Goal: Task Accomplishment & Management: Use online tool/utility

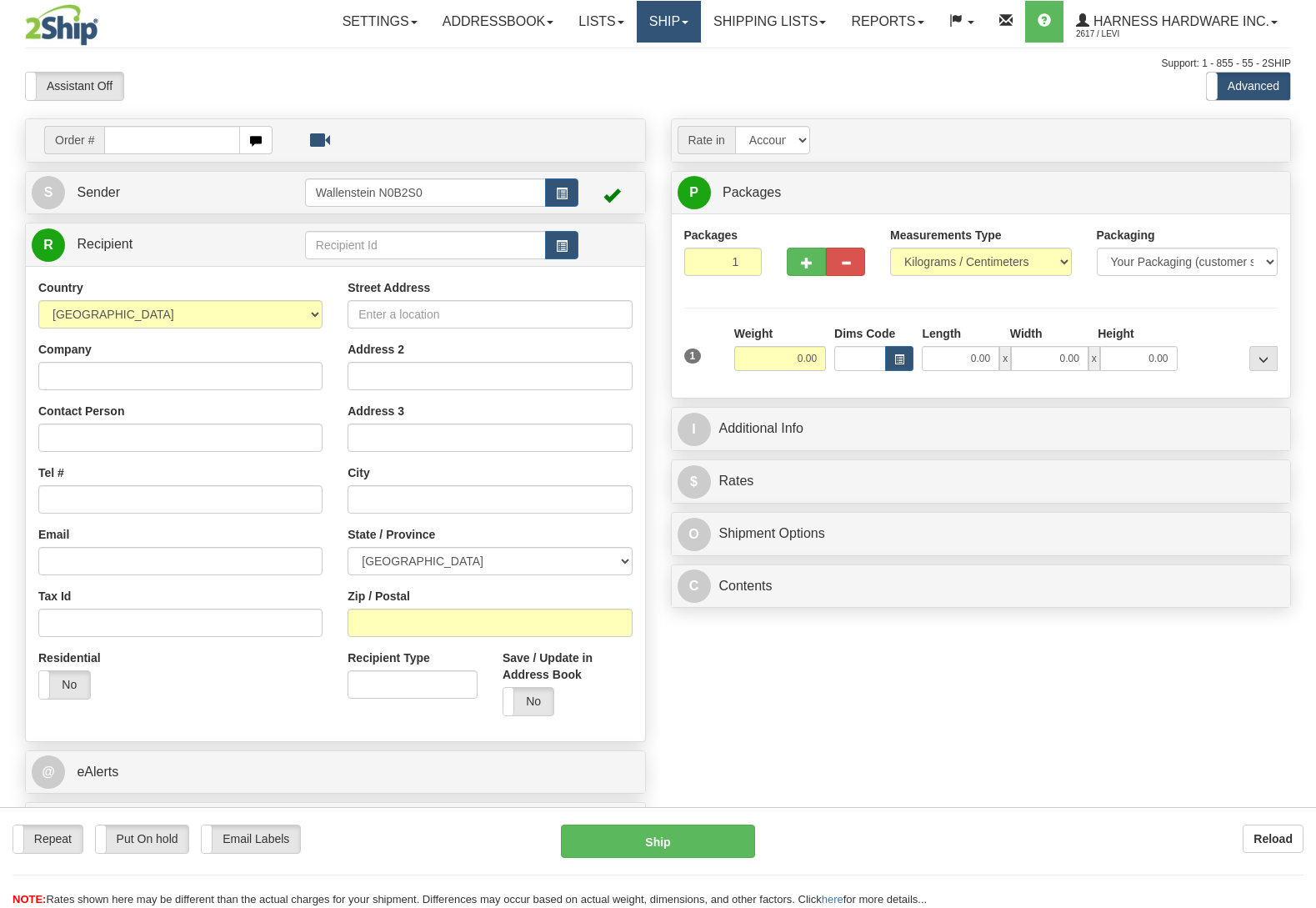
click at [676, 20] on link "Ship" at bounding box center [669, 22] width 64 height 42
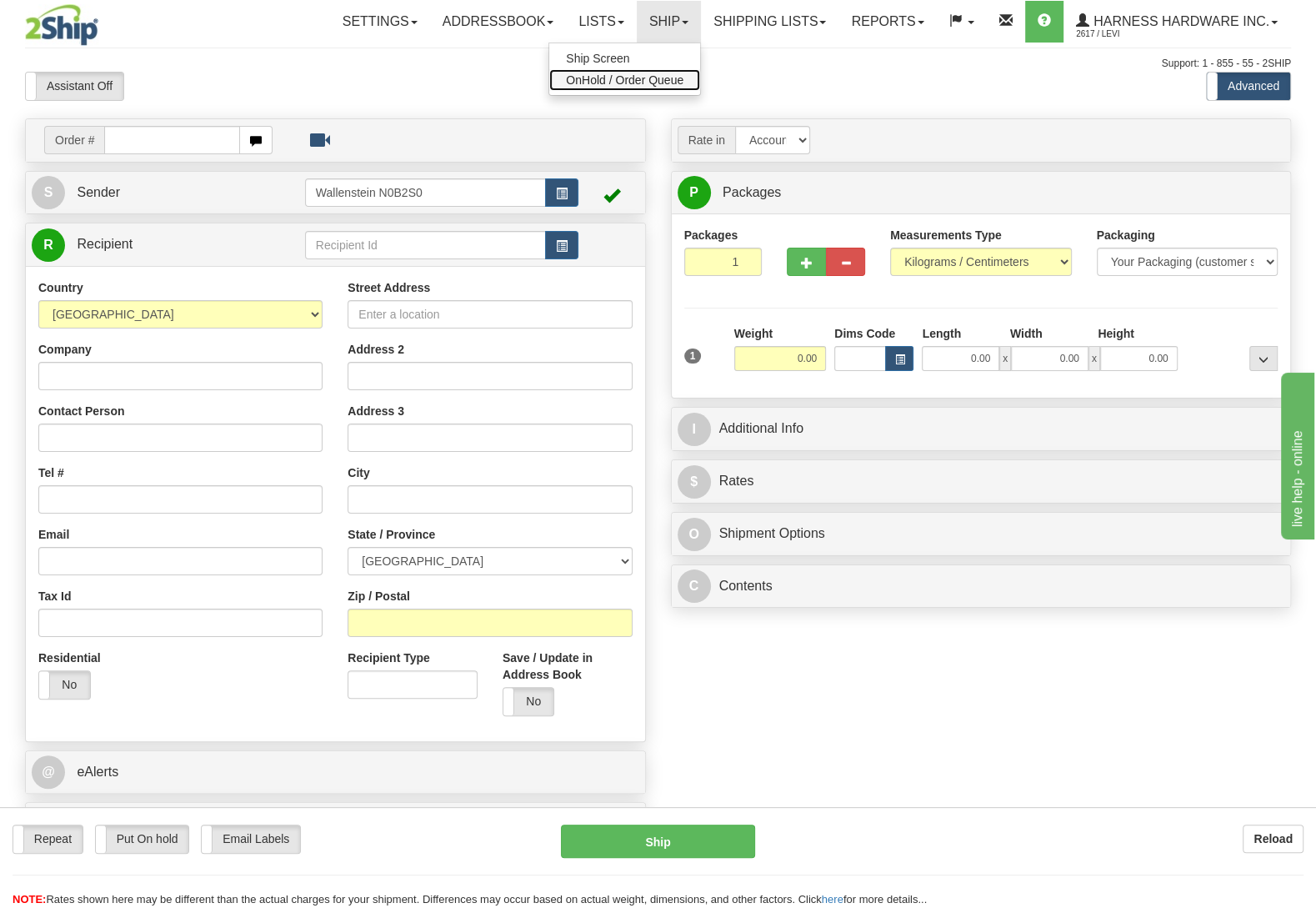
click at [661, 87] on span "OnHold / Order Queue" at bounding box center [625, 80] width 118 height 13
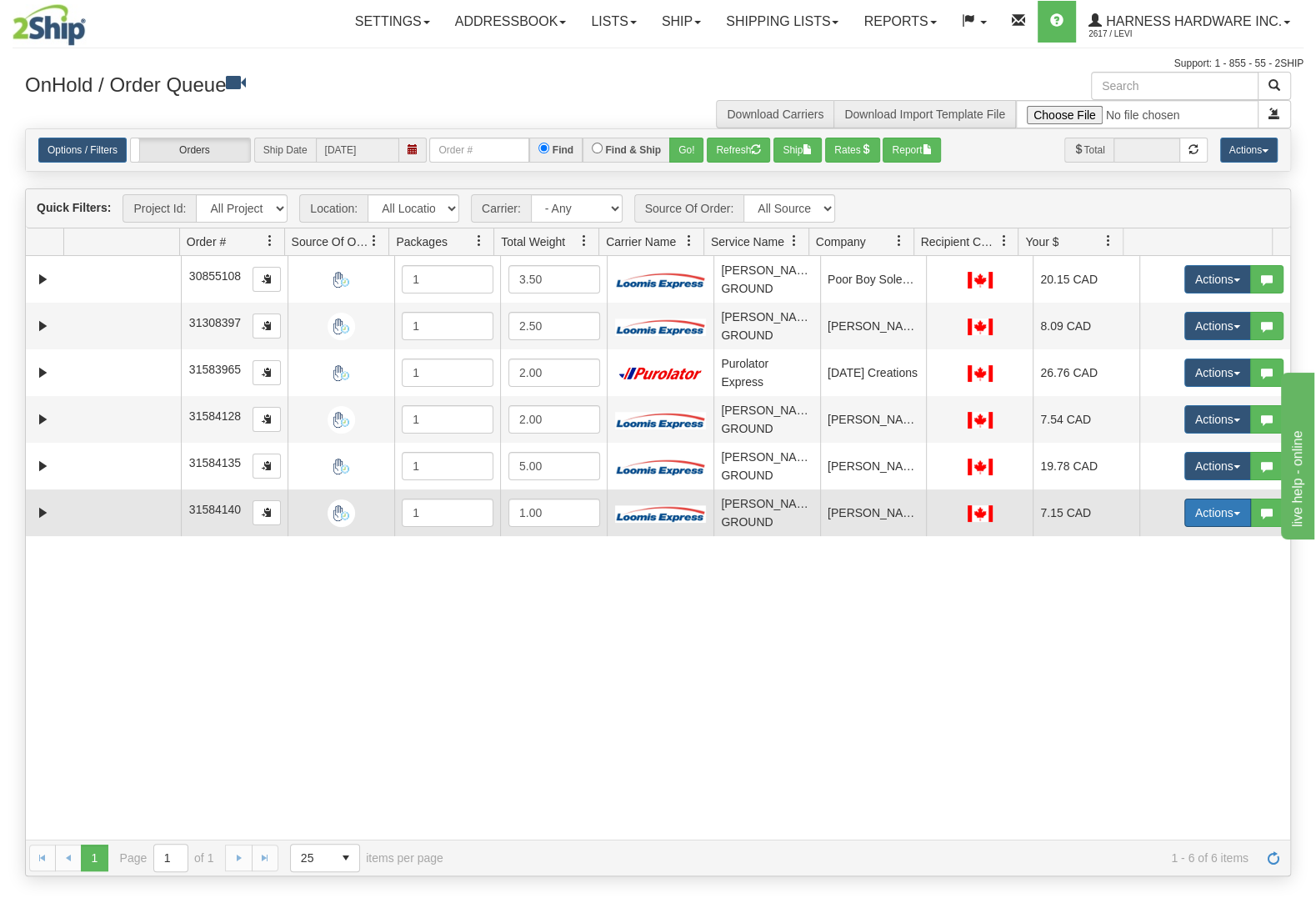
click at [1196, 509] on button "Actions" at bounding box center [1218, 513] width 67 height 28
click at [1155, 618] on link "Ship" at bounding box center [1184, 610] width 133 height 22
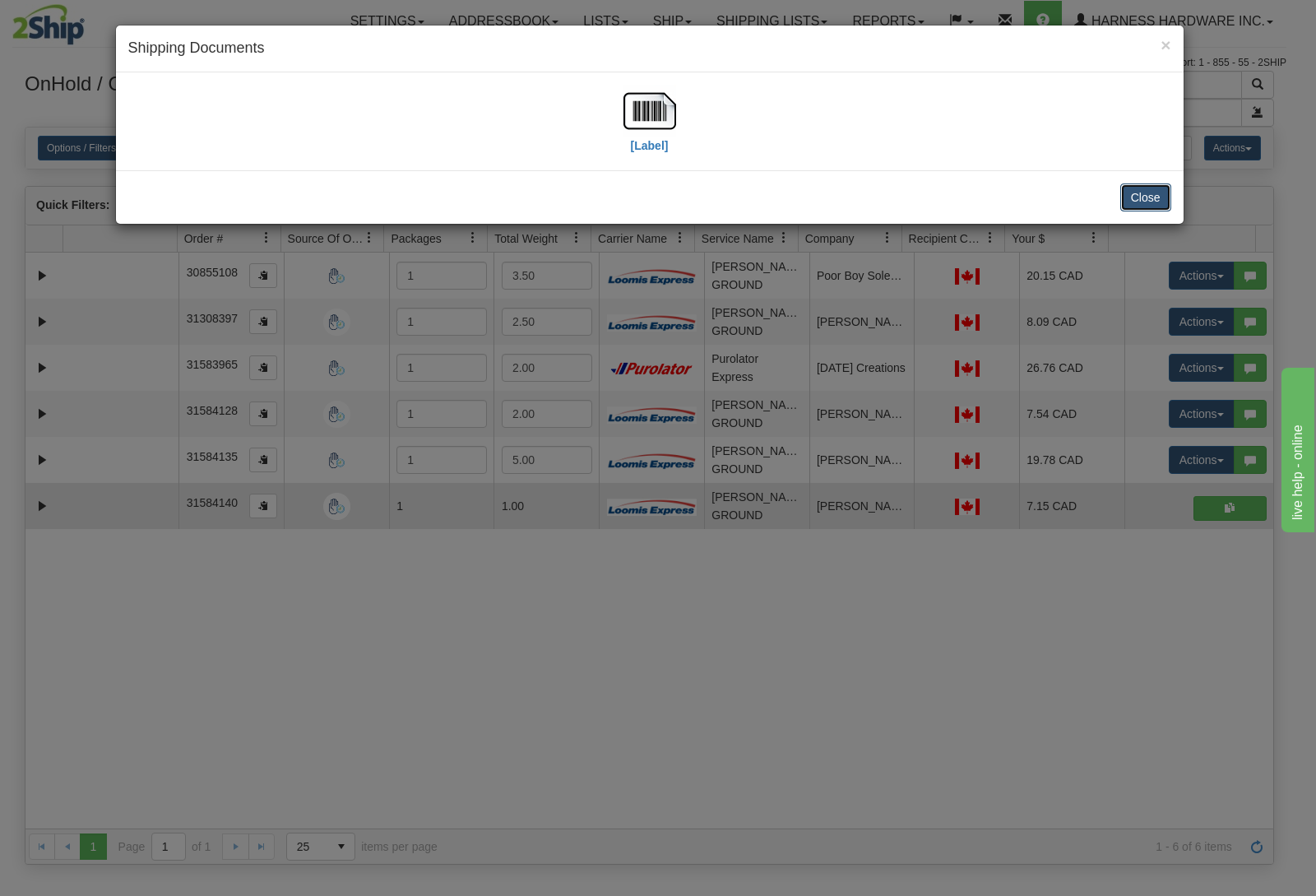
click at [1154, 202] on button "Close" at bounding box center [1146, 197] width 51 height 28
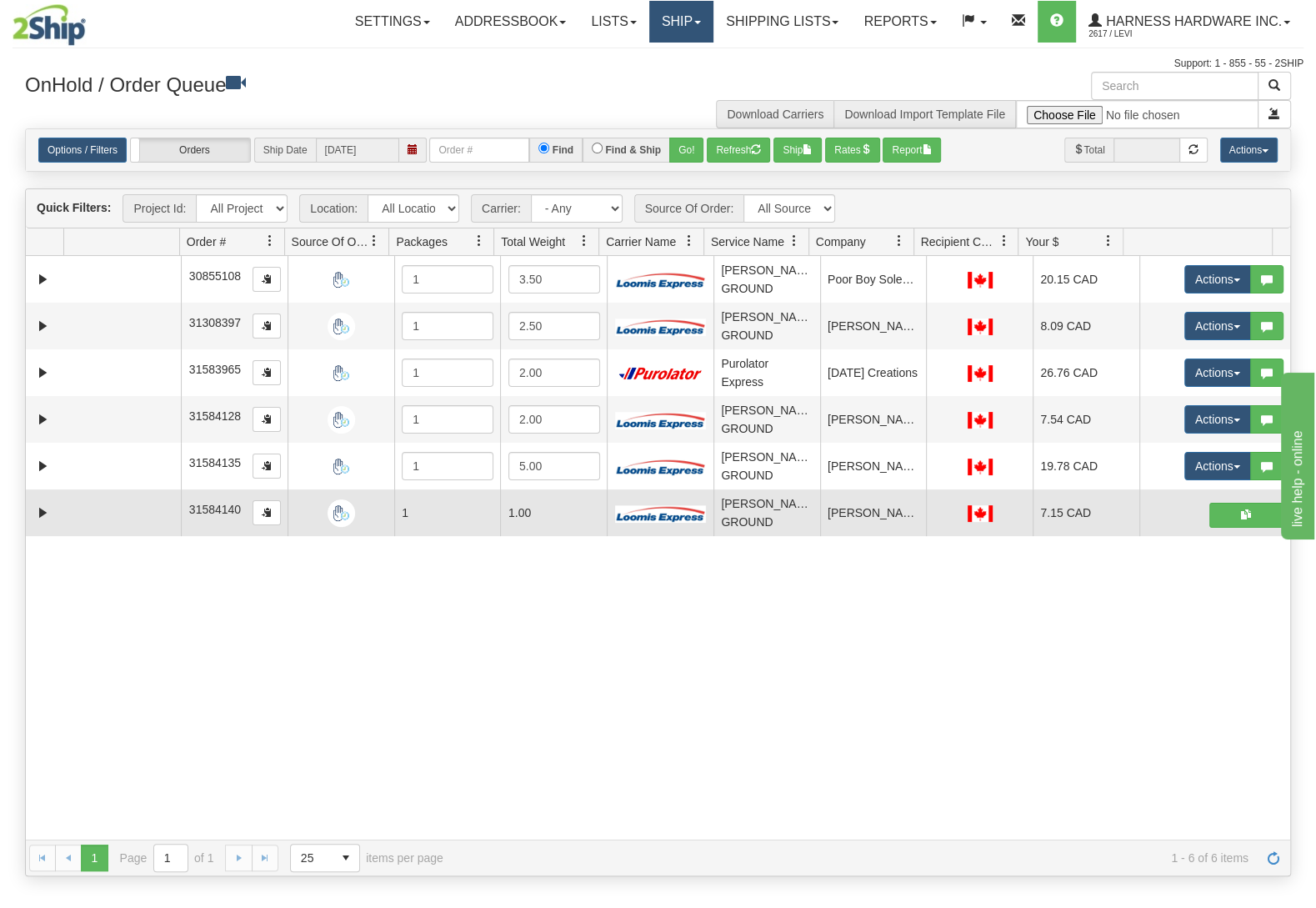
click at [658, 25] on link "Ship" at bounding box center [681, 22] width 64 height 42
click at [649, 59] on link "Ship Screen" at bounding box center [637, 58] width 151 height 22
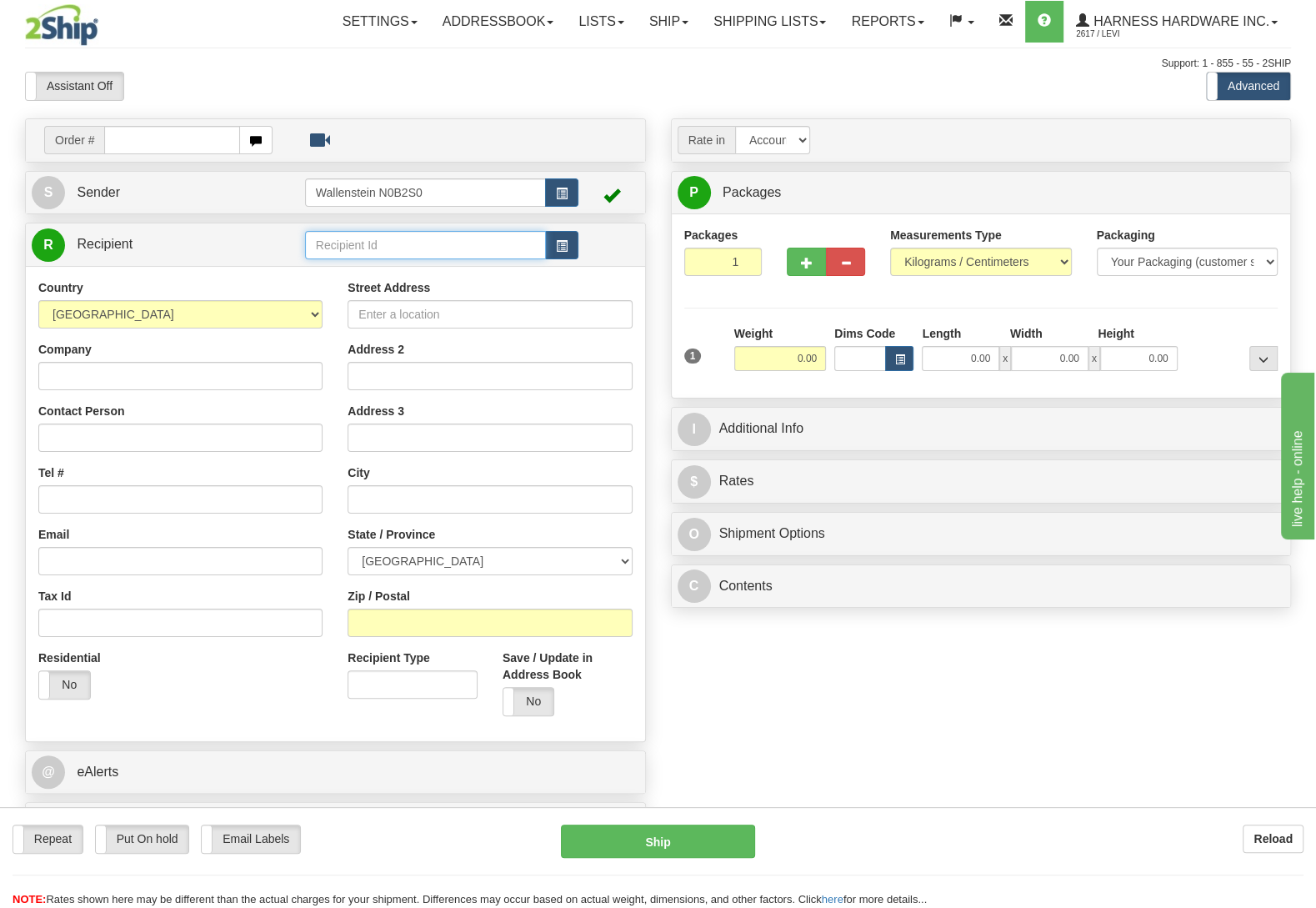
click at [429, 253] on input "text" at bounding box center [425, 245] width 241 height 28
type input "ansm"
type input "4.50"
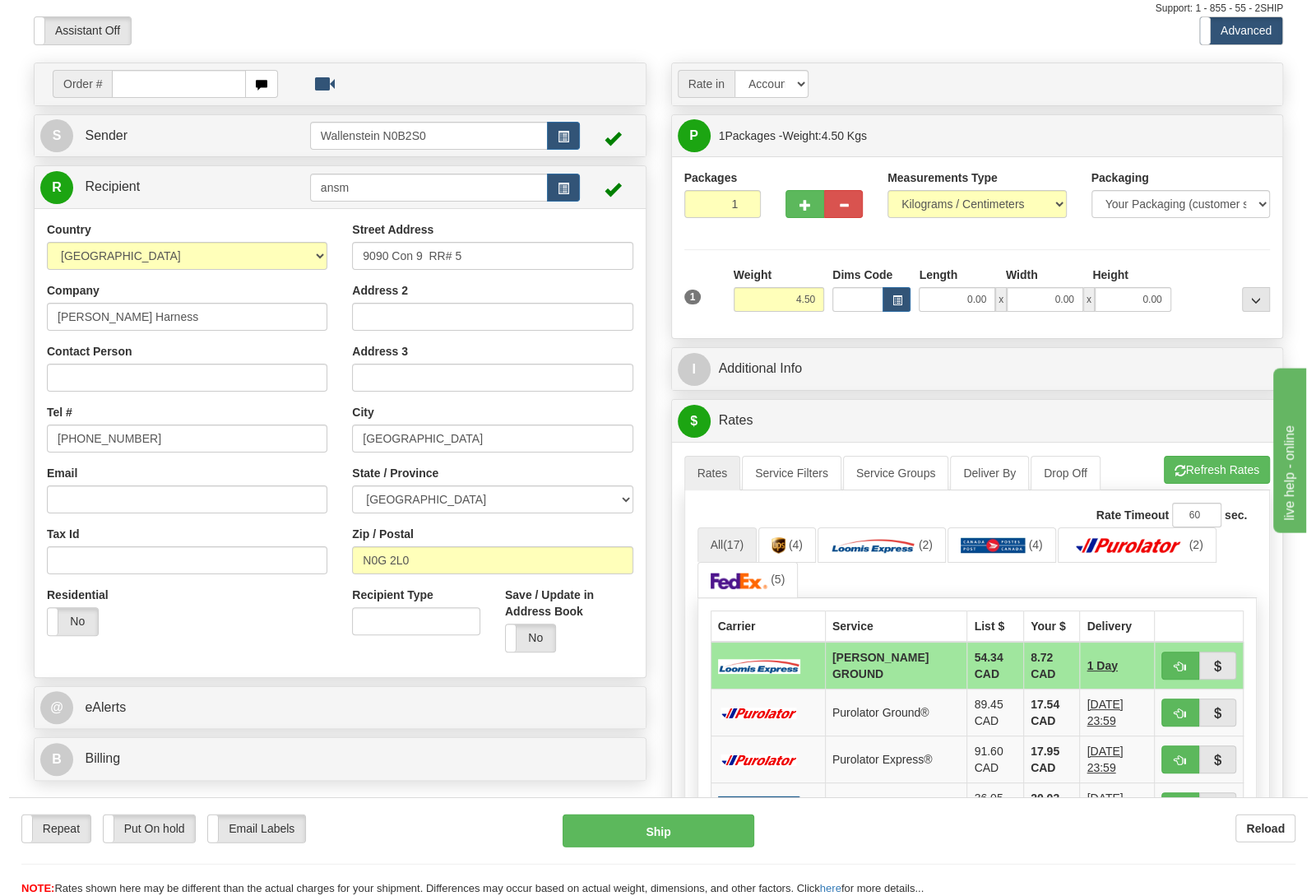
scroll to position [86, 0]
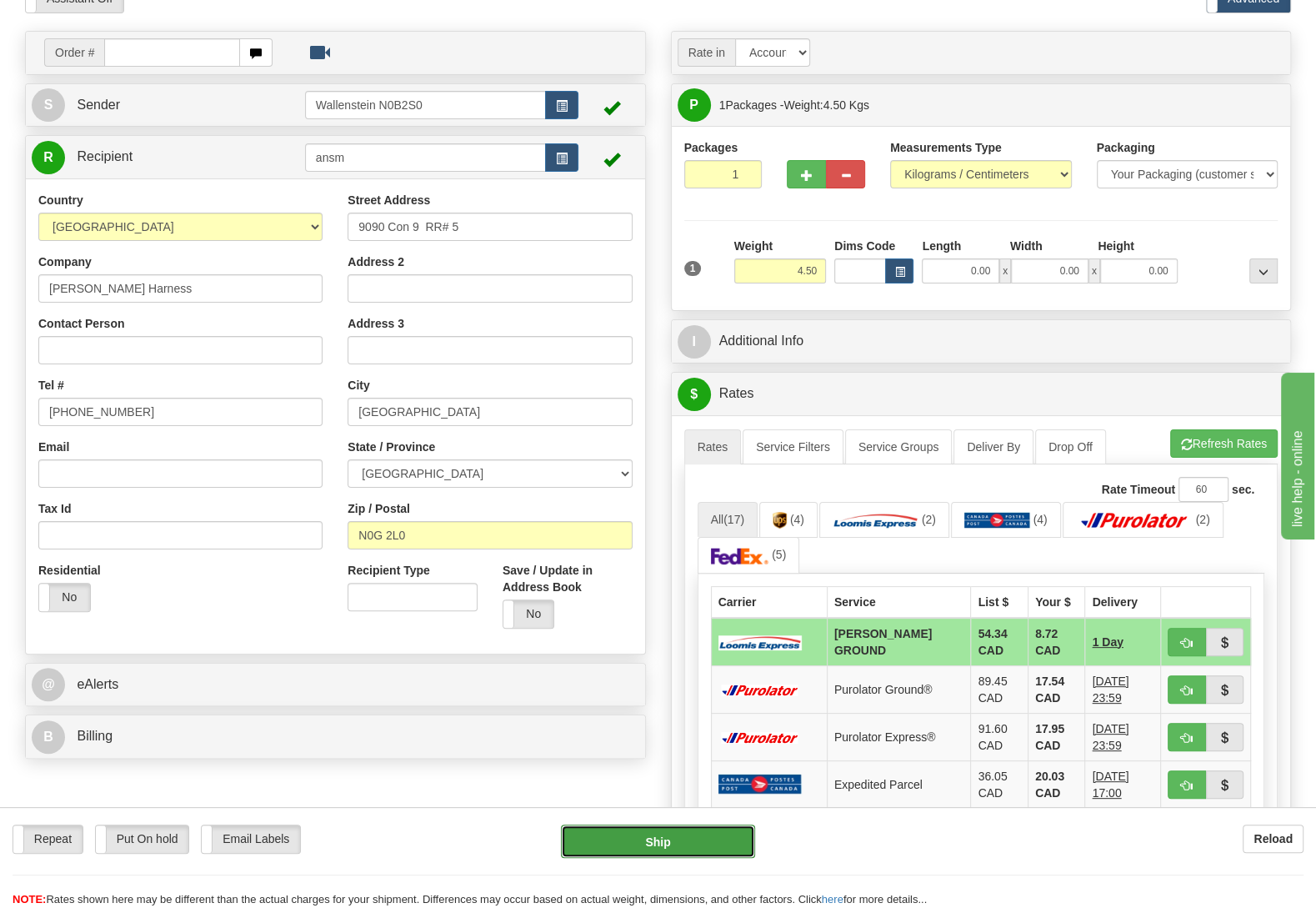
click at [695, 849] on button "Ship" at bounding box center [658, 841] width 194 height 33
type input "DD"
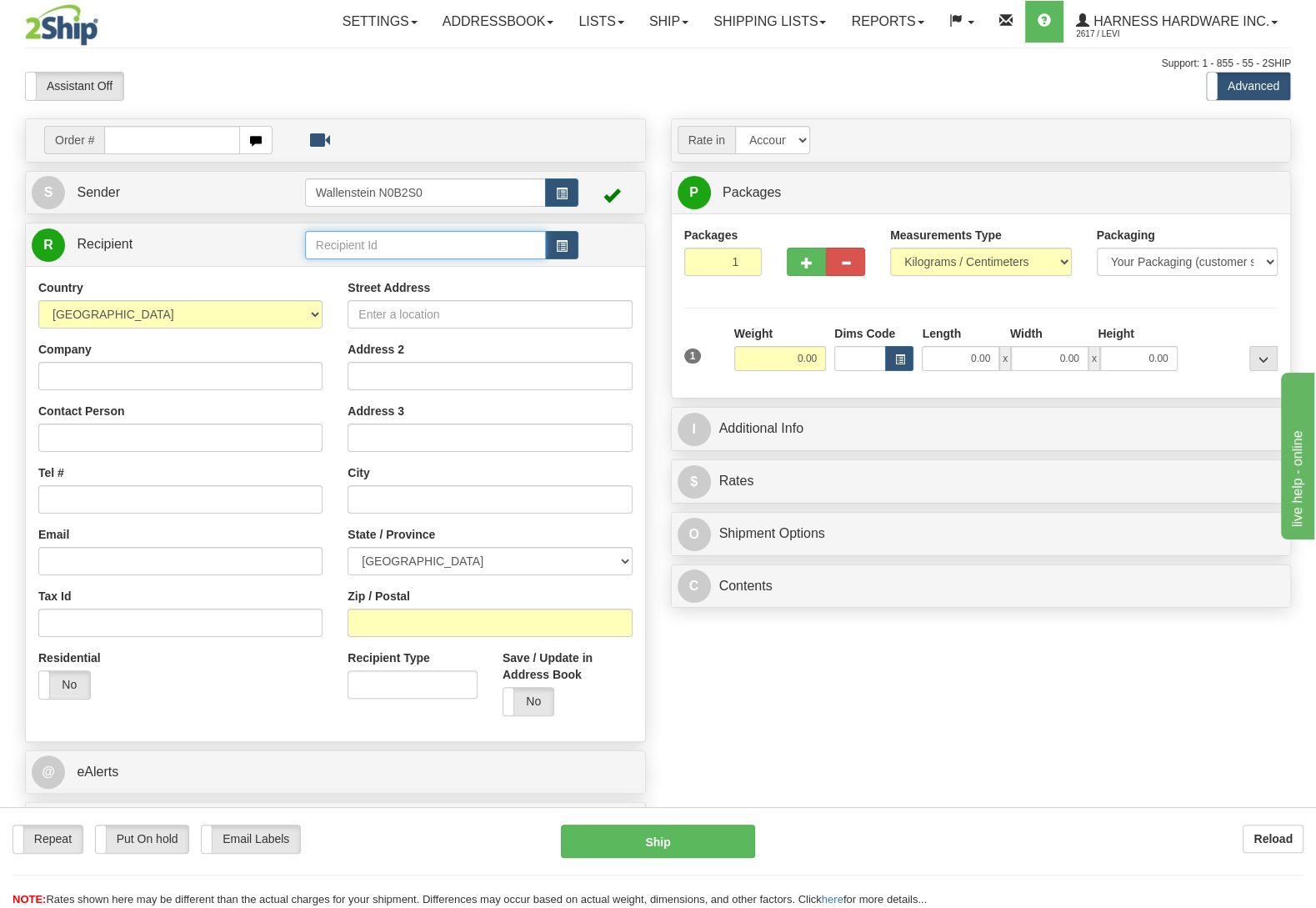
click at [411, 250] on input "text" at bounding box center [425, 245] width 241 height 28
type input "elet"
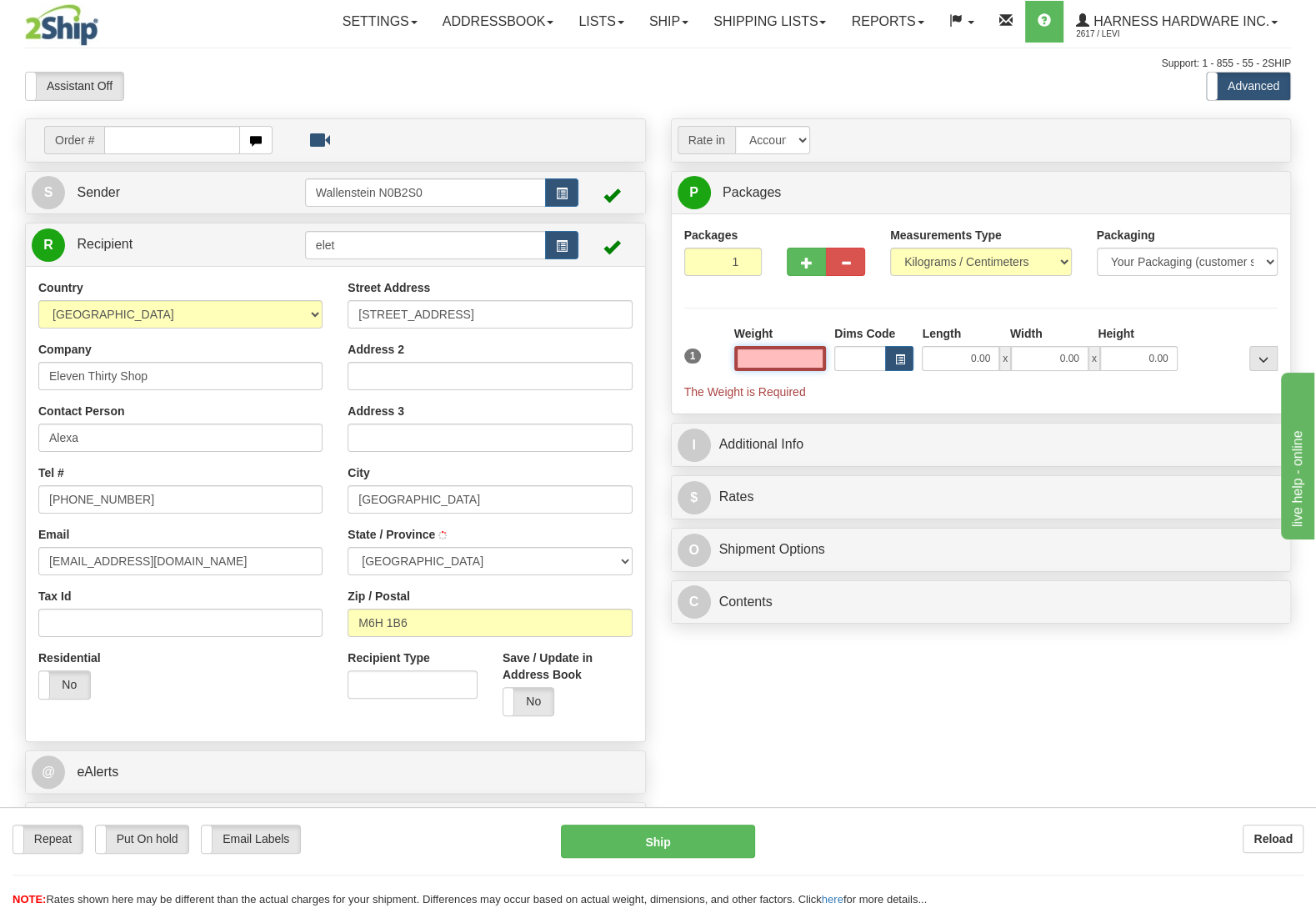
type input "1"
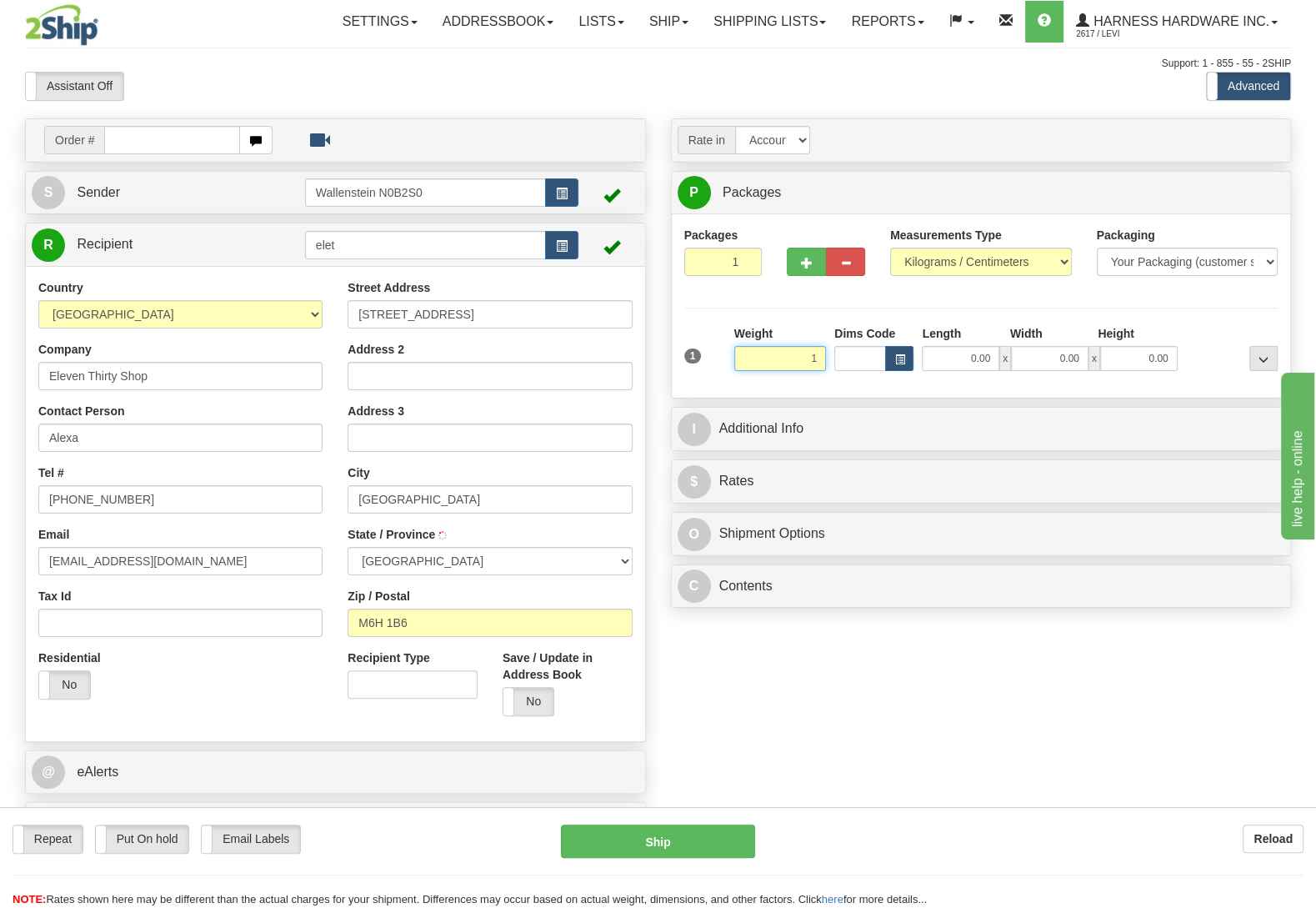
type input "TORONTO"
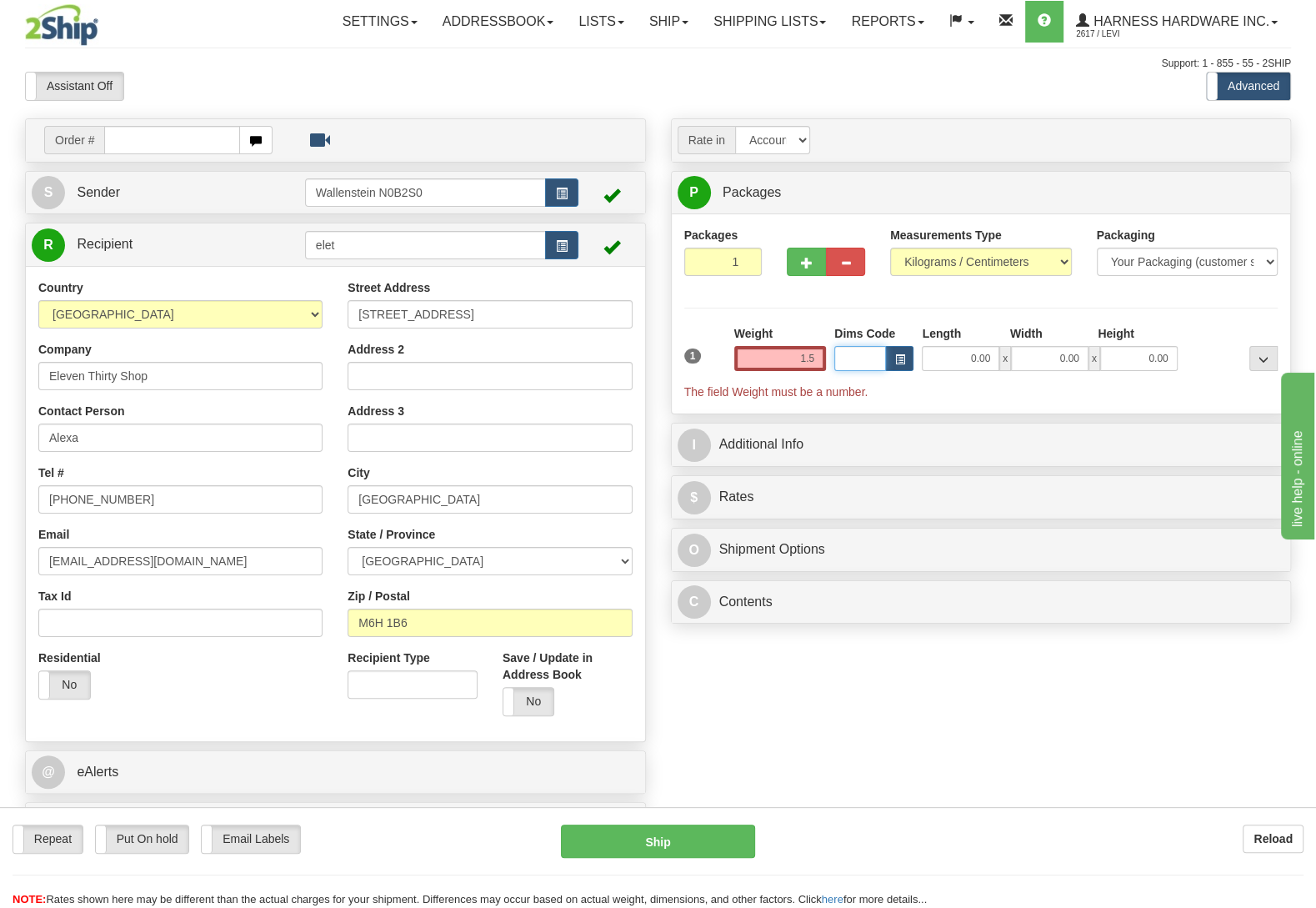
type input "1.50"
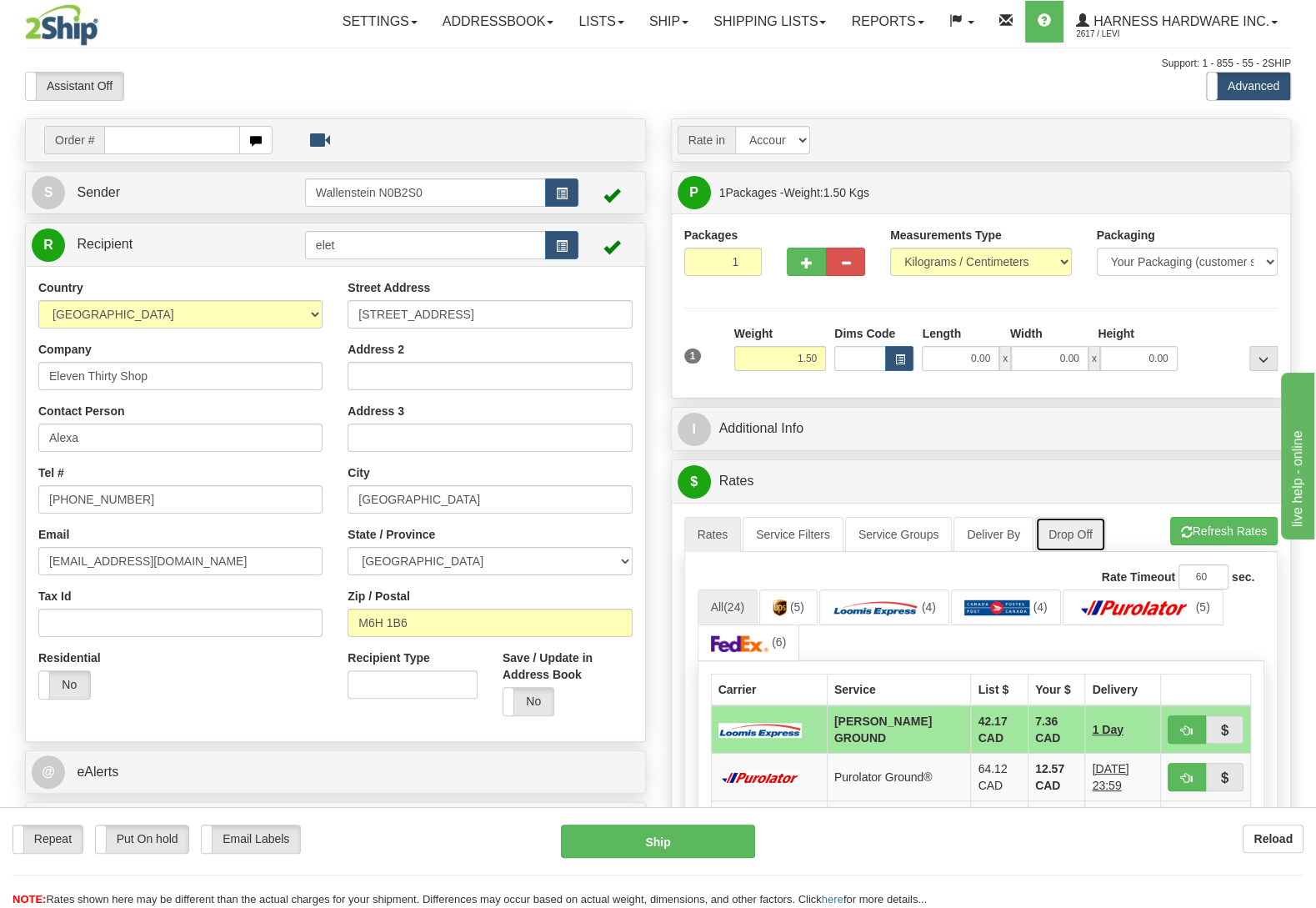
click at [1087, 534] on link "Drop Off" at bounding box center [1071, 534] width 71 height 35
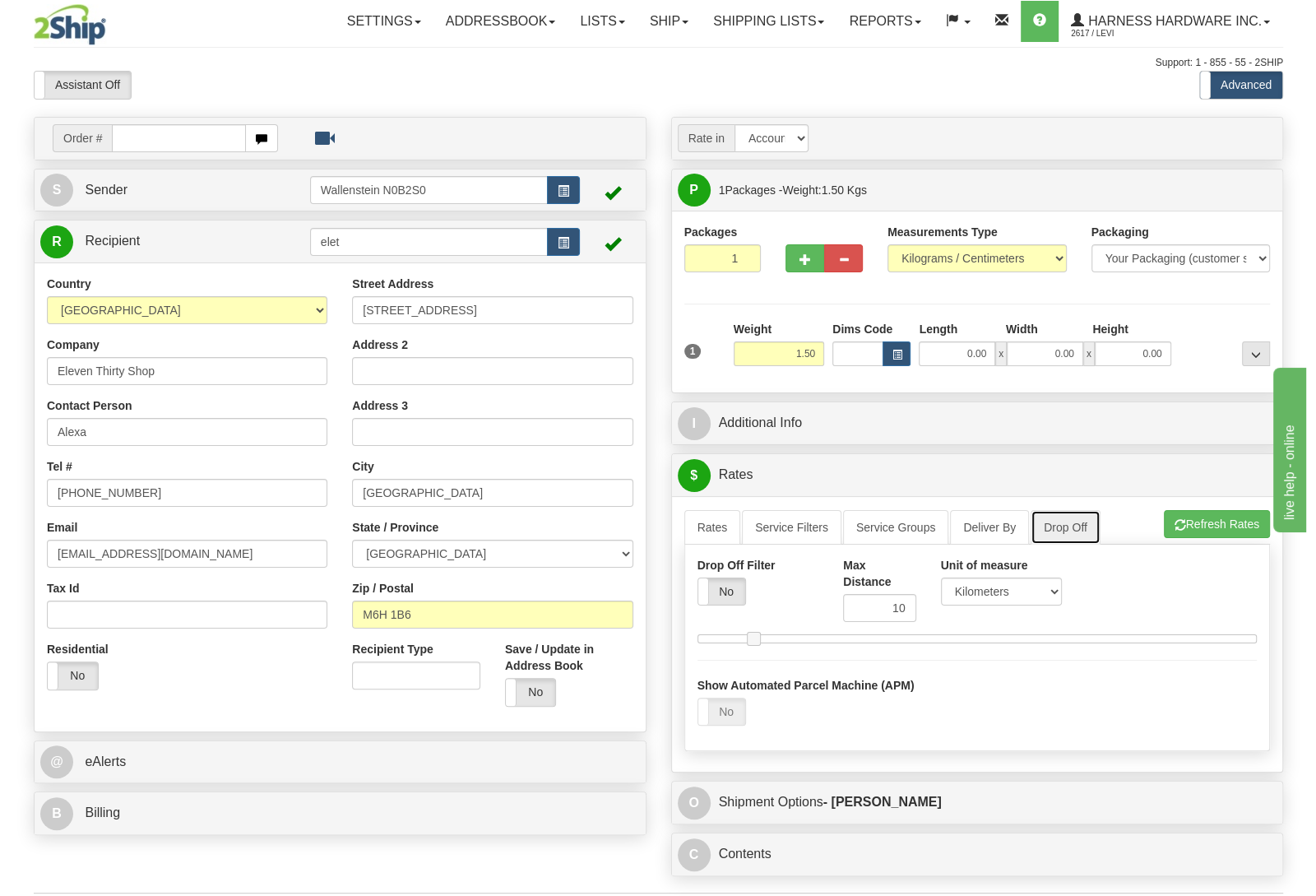
scroll to position [420, 0]
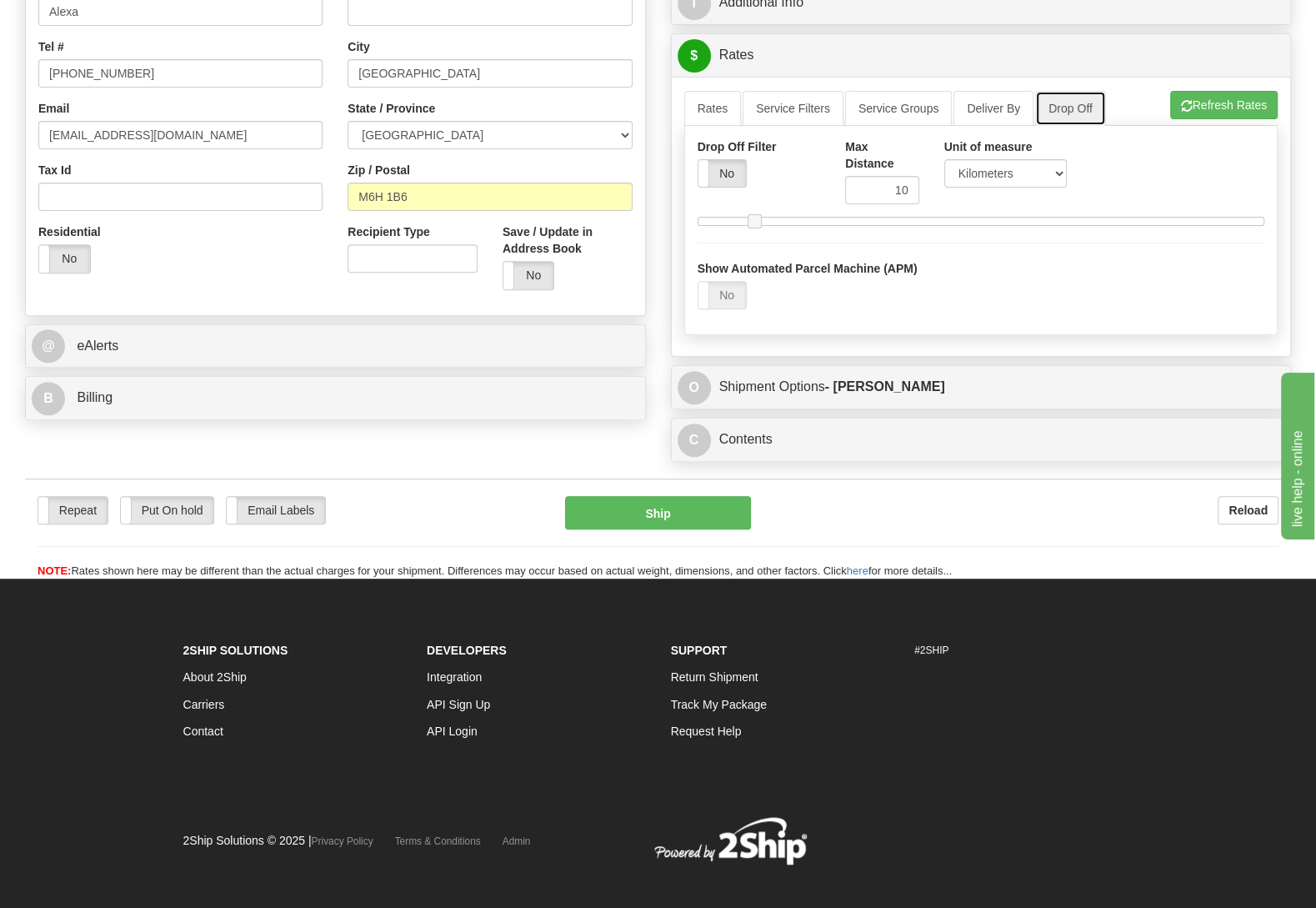
click at [1036, 91] on link "Drop Off" at bounding box center [1071, 108] width 71 height 35
click at [663, 509] on button "Ship" at bounding box center [658, 513] width 186 height 33
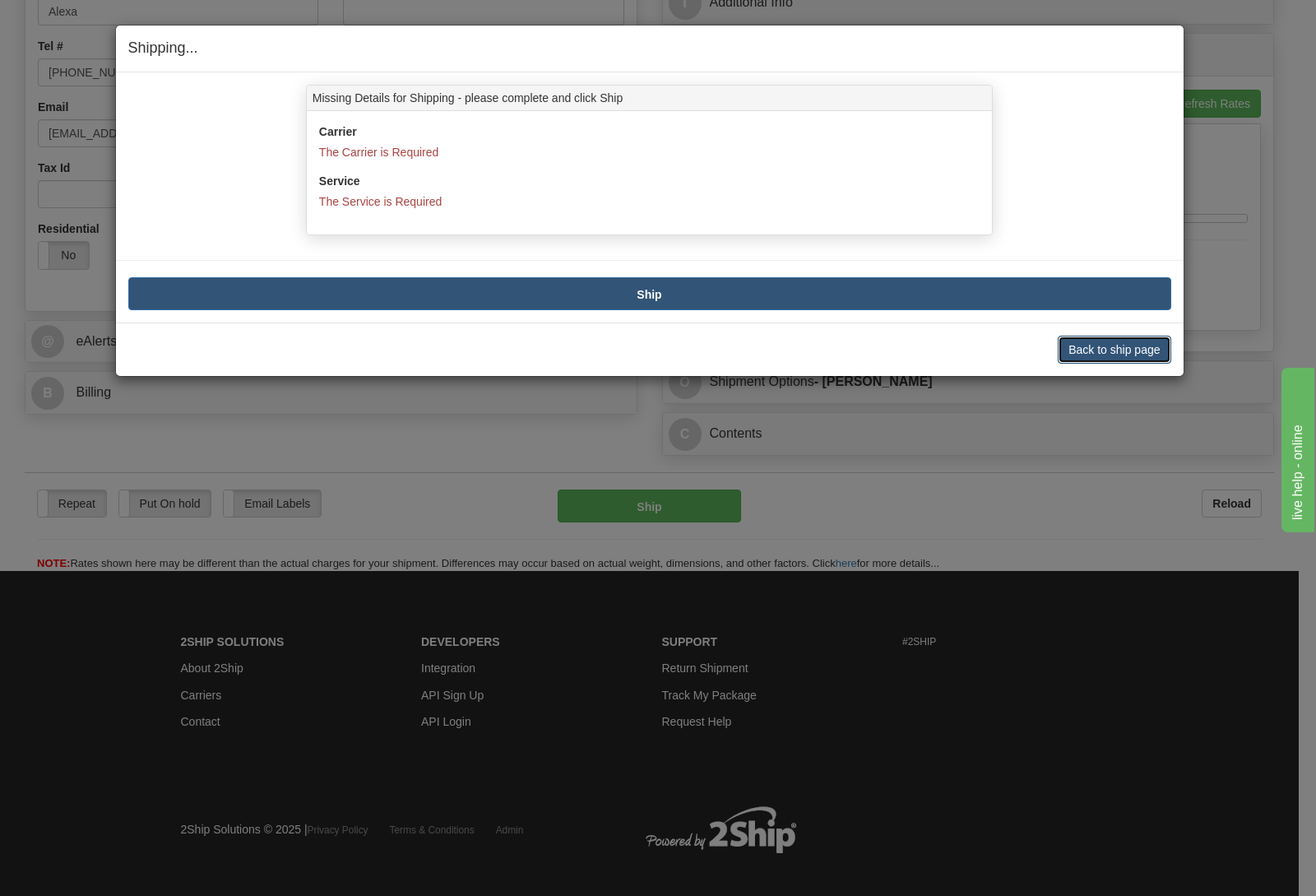
click at [1119, 354] on button "Back to ship page" at bounding box center [1114, 350] width 113 height 28
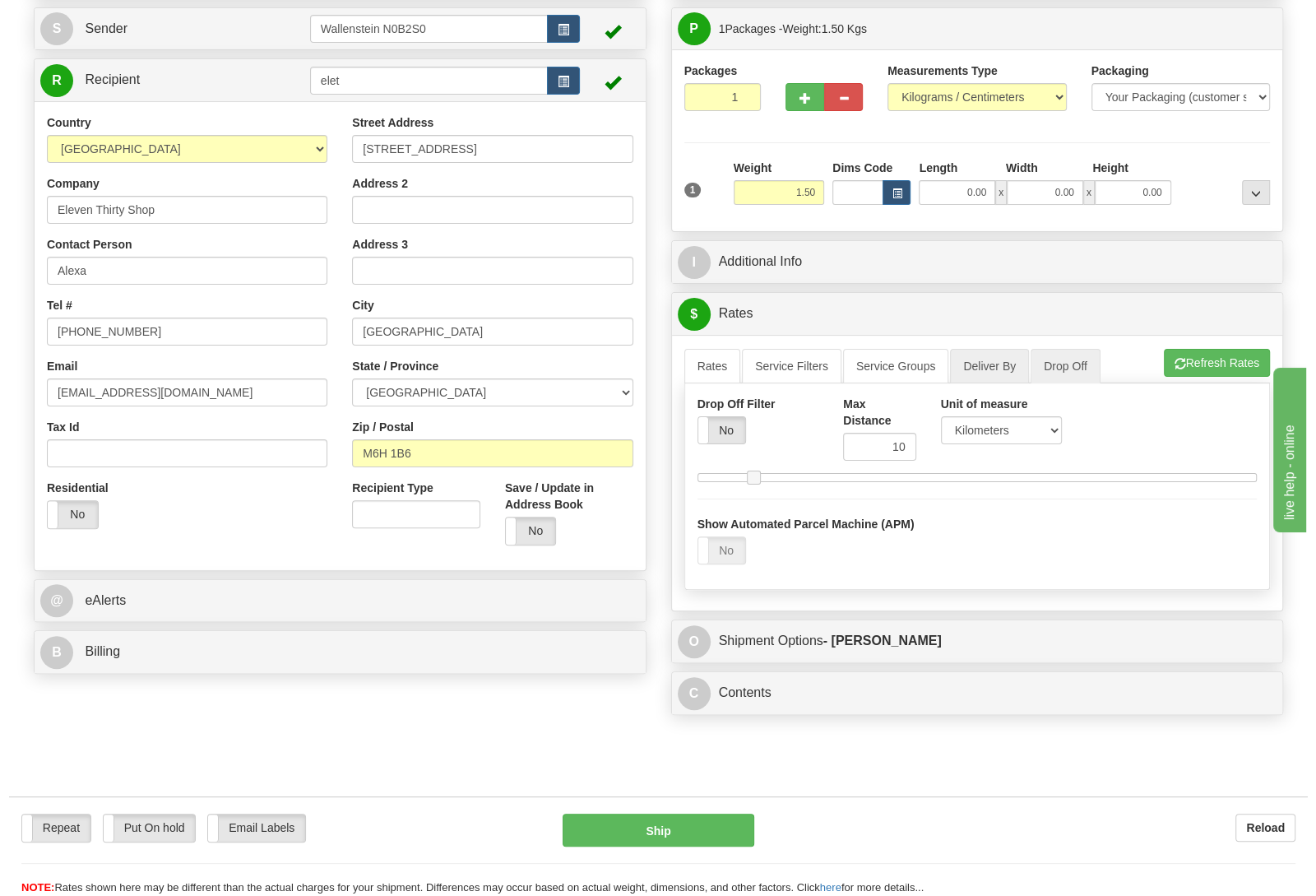
scroll to position [0, 0]
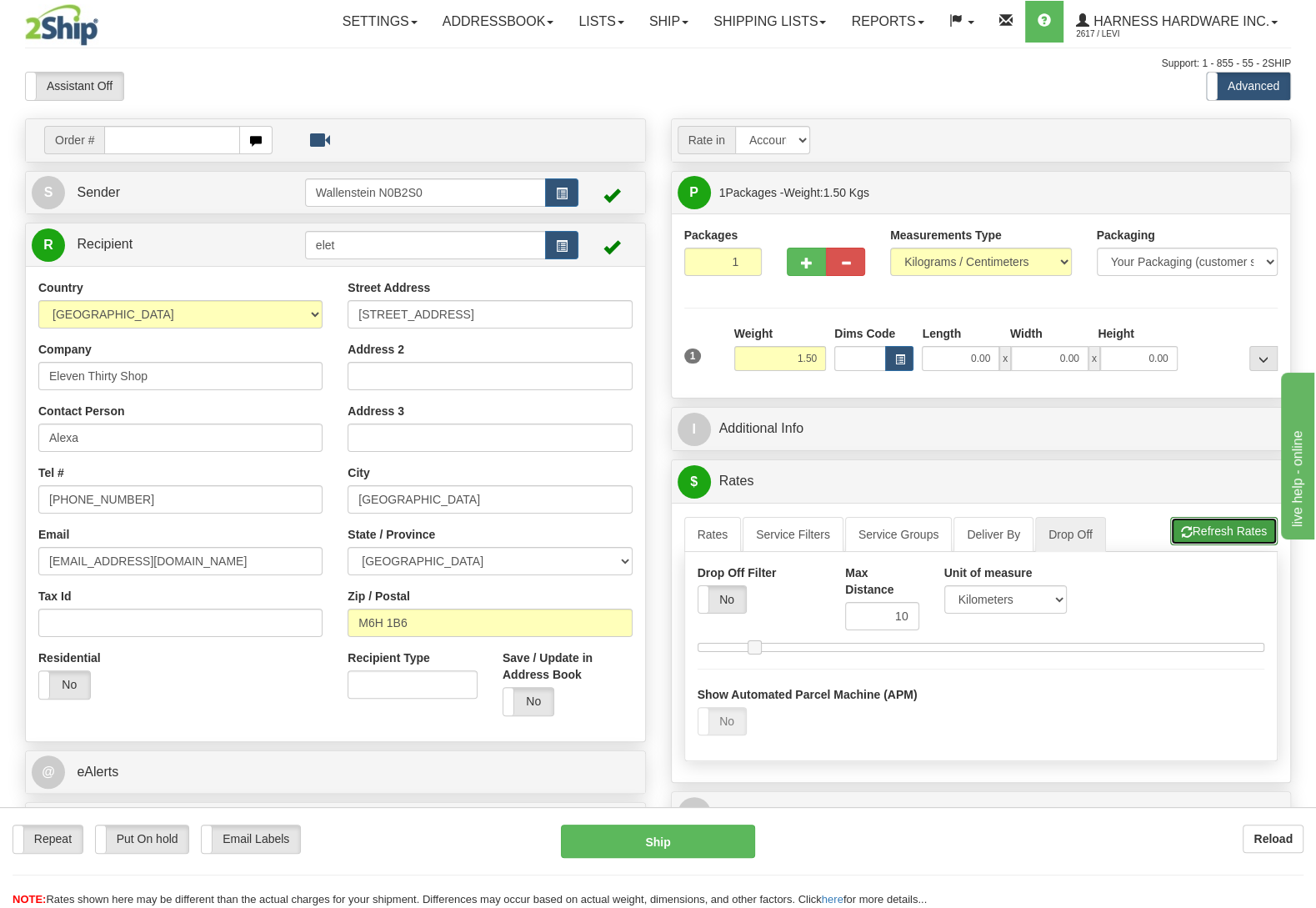
click at [1258, 529] on button "Refresh Rates" at bounding box center [1223, 531] width 108 height 28
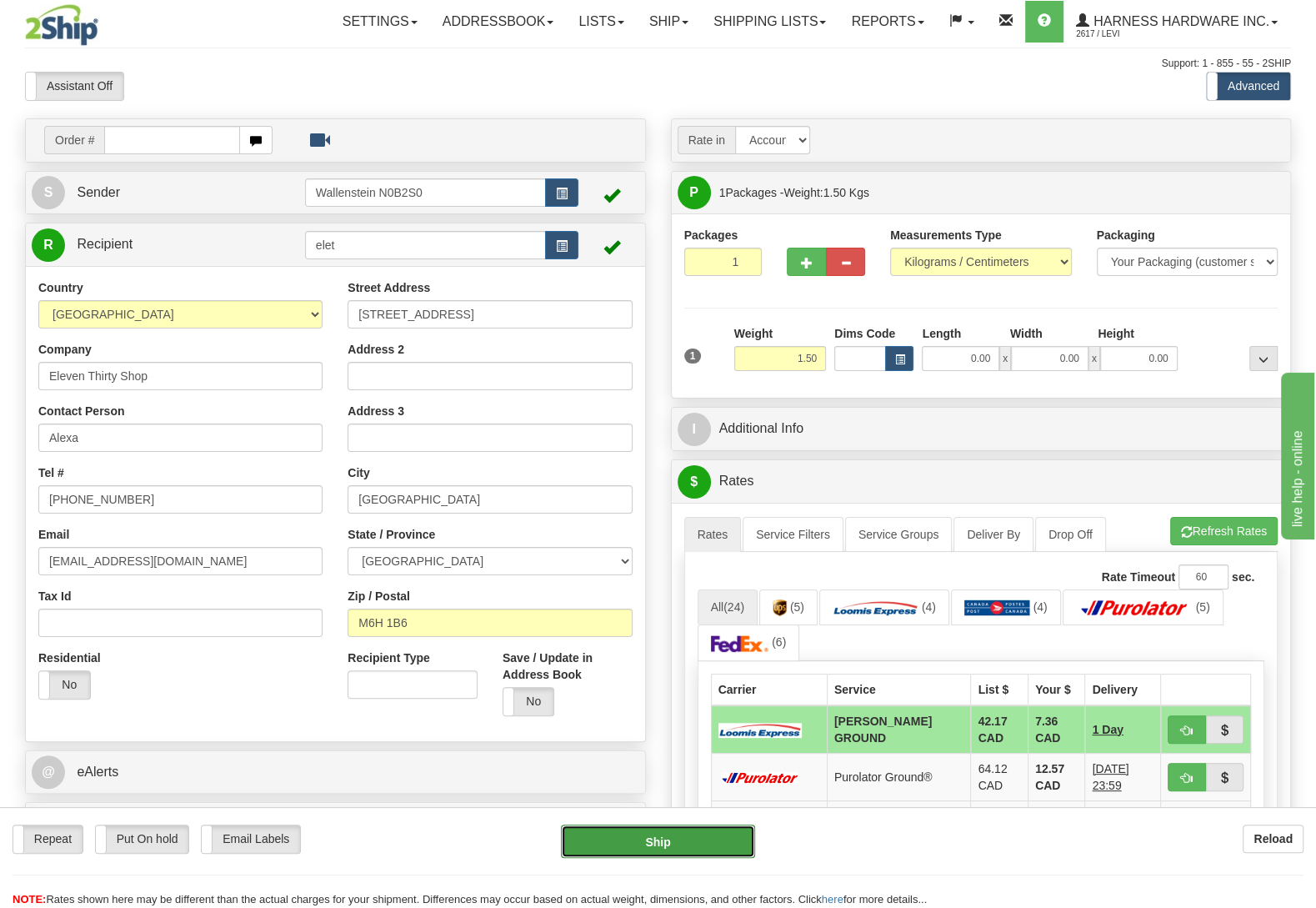
click at [696, 829] on button "Ship" at bounding box center [658, 841] width 194 height 33
type input "DD"
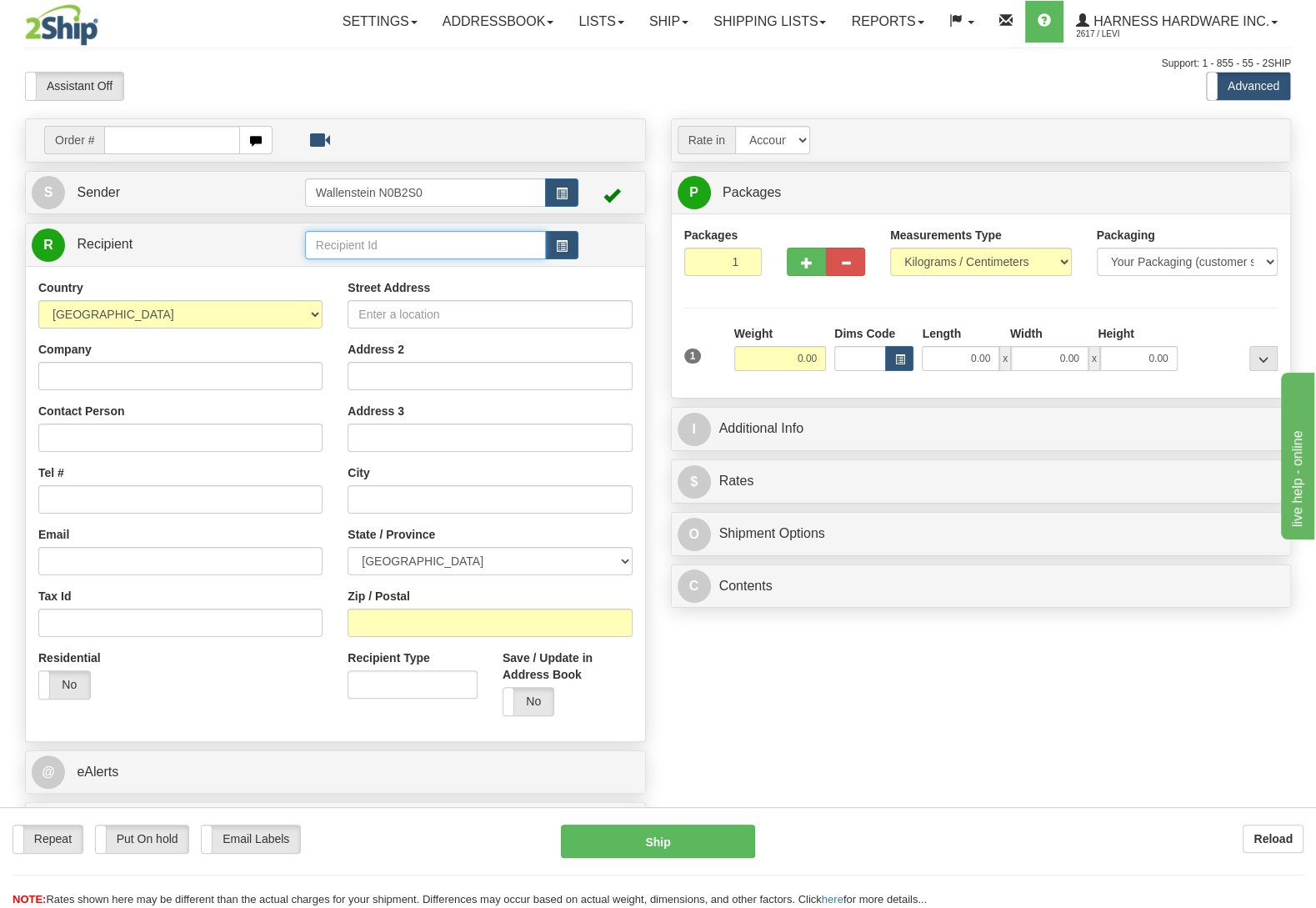
click at [362, 253] on input "text" at bounding box center [425, 245] width 241 height 28
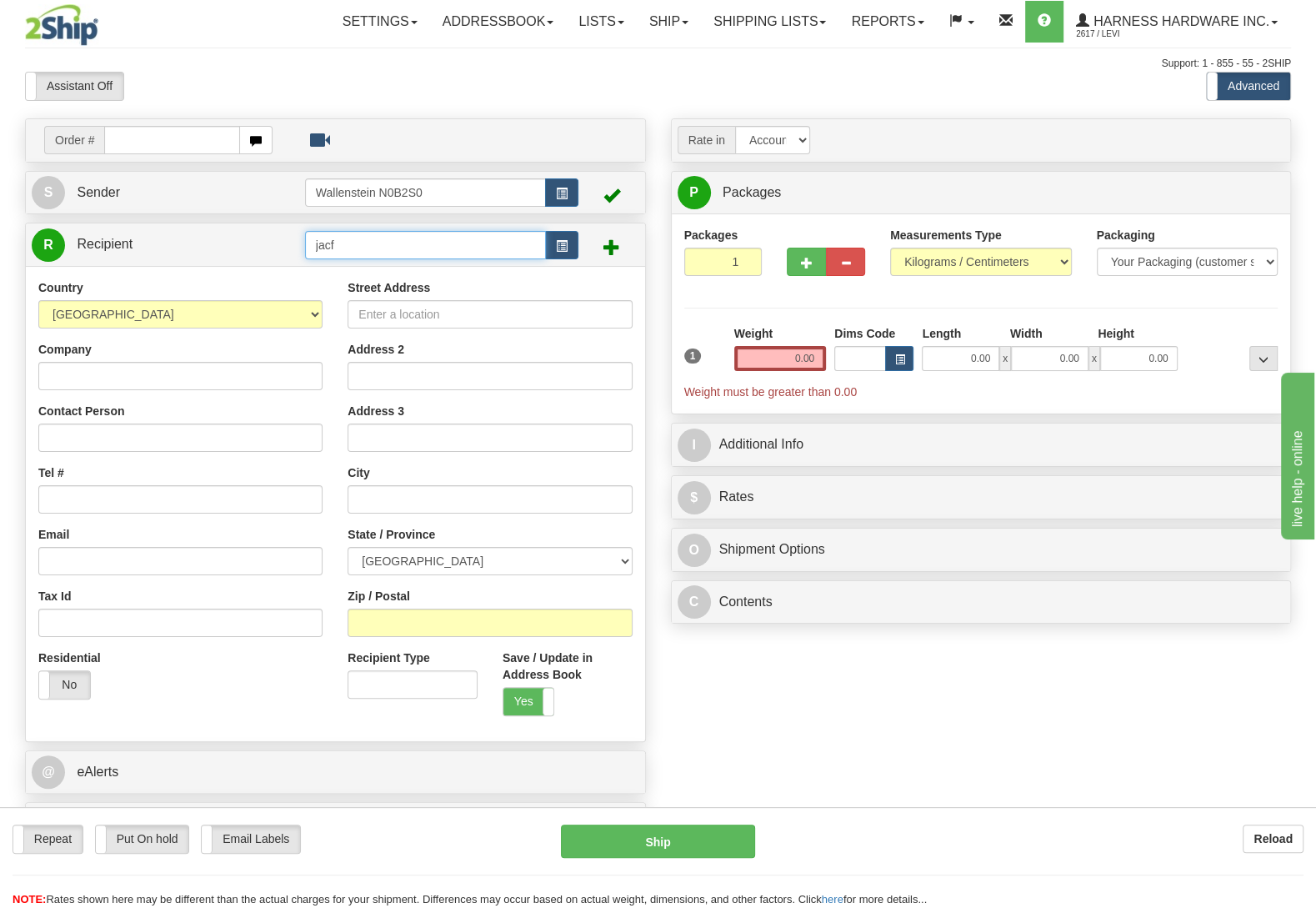
drag, startPoint x: 369, startPoint y: 242, endPoint x: 284, endPoint y: 249, distance: 85.3
click at [305, 249] on input "jacf" at bounding box center [425, 245] width 241 height 28
type input "JACF"
click at [84, 374] on input "Company" at bounding box center [180, 376] width 284 height 28
paste input "Jackson Franchetto"
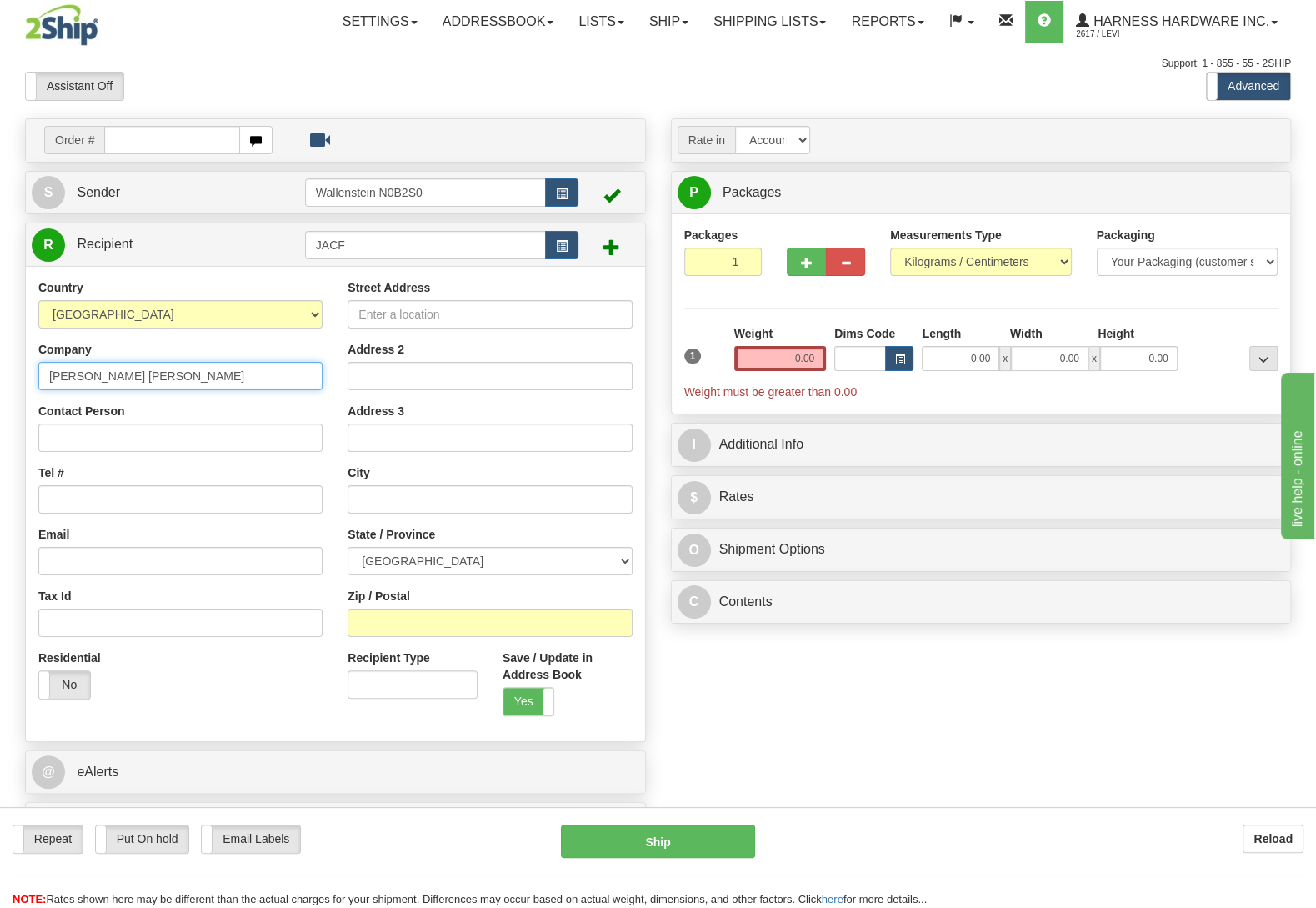
type input "Jackson Franchetto"
click at [116, 495] on input "Tel #" at bounding box center [180, 499] width 284 height 28
paste input "(613) 757-0756"
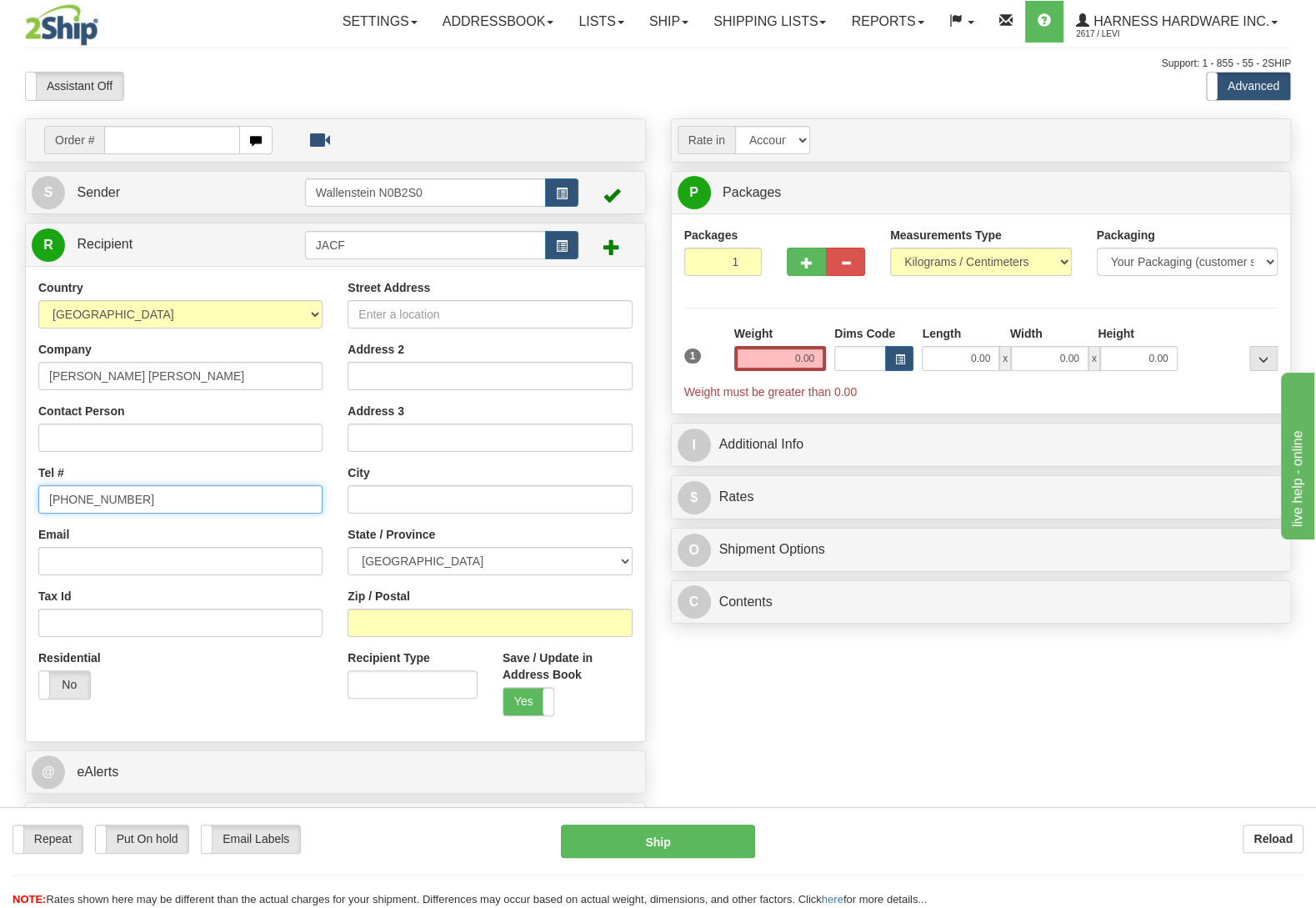
type input "(613) 757-0756"
click at [437, 311] on input "Street Address" at bounding box center [490, 314] width 284 height 28
paste input "809 Rockingham Rd"
type input "809 Rockingham Rd"
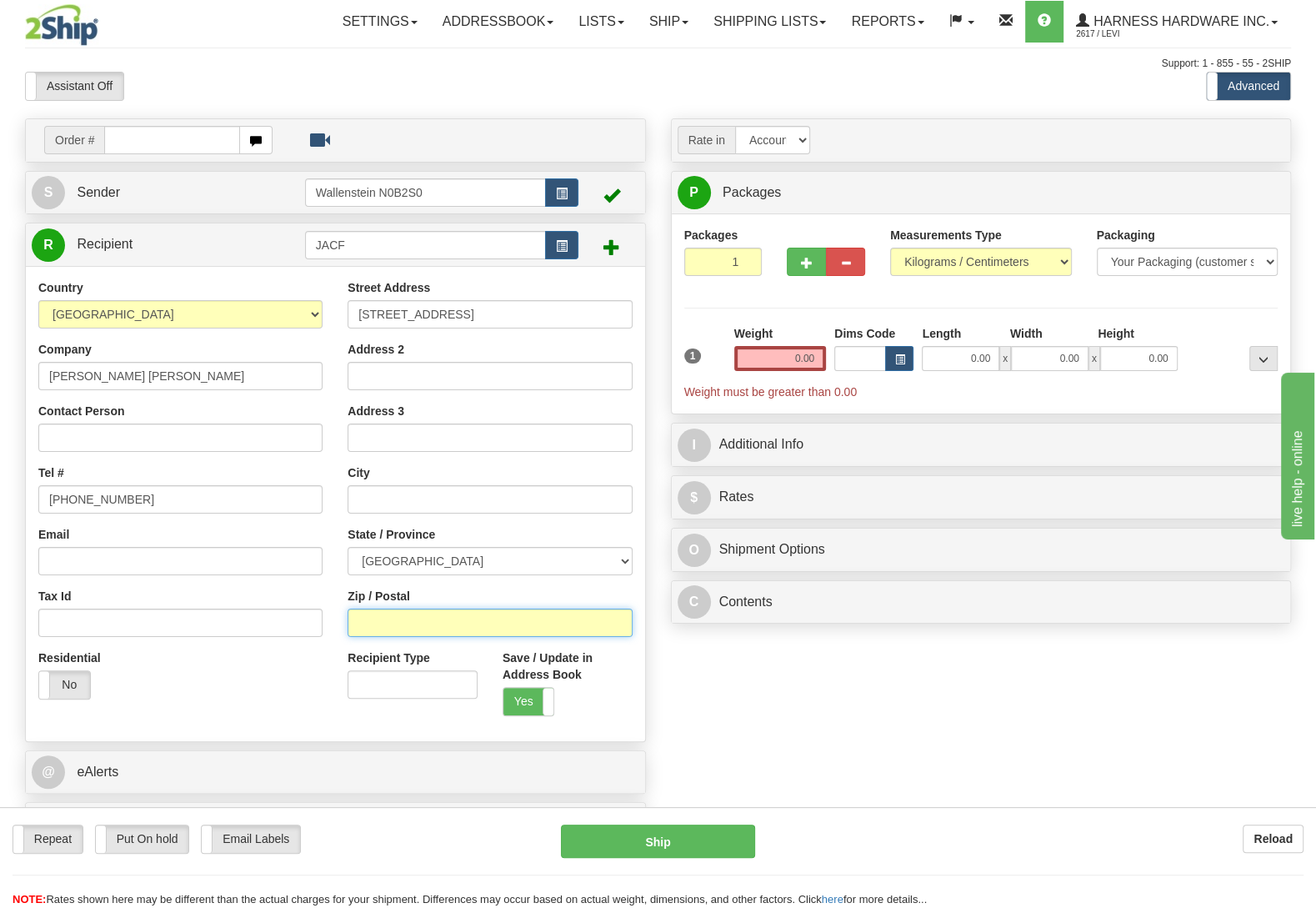
click at [409, 624] on input "Zip / Postal" at bounding box center [490, 623] width 284 height 28
paste input "K0J 2N0"
type input "K0J 2N0"
type input "WILNO"
select select "ON"
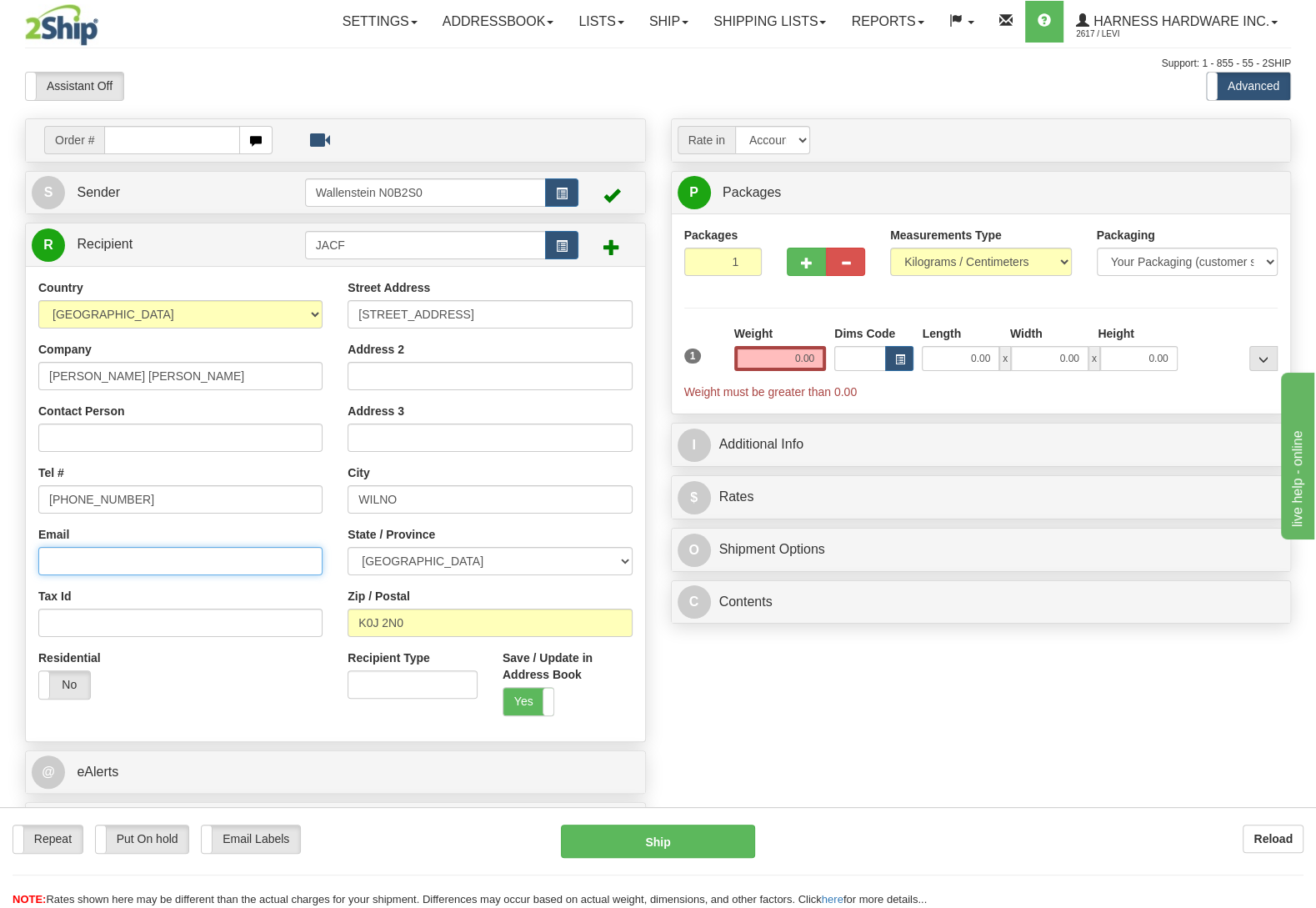
click at [100, 550] on input "Email" at bounding box center [180, 561] width 284 height 28
paste input "franchetto.jackson@gmail.com"
type input "franchetto.jackson@gmail.com"
drag, startPoint x: 759, startPoint y: 358, endPoint x: 1118, endPoint y: 368, distance: 359.1
click at [826, 368] on input "0.00" at bounding box center [781, 359] width 92 height 25
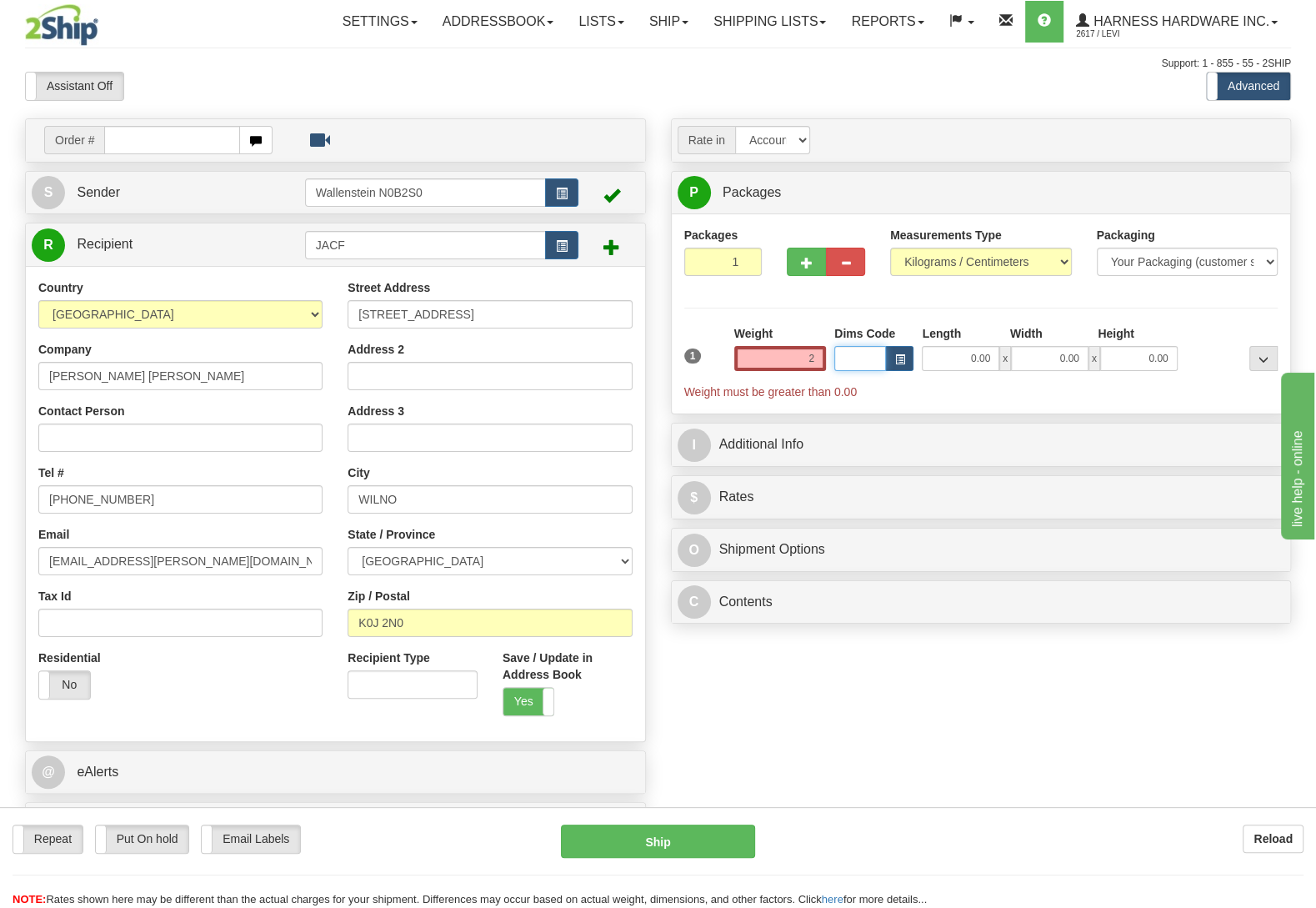
type input "2.00"
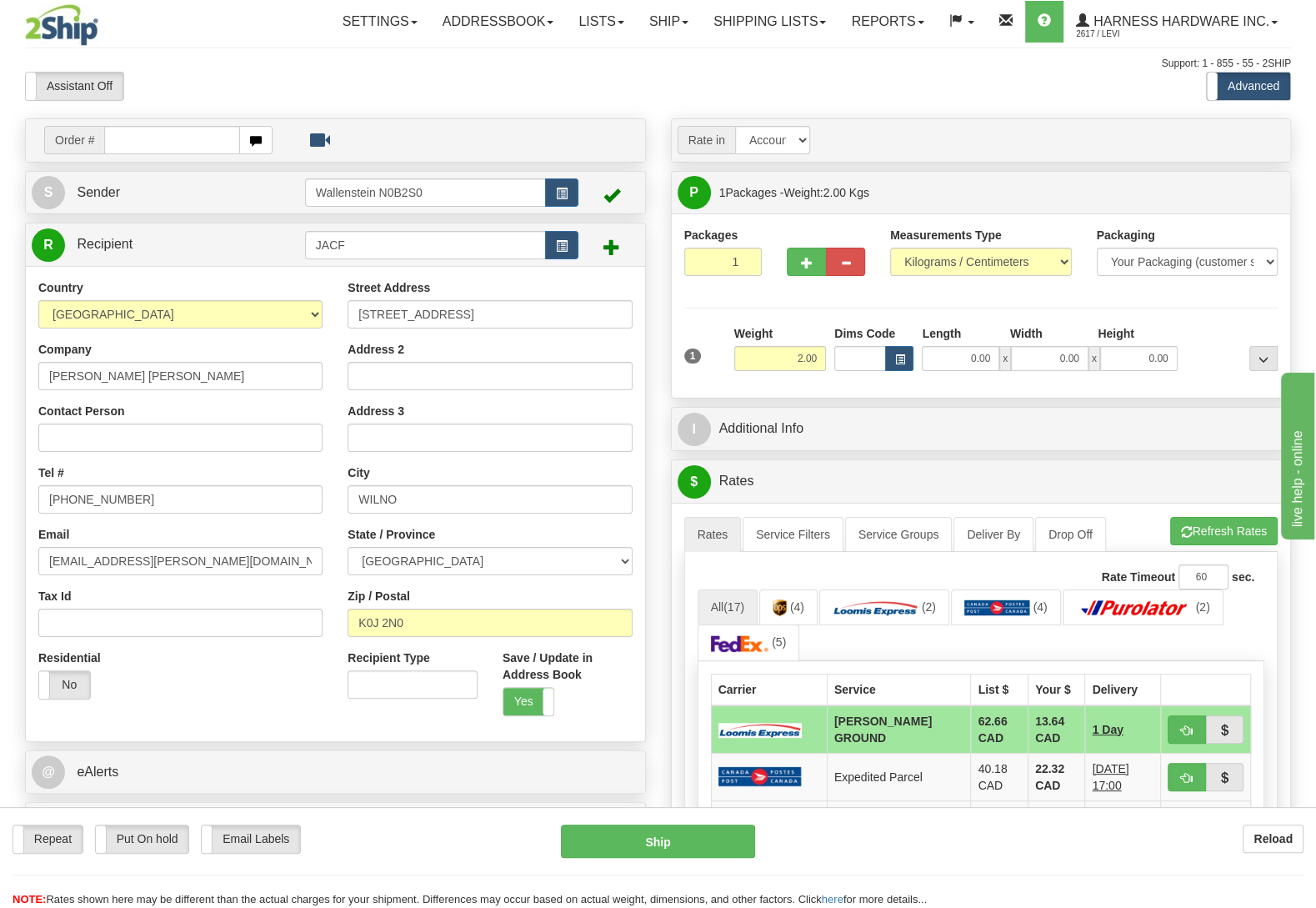
click at [701, 820] on div "Repeat Repeat Put On hold Put On hold Print Order Slip Print Order Slip Email L…" at bounding box center [658, 857] width 1316 height 101
click at [674, 847] on button "Ship" at bounding box center [658, 841] width 194 height 33
type input "DD"
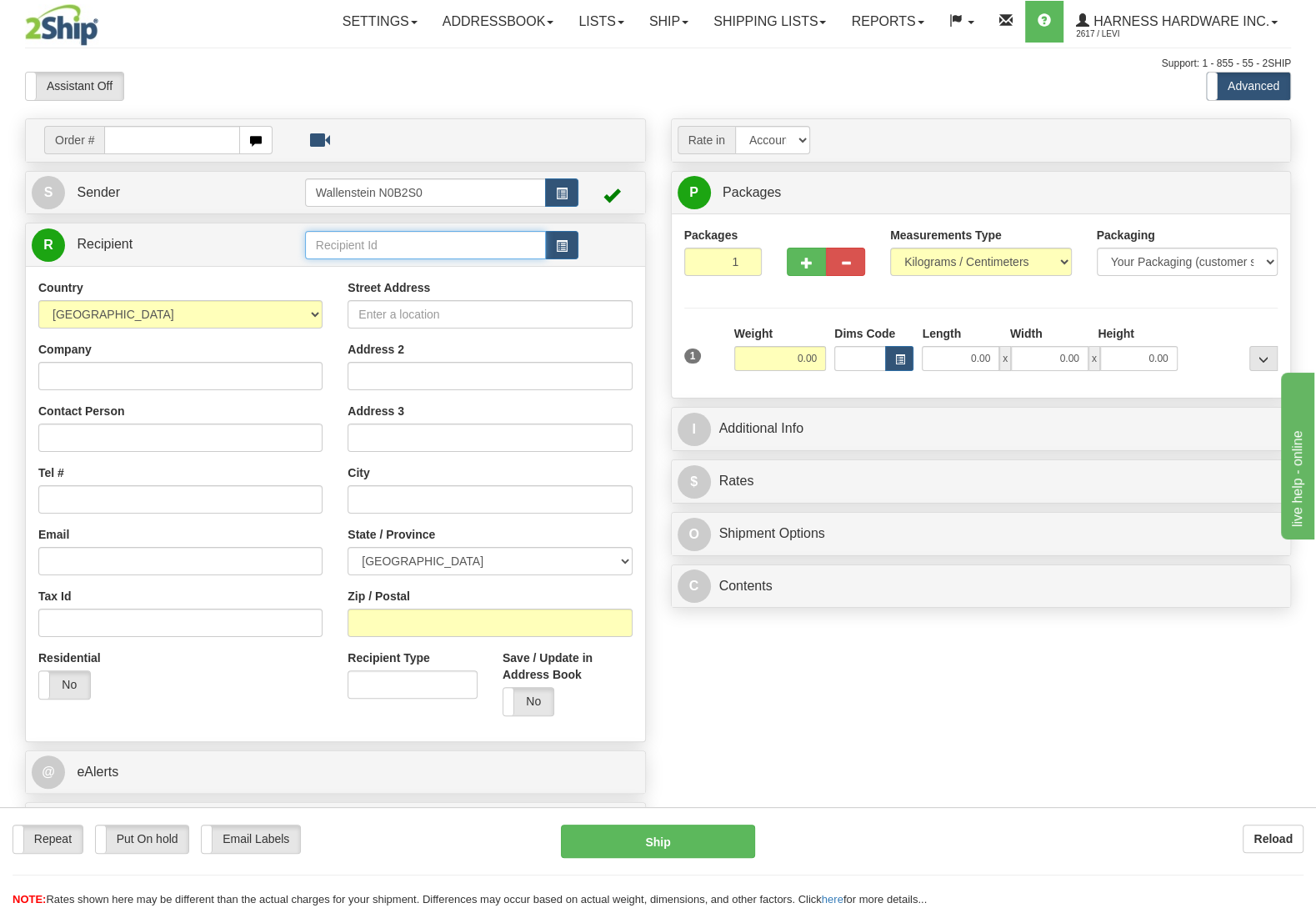
click at [361, 249] on input "text" at bounding box center [425, 245] width 241 height 28
type input "rufc"
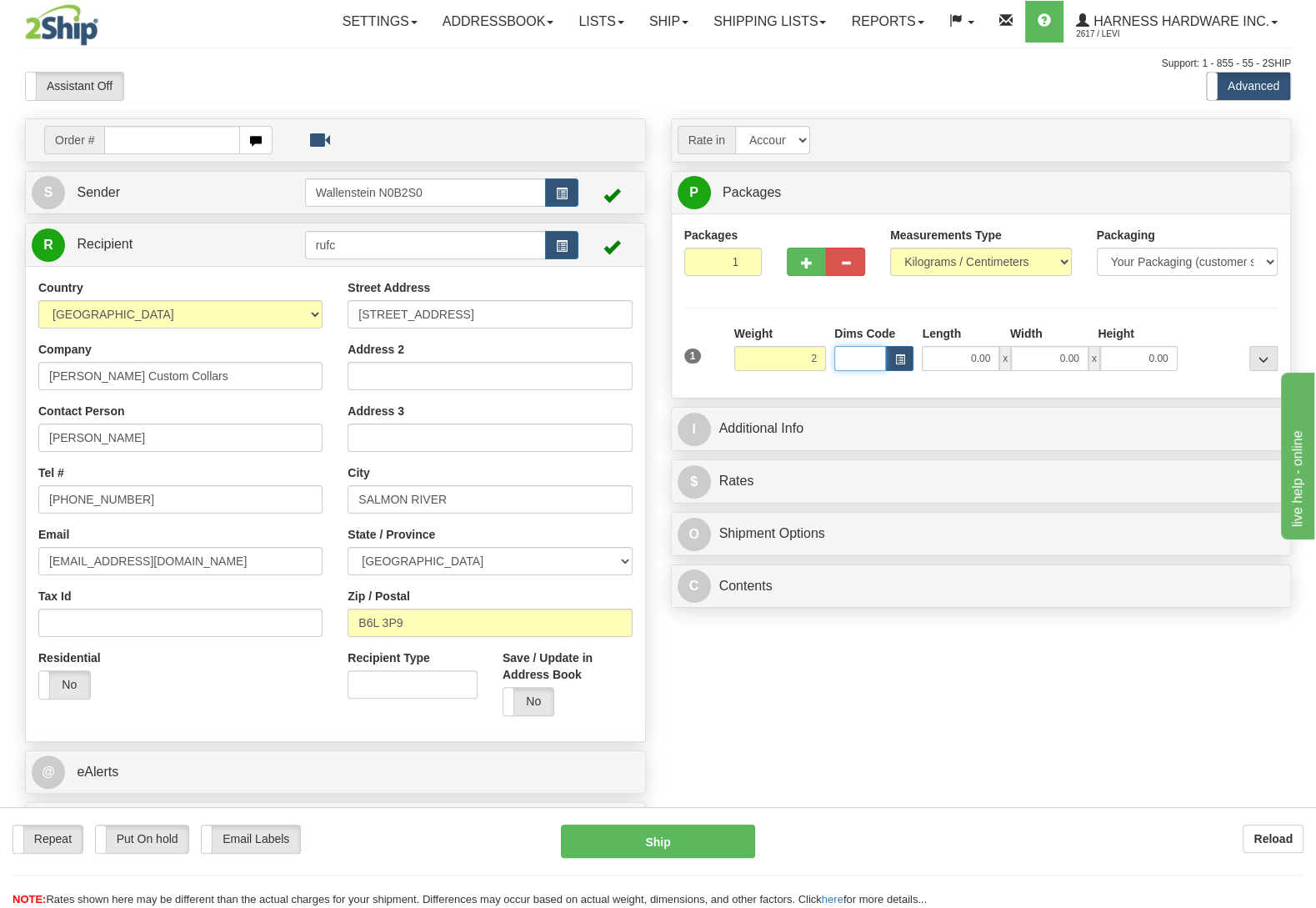
type input "2.00"
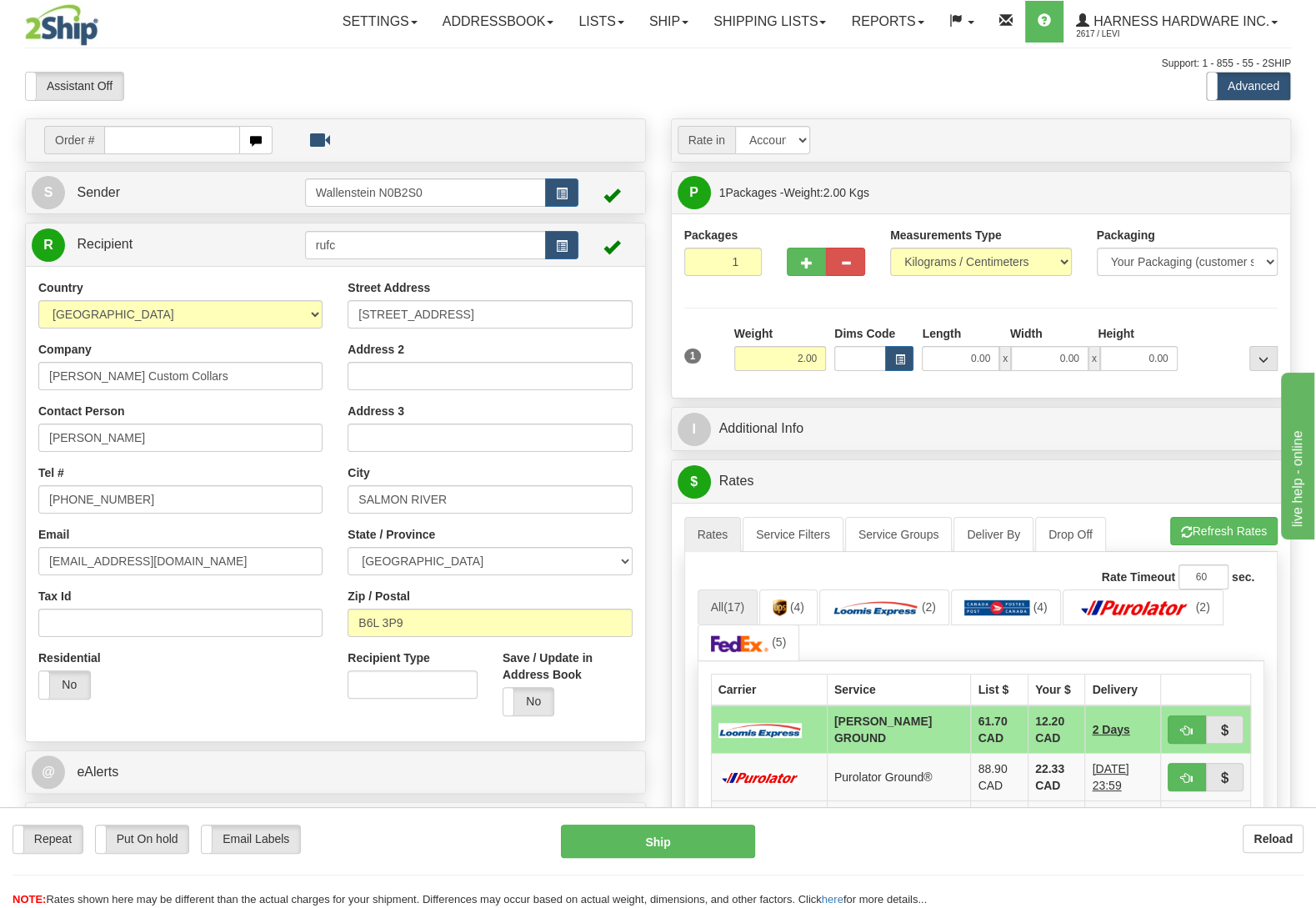
click at [682, 258] on div "Packages 1 1" at bounding box center [724, 258] width 103 height 62
click at [105, 836] on span at bounding box center [96, 839] width 22 height 28
click at [732, 845] on button "Hold" at bounding box center [658, 841] width 194 height 33
type input "DD"
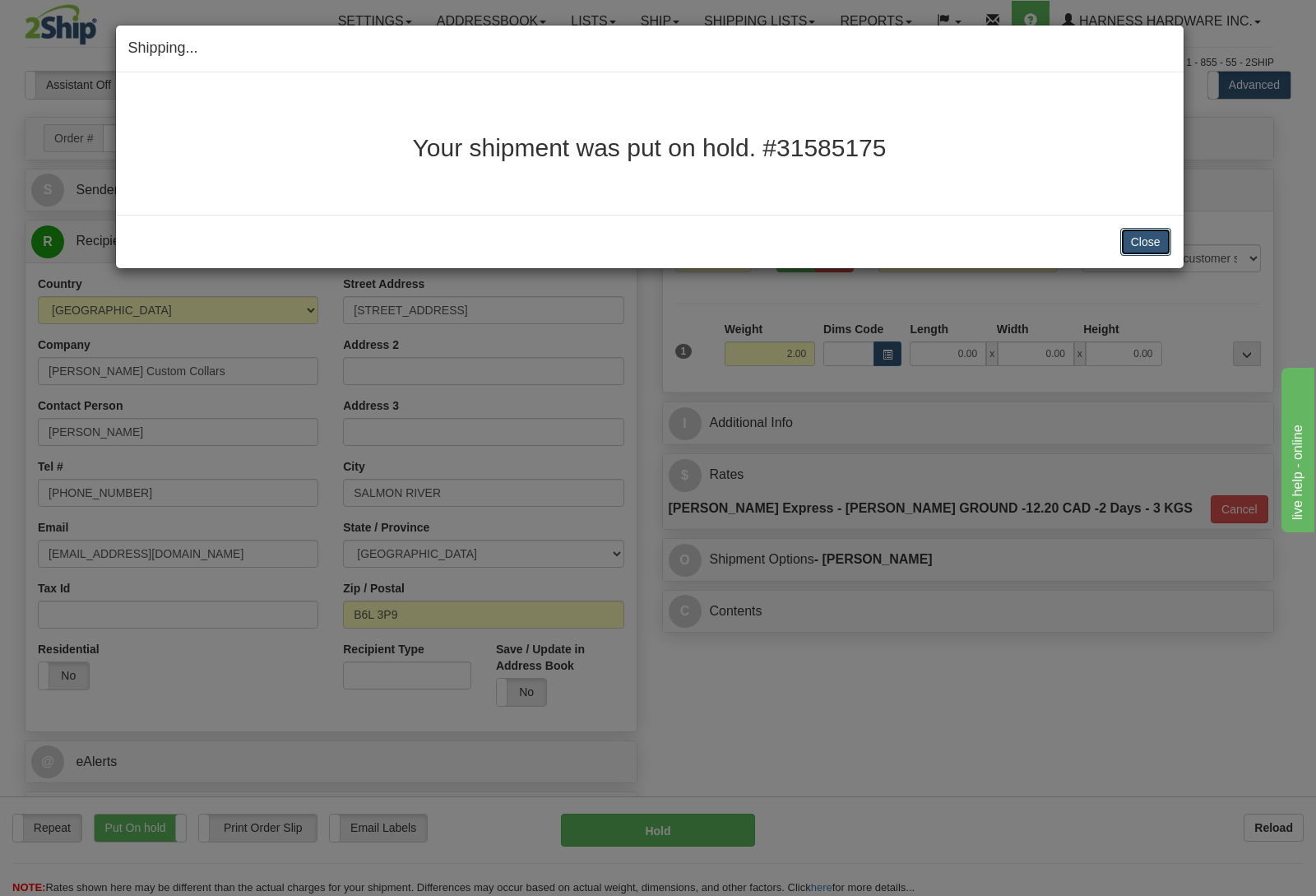
click at [1156, 244] on button "Close" at bounding box center [1146, 242] width 51 height 28
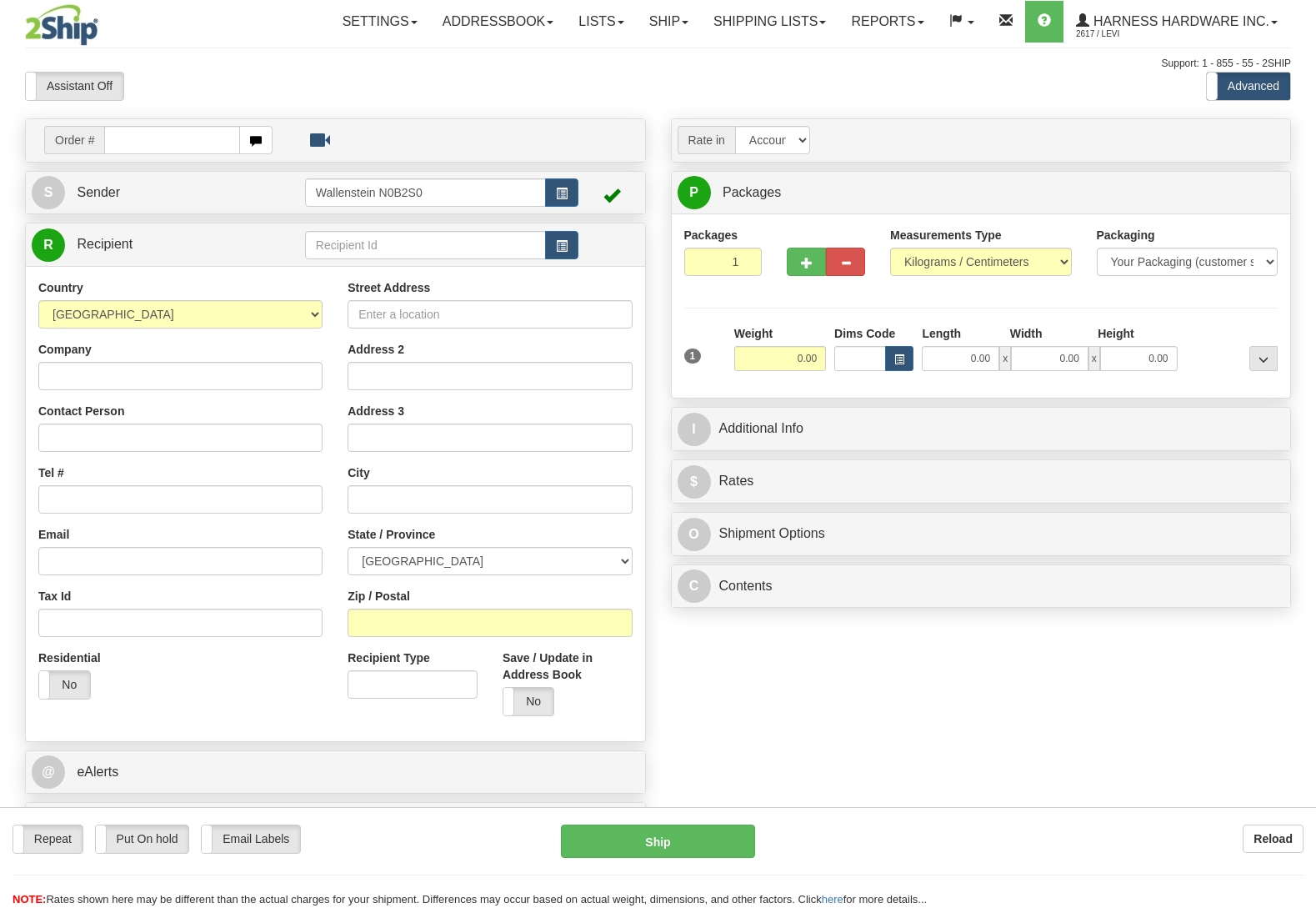
click at [380, 246] on input "text" at bounding box center [425, 245] width 241 height 28
type input "thehs"
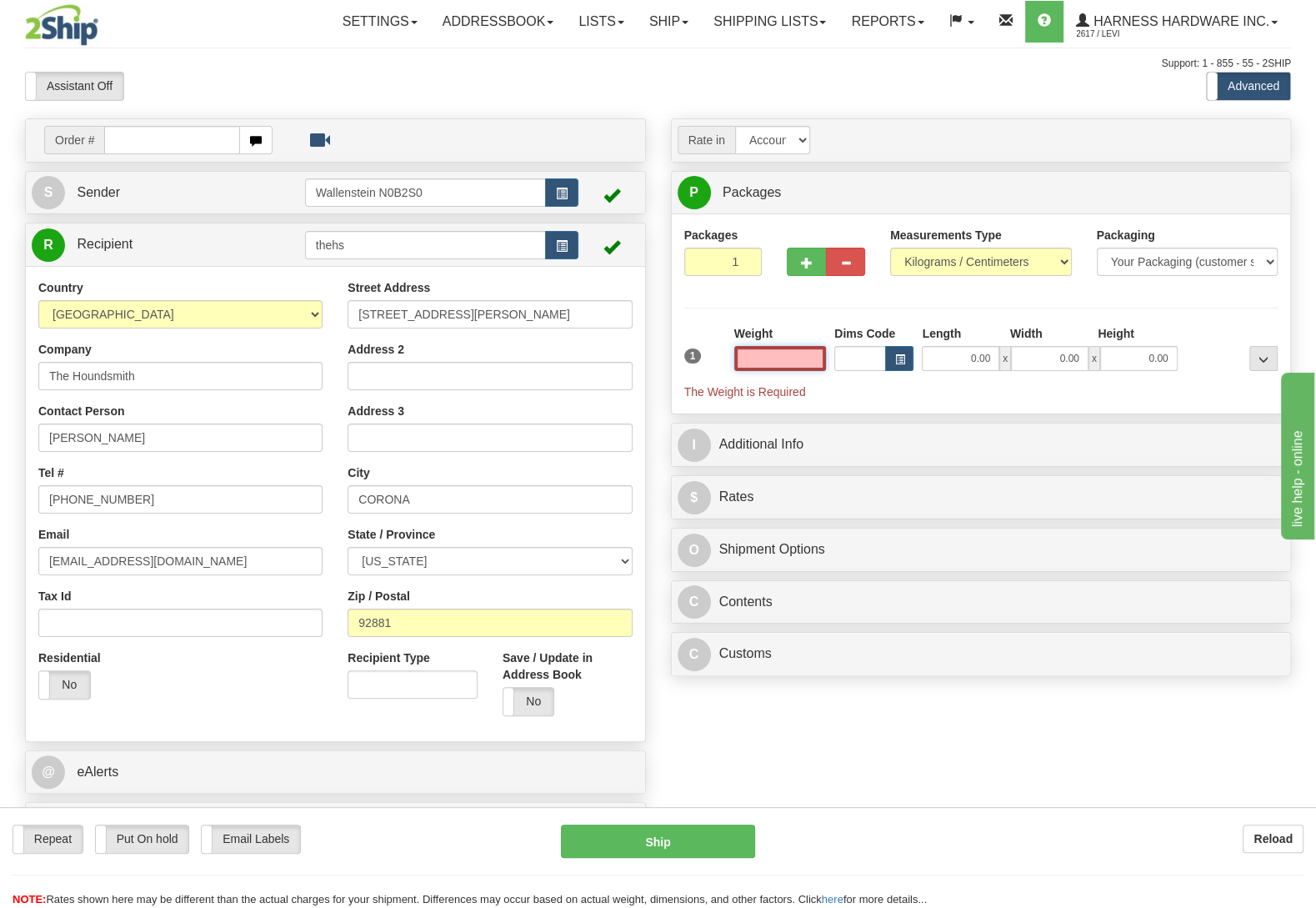
click at [782, 358] on input "text" at bounding box center [781, 359] width 92 height 25
type input "1.50"
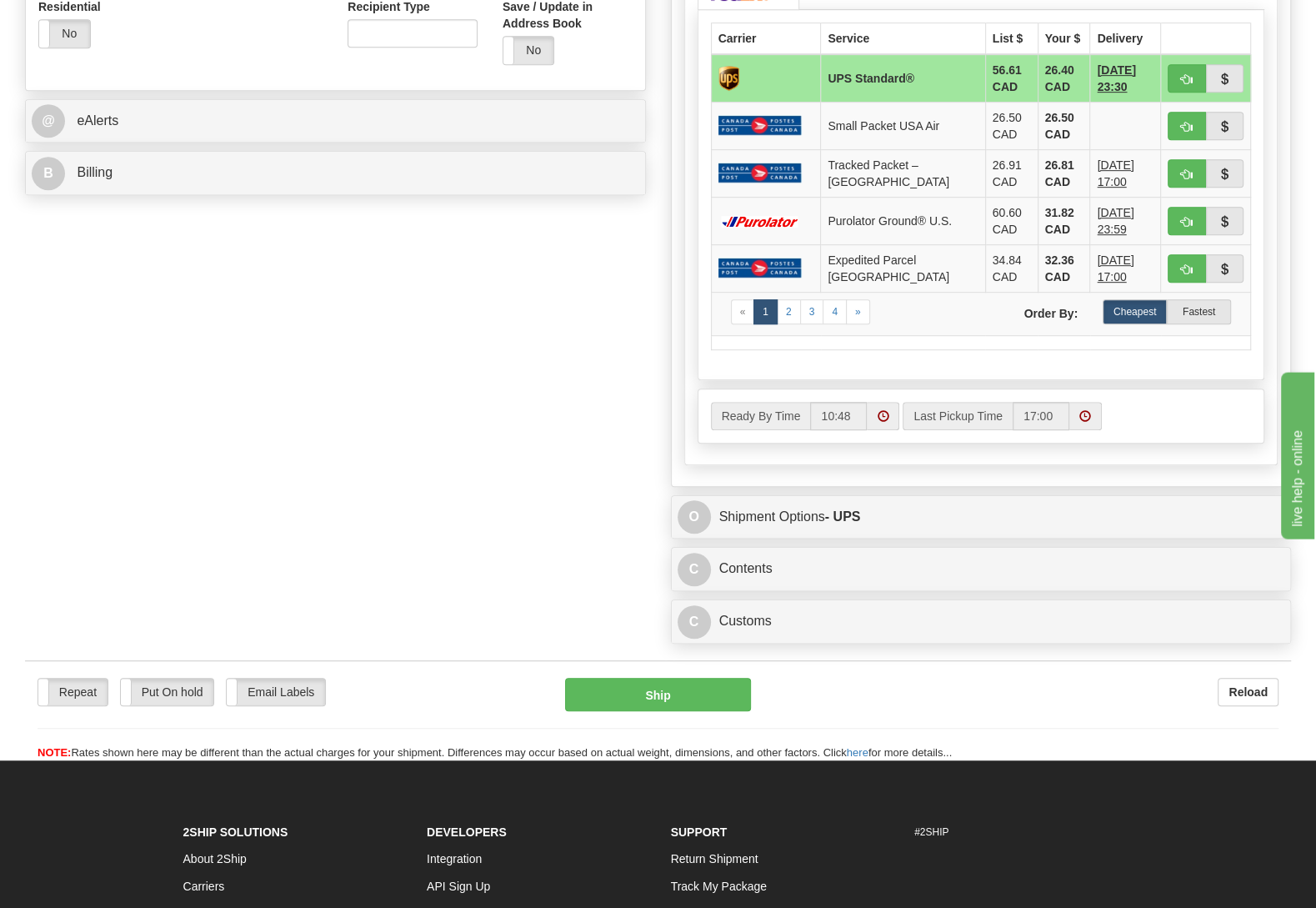
scroll to position [700, 0]
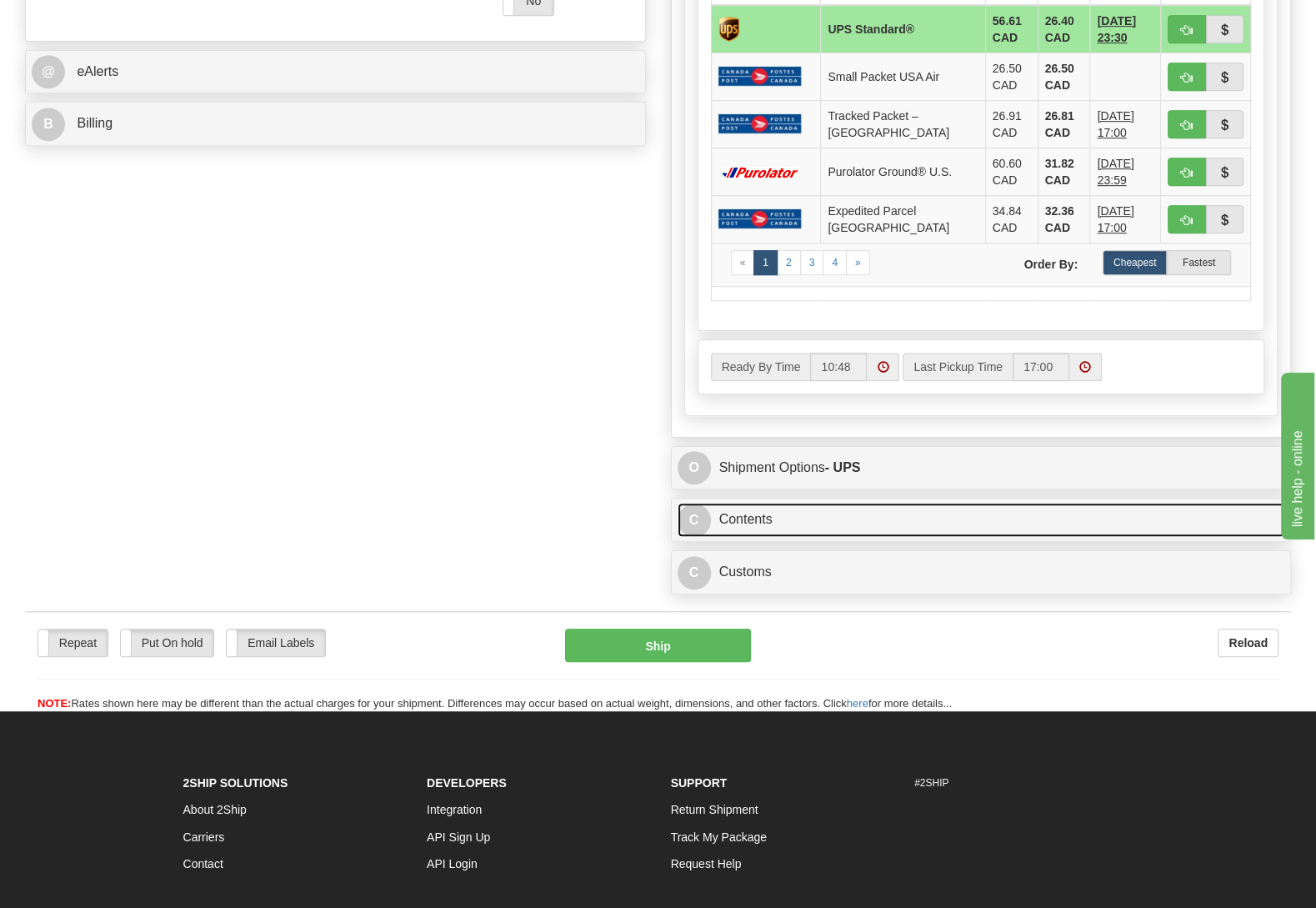
click at [770, 537] on link "C Contents" at bounding box center [982, 519] width 608 height 34
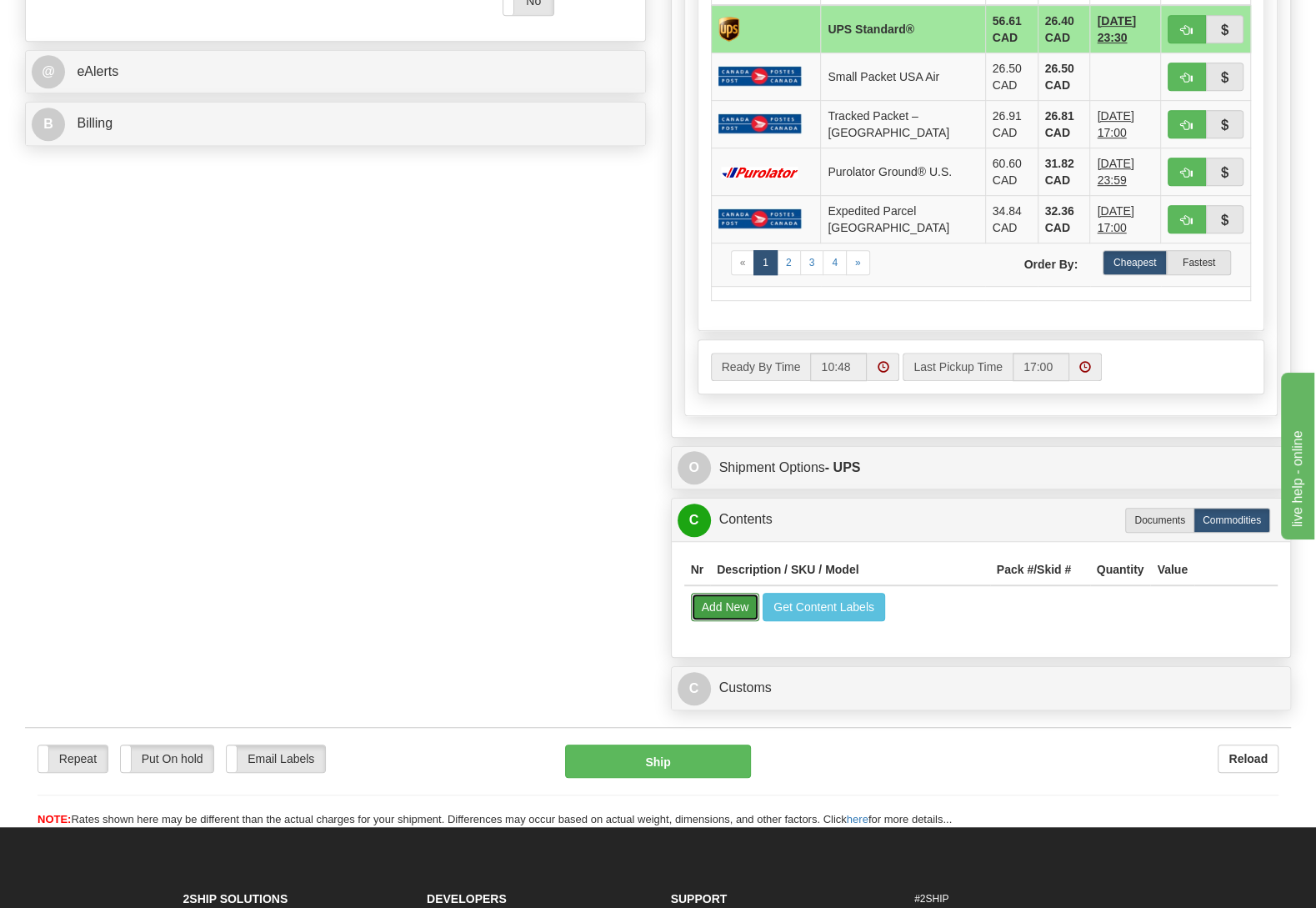
click at [724, 617] on button "Add New" at bounding box center [726, 607] width 69 height 28
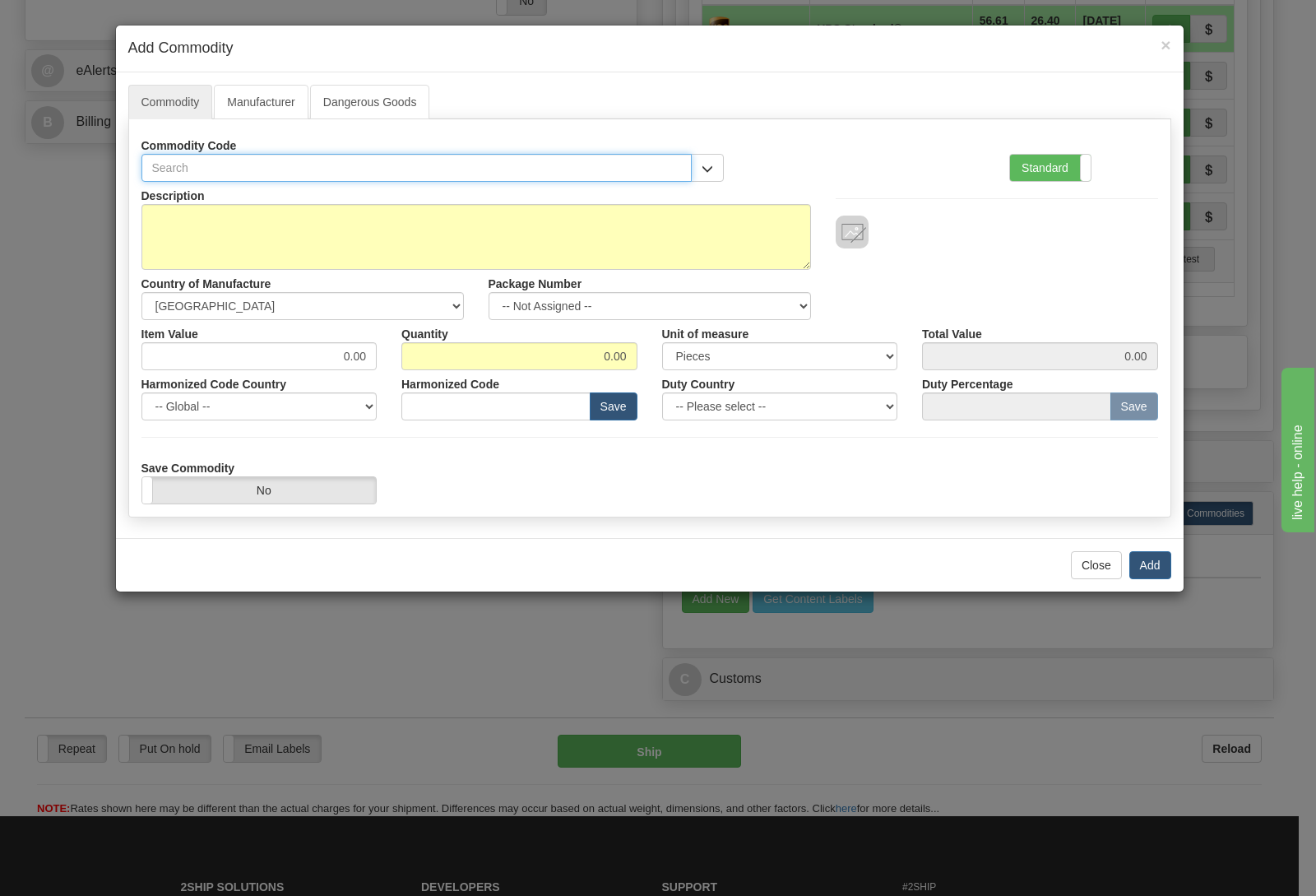
click at [254, 165] on input "text" at bounding box center [417, 168] width 551 height 28
click at [709, 161] on button "button" at bounding box center [708, 168] width 33 height 28
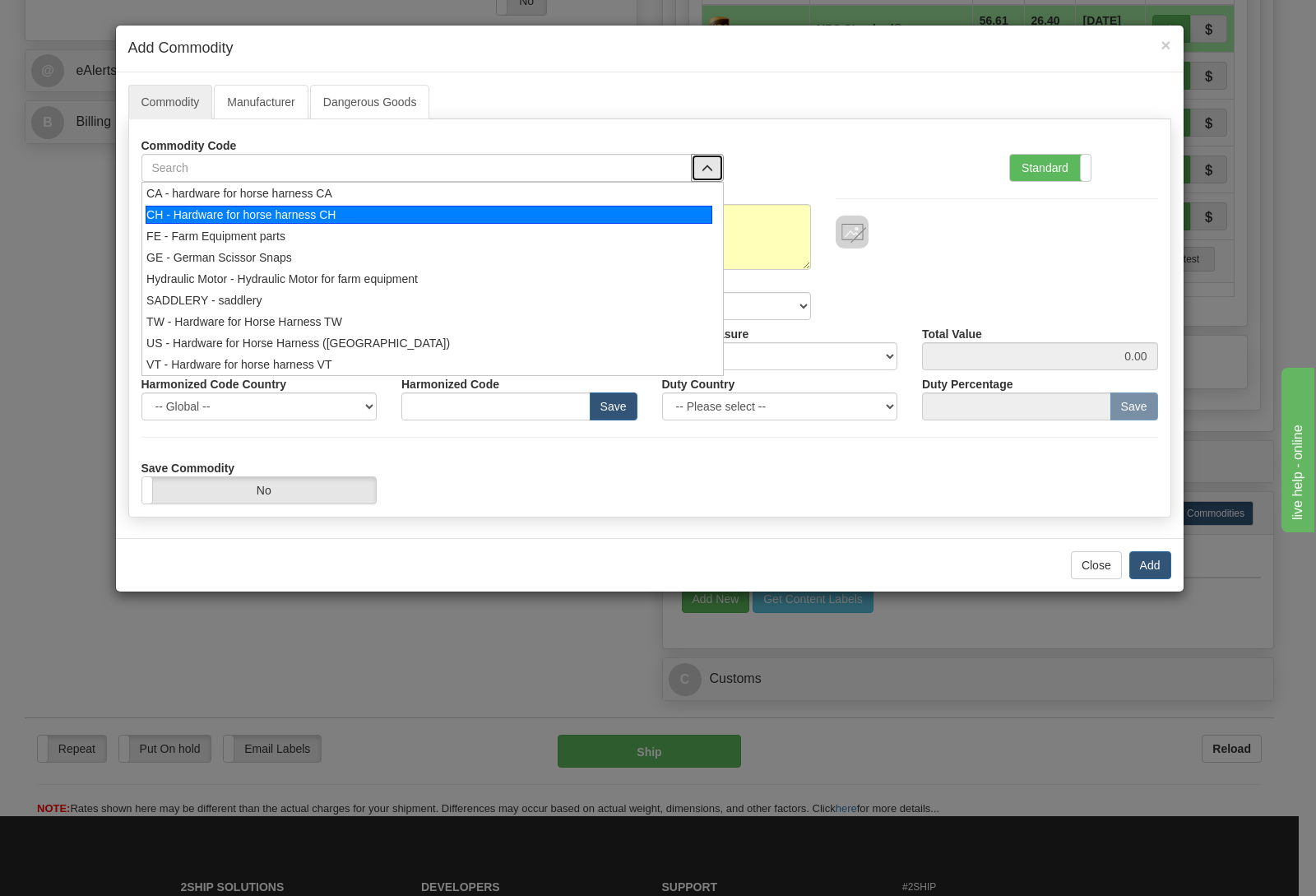
click at [528, 218] on div "CH - Hardware for horse harness CH" at bounding box center [429, 215] width 567 height 18
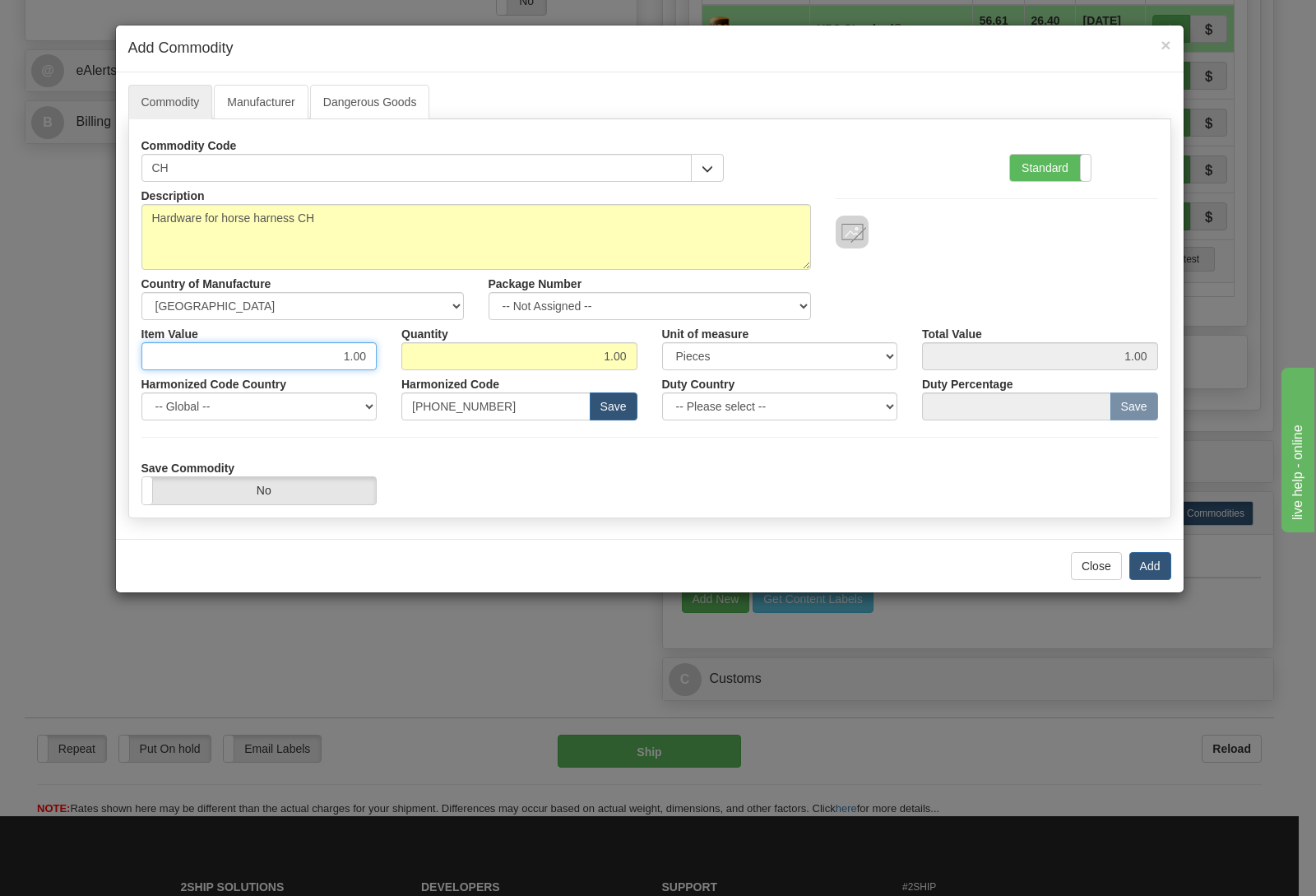
drag, startPoint x: 349, startPoint y: 363, endPoint x: 498, endPoint y: 358, distance: 149.1
click at [378, 358] on input "1.00" at bounding box center [259, 356] width 236 height 28
type input "87.76"
click at [1146, 569] on button "Add" at bounding box center [1151, 566] width 42 height 28
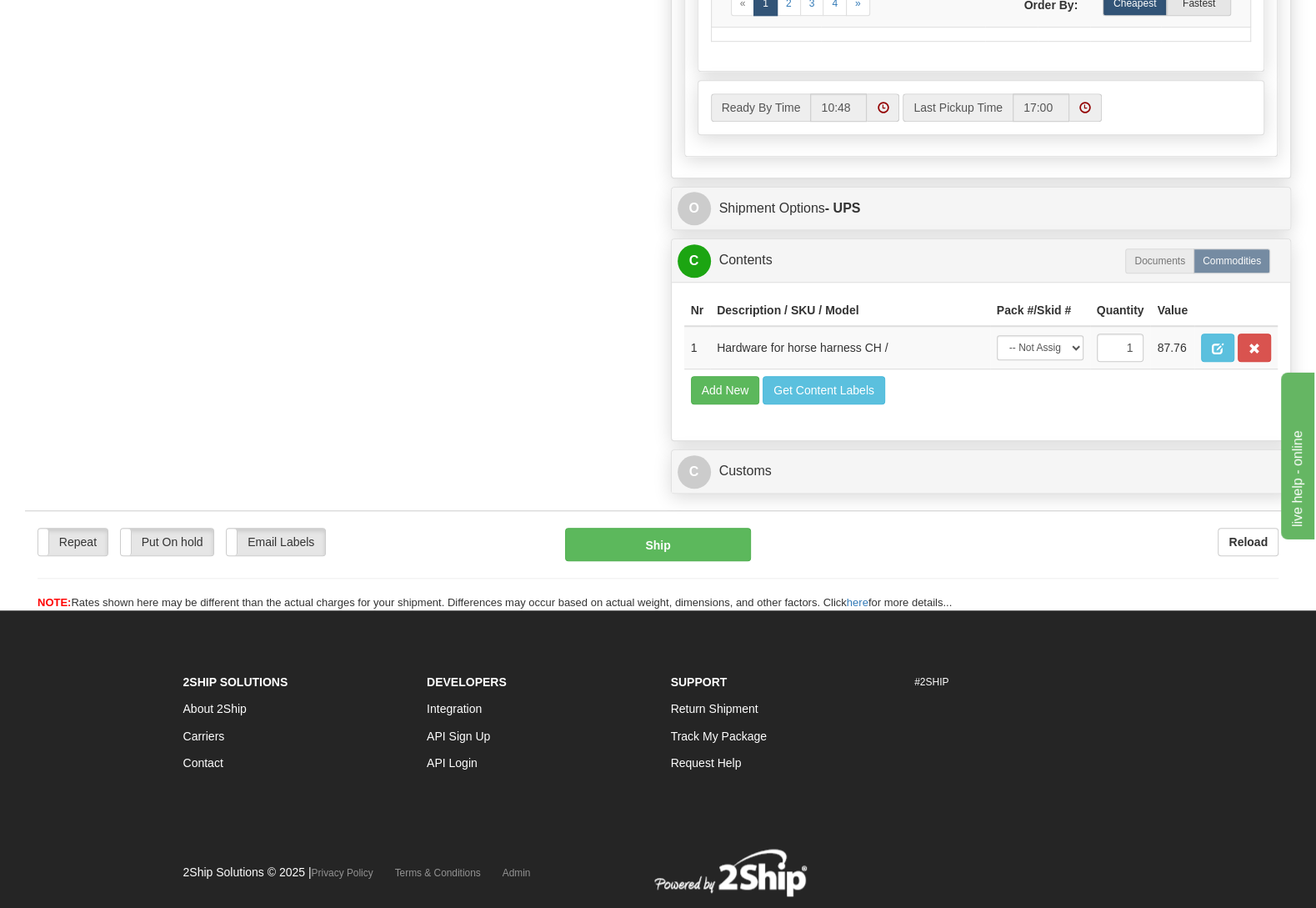
scroll to position [963, 0]
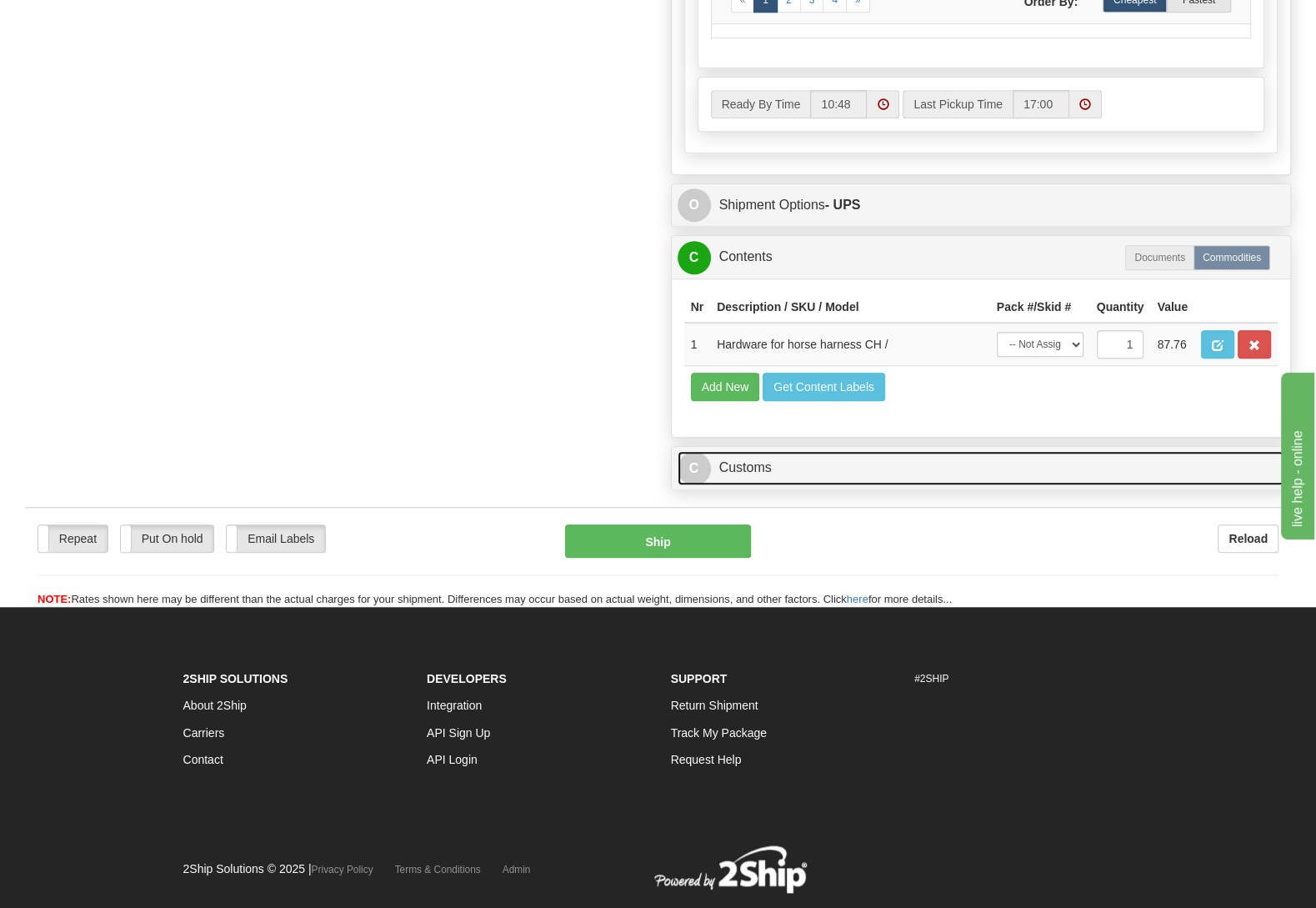
click at [846, 485] on link "C Customs" at bounding box center [982, 468] width 608 height 34
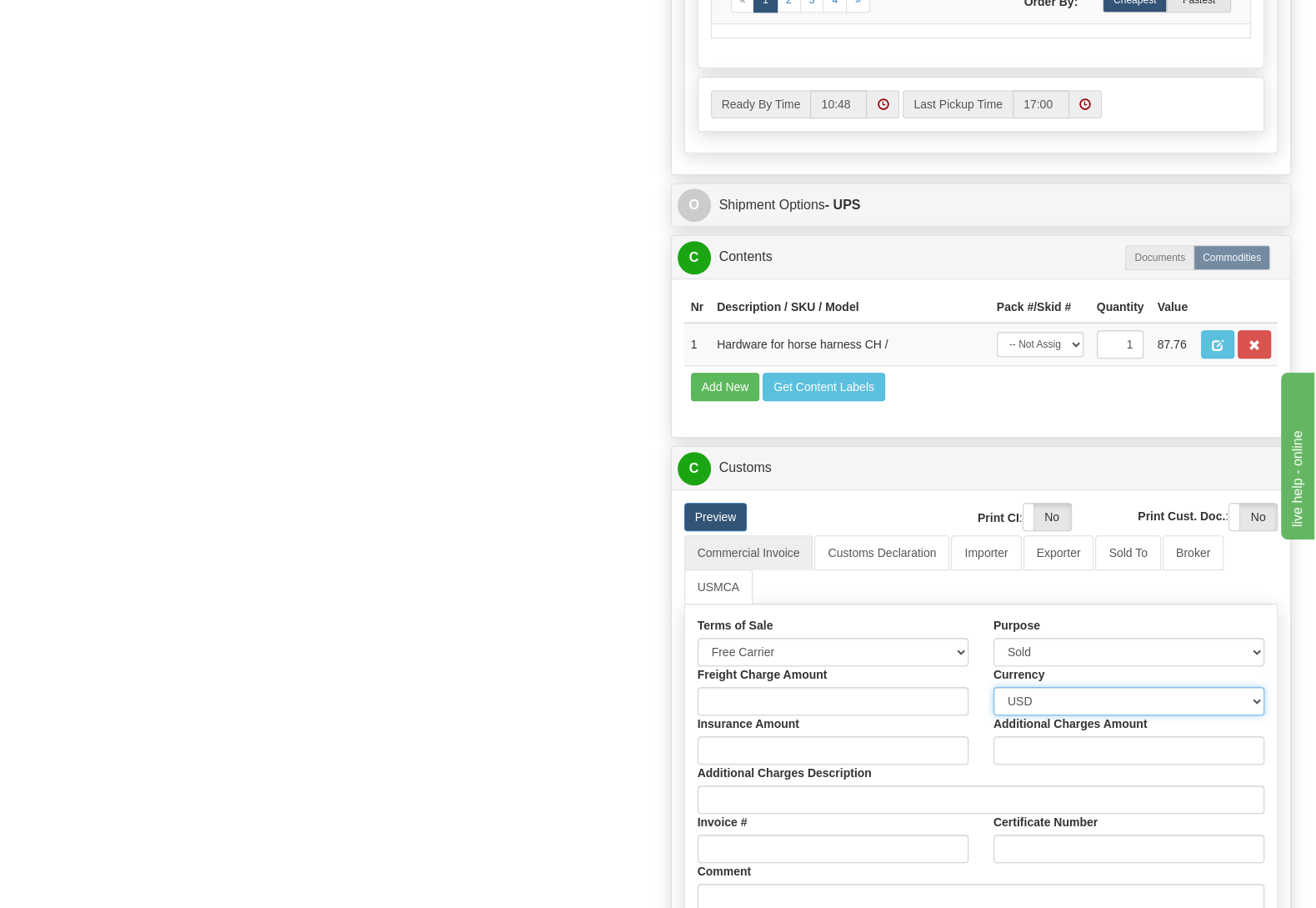
click at [994, 687] on select "Please select CAD USD EUR ZAR RON ANG ARN AUD AUS AWG BBD BFR BGN BHD BMD BND B…" at bounding box center [1129, 701] width 271 height 28
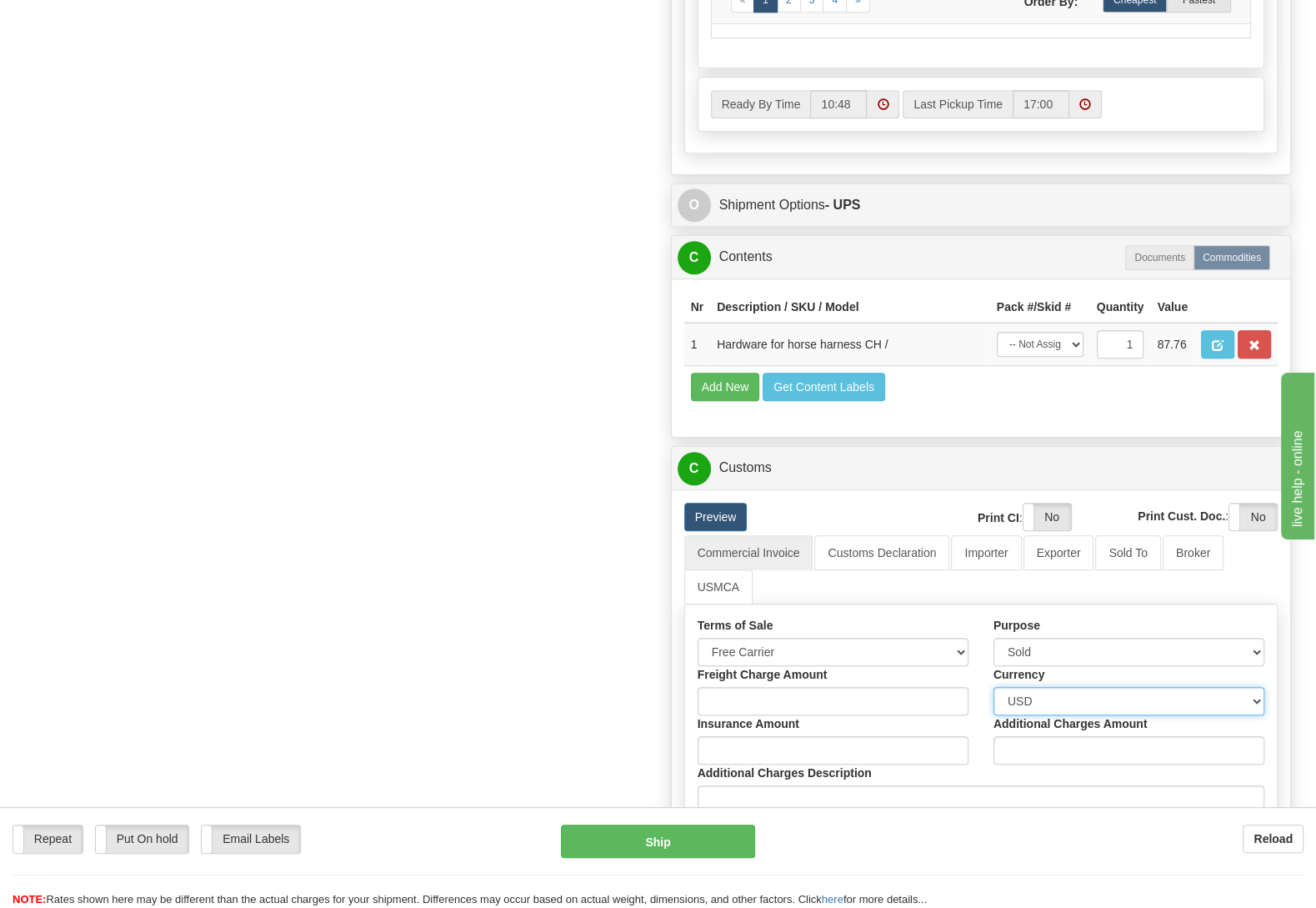
select select "0"
click option "CAD" at bounding box center [0, 0] width 0 height 0
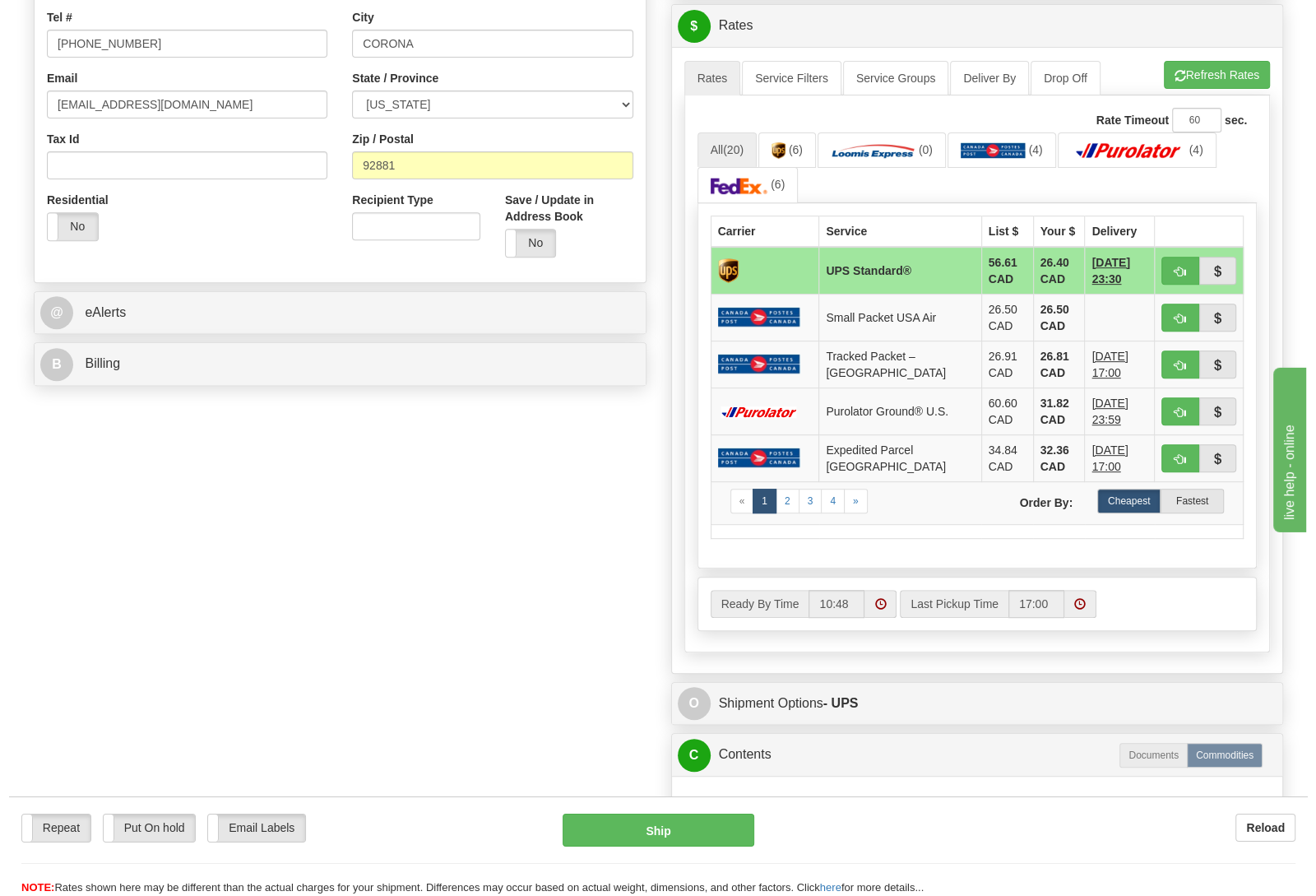
scroll to position [346, 0]
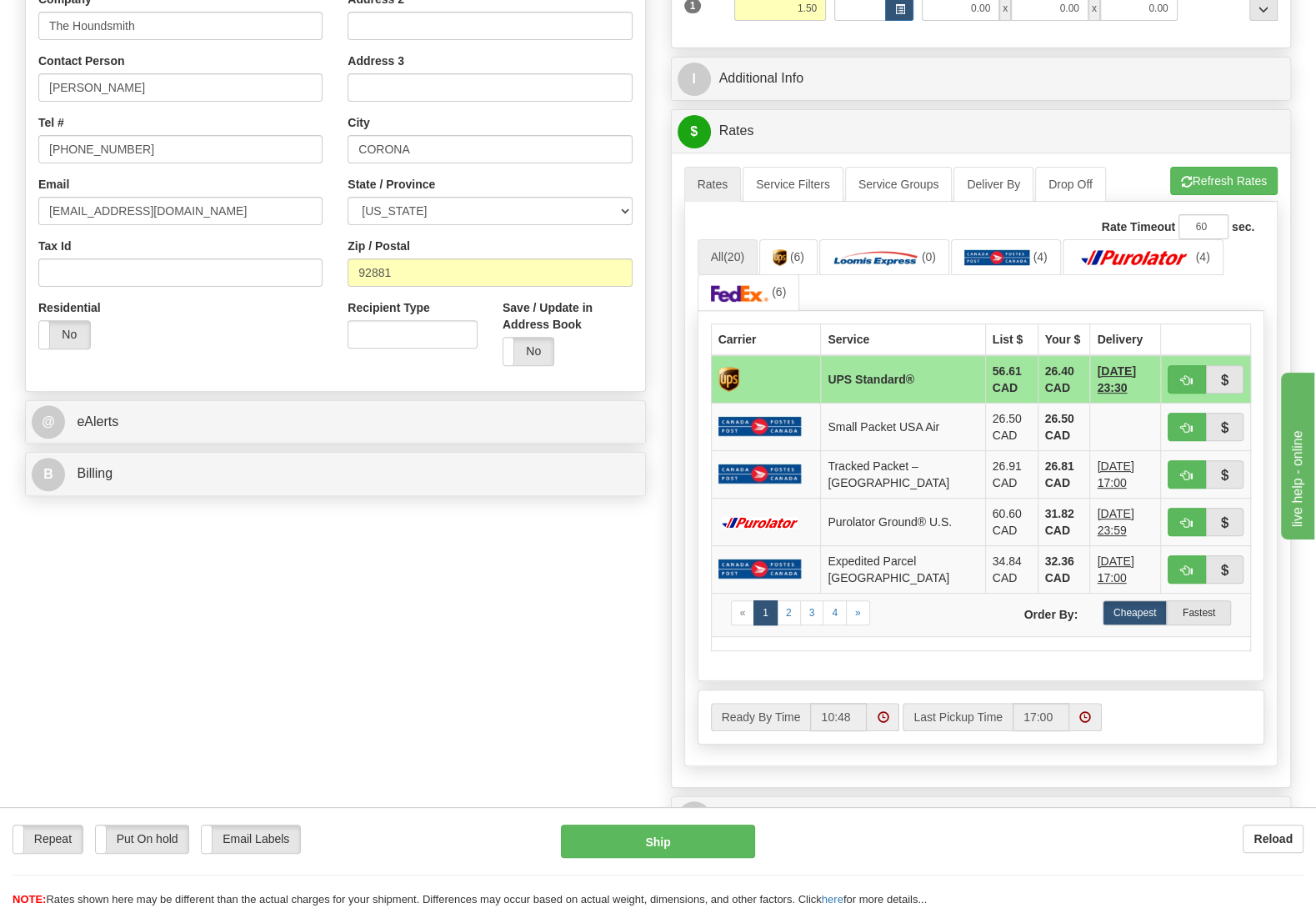
click at [662, 825] on div "Repeat Repeat Put On hold Put On hold Print Order Slip Print Order Slip Email L…" at bounding box center [658, 857] width 1316 height 101
click at [662, 841] on button "Ship" at bounding box center [658, 841] width 194 height 33
type input "11"
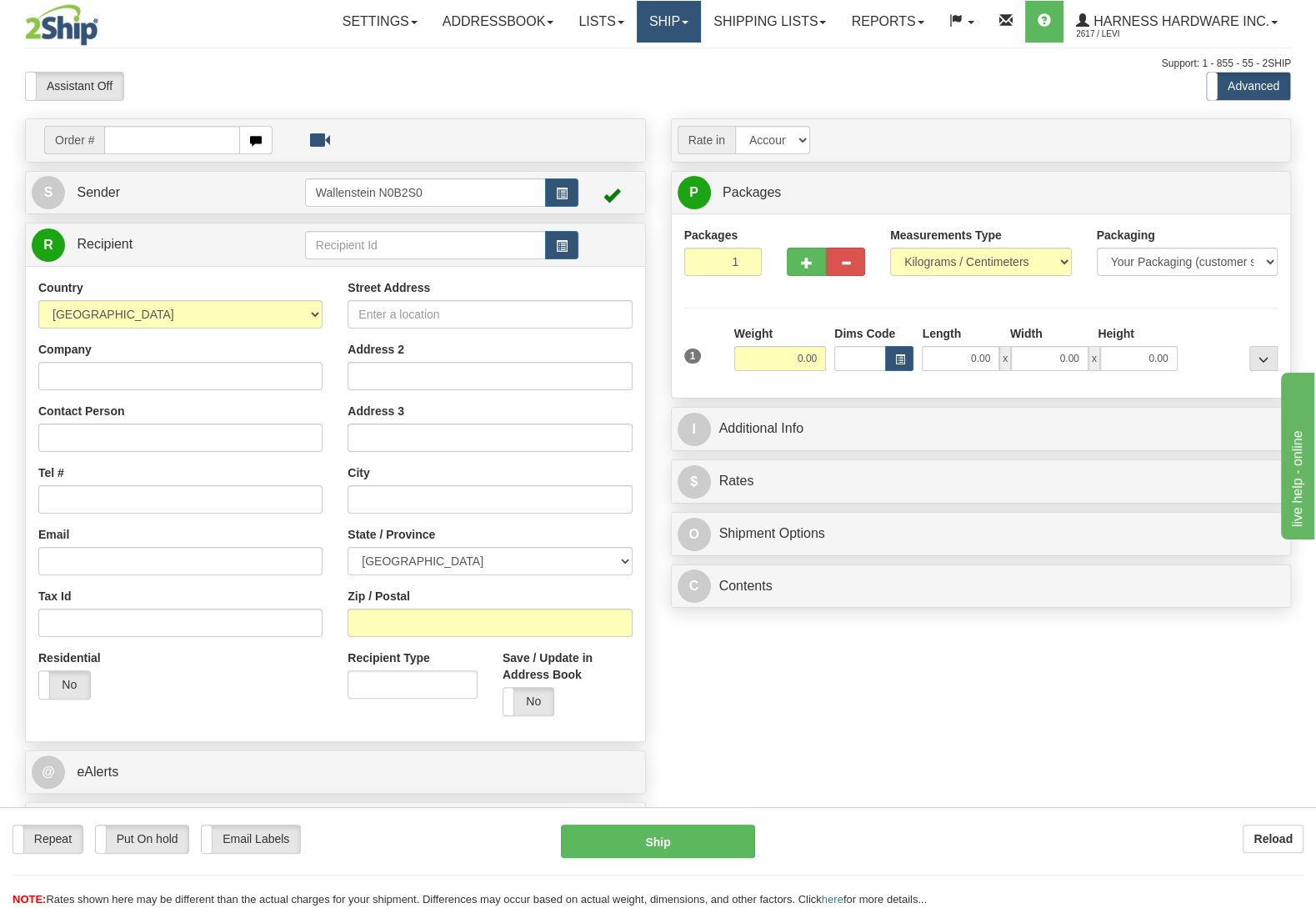
click at [637, 22] on link "Ship" at bounding box center [669, 22] width 64 height 42
click at [649, 73] on link "OnHold / Order Queue" at bounding box center [625, 80] width 151 height 22
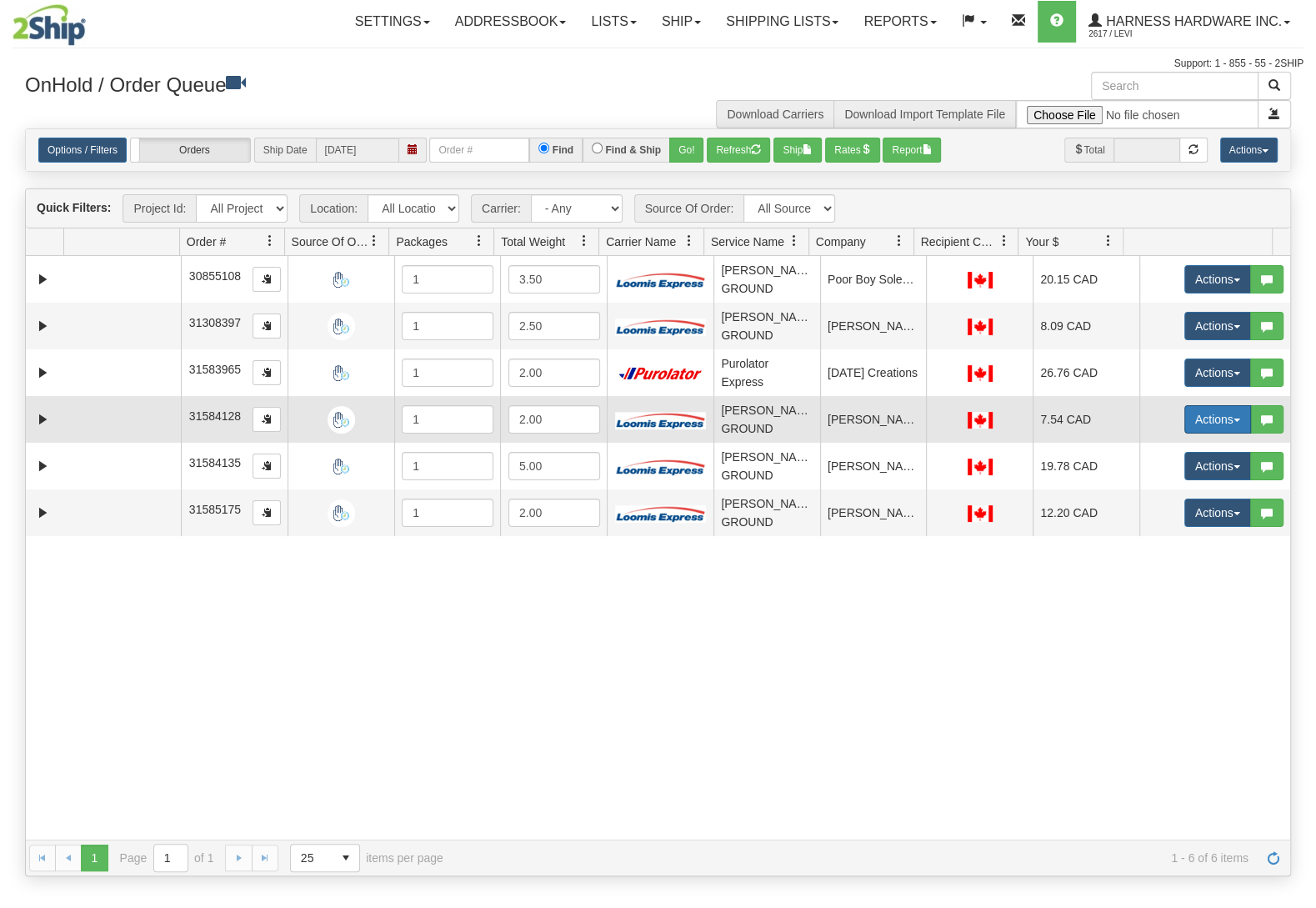
click at [1188, 424] on button "Actions" at bounding box center [1218, 419] width 67 height 28
click at [1138, 519] on span "Ship" at bounding box center [1152, 516] width 35 height 13
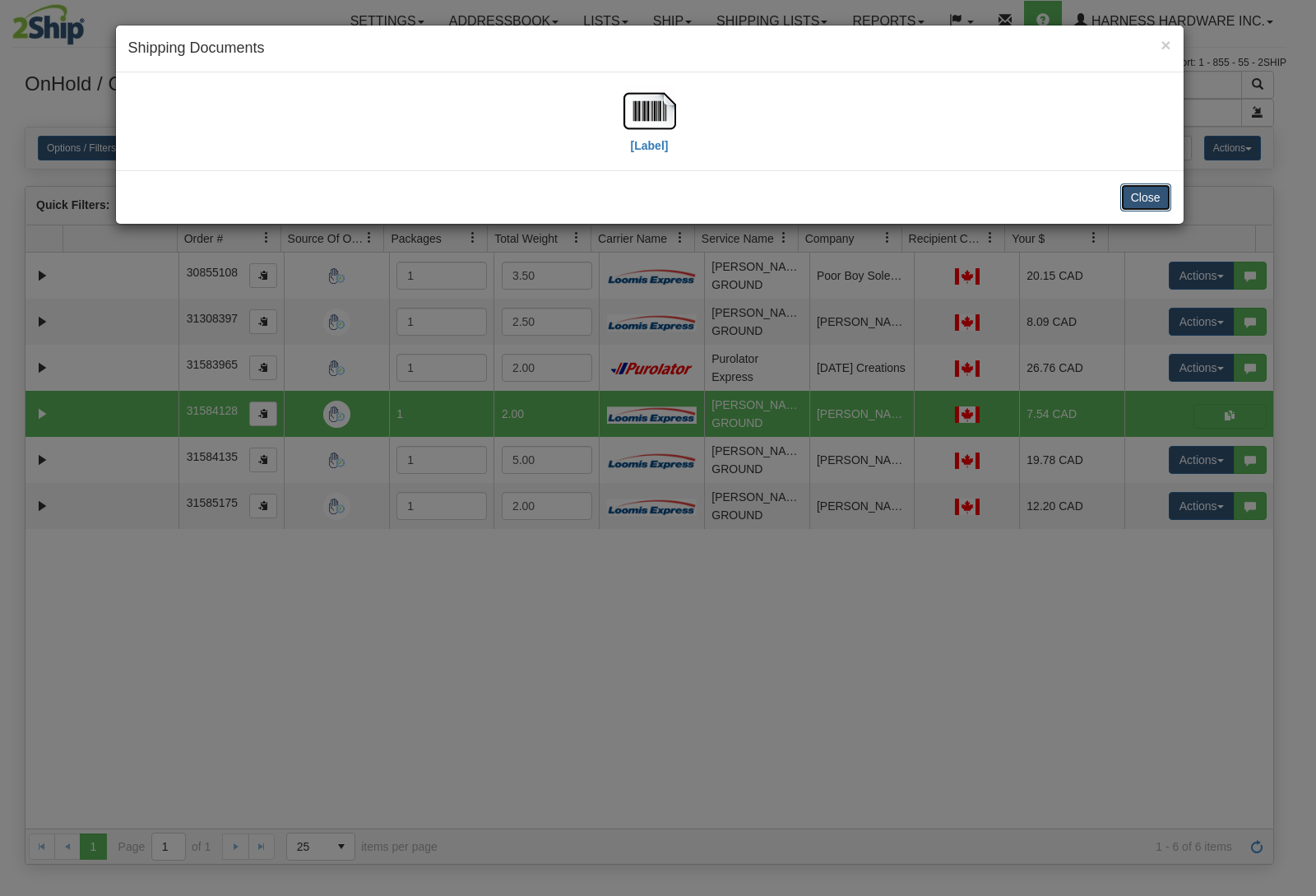
drag, startPoint x: 1149, startPoint y: 200, endPoint x: 1151, endPoint y: 188, distance: 12.2
click at [1149, 198] on button "Close" at bounding box center [1146, 197] width 51 height 28
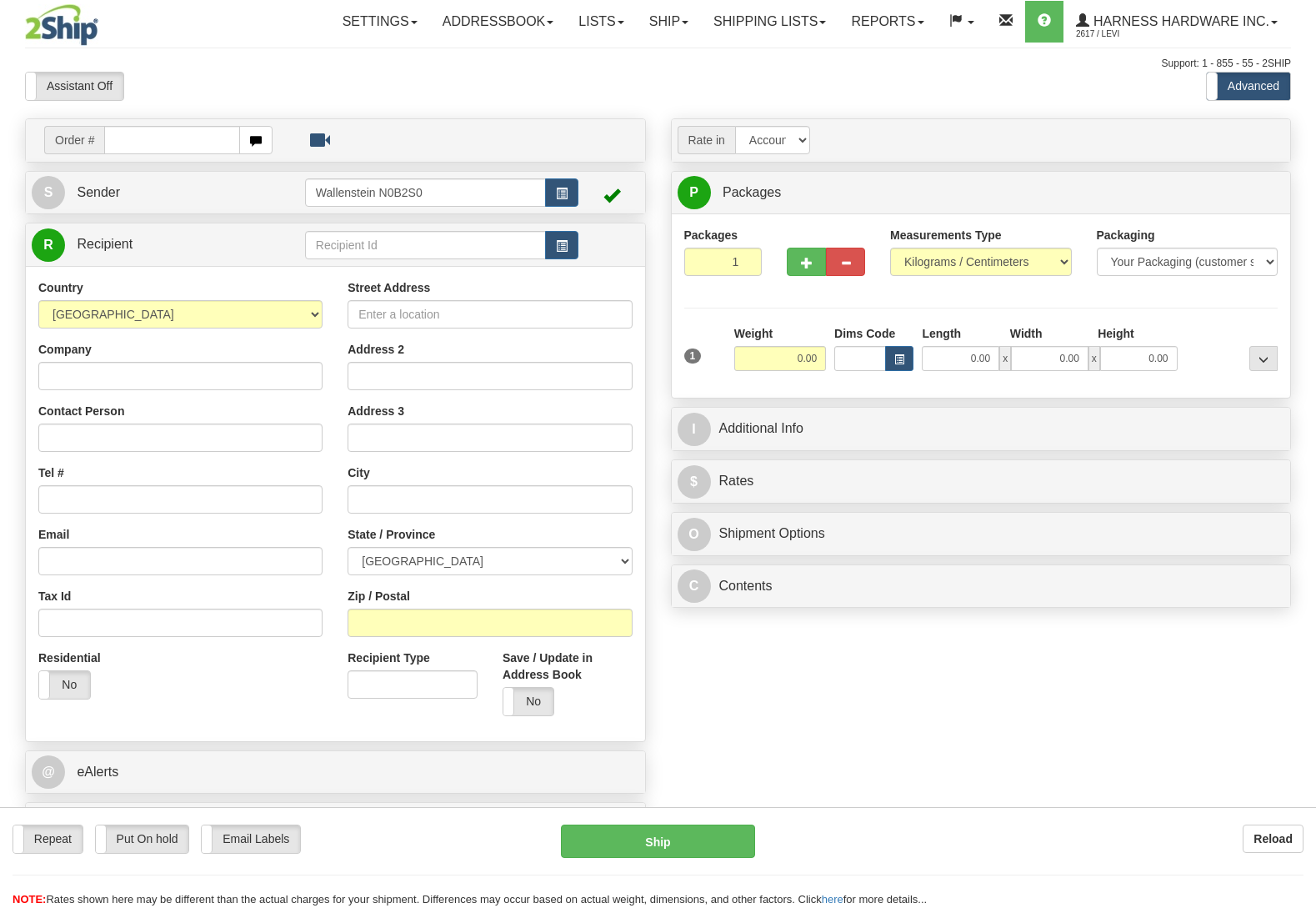
click at [1265, 828] on button "Reload" at bounding box center [1273, 839] width 61 height 28
click at [418, 234] on input "text" at bounding box center [425, 245] width 241 height 28
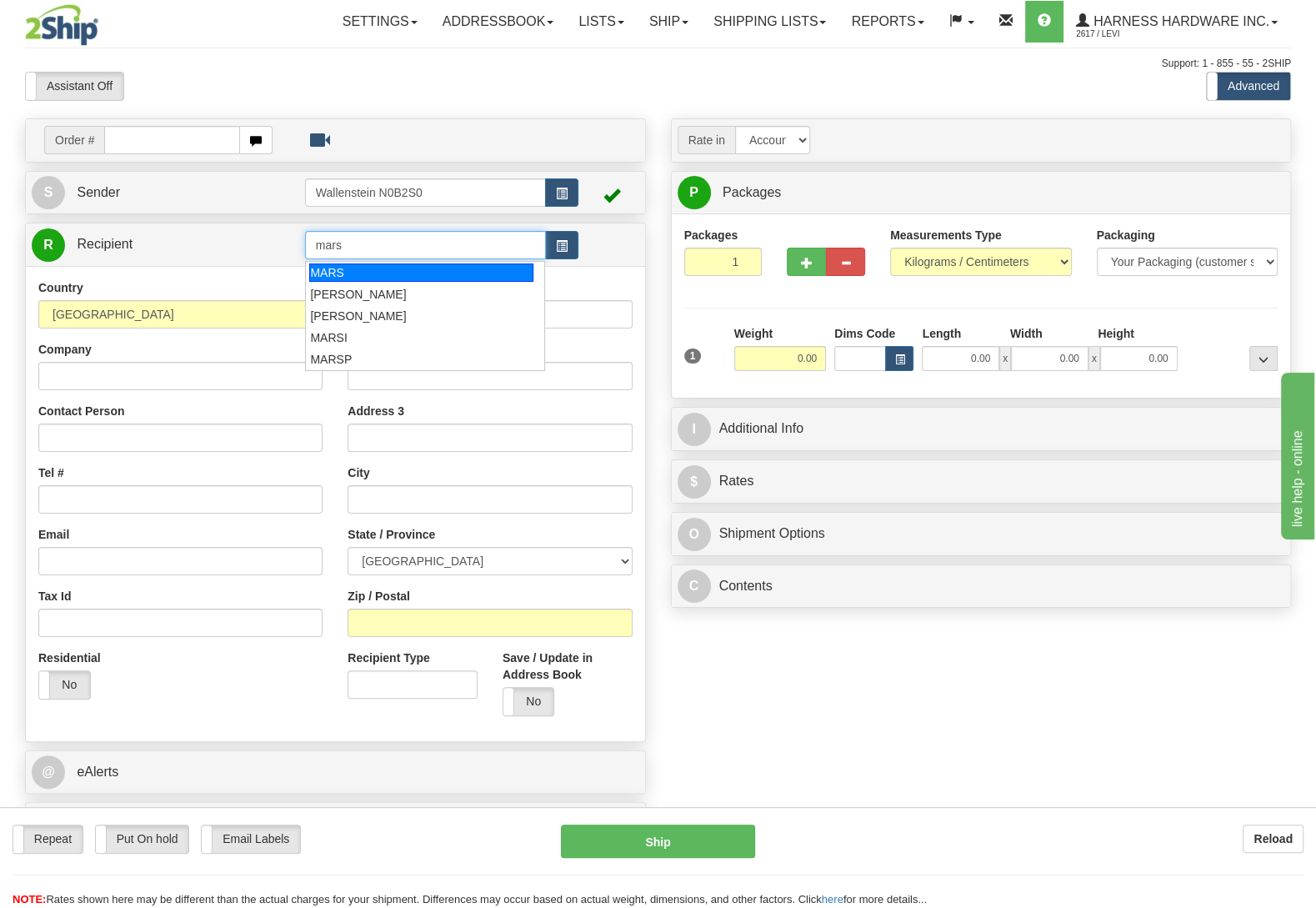
click at [379, 271] on div "MARS" at bounding box center [421, 273] width 224 height 18
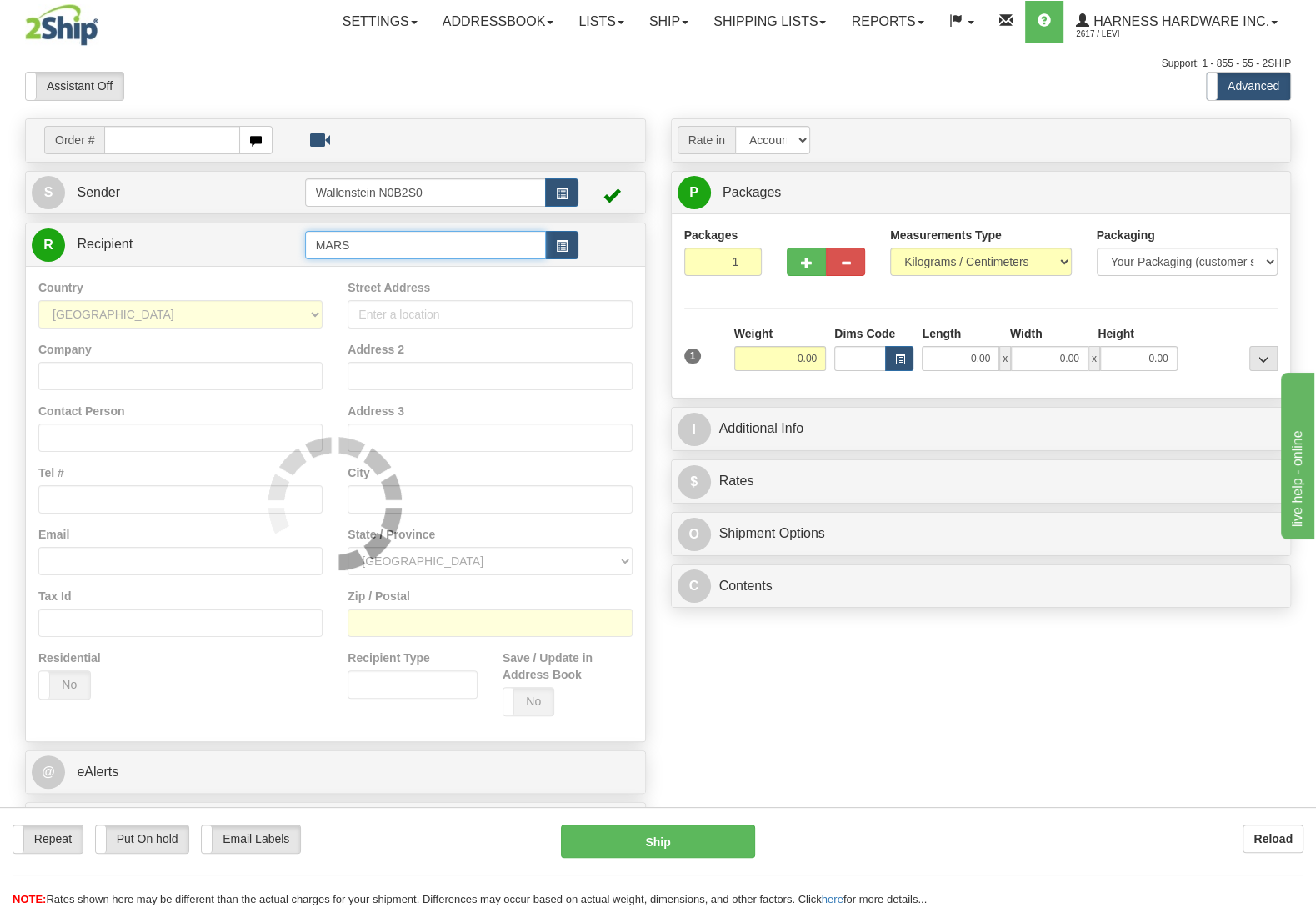
type input "MARS"
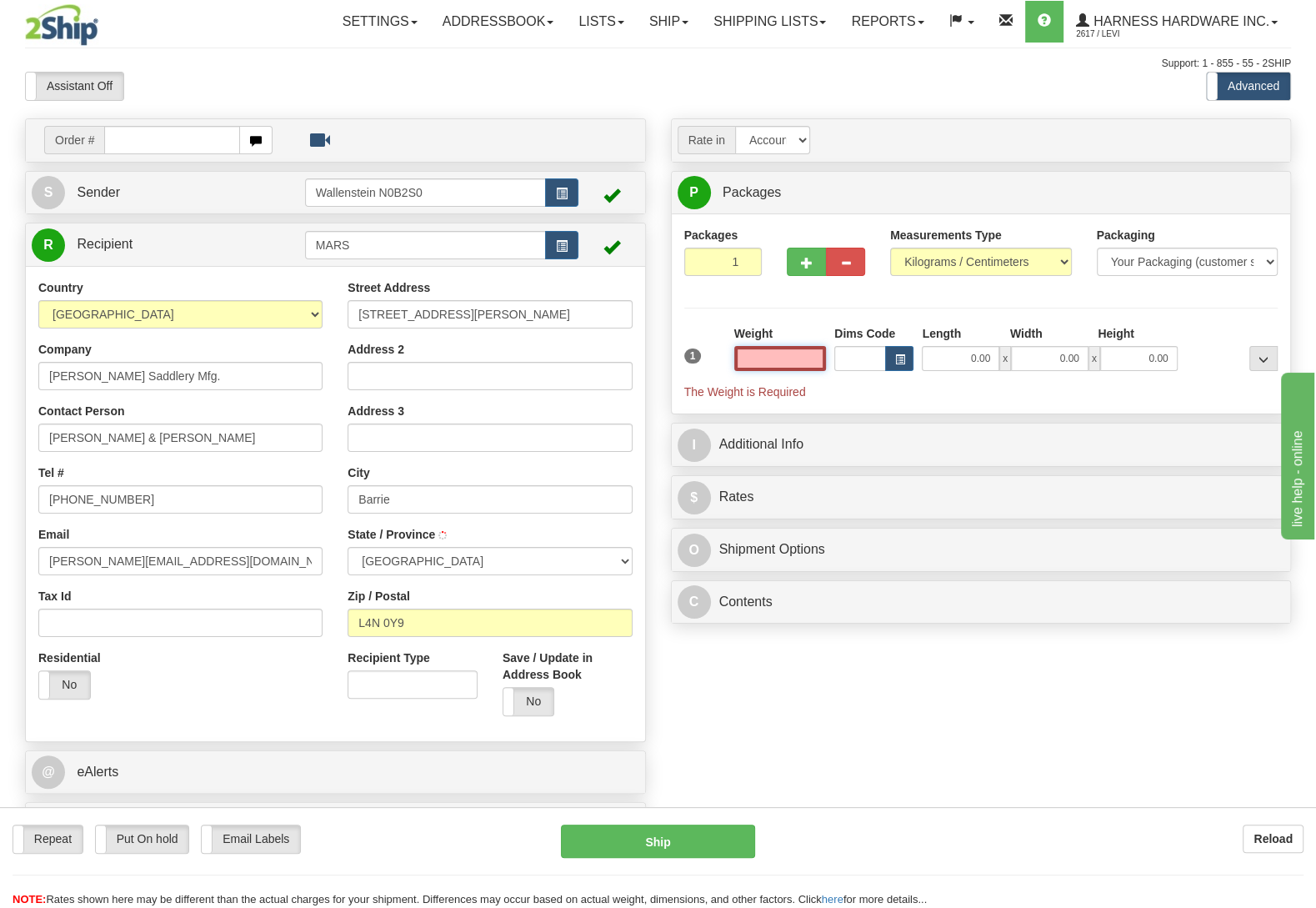
type input "BARRIE"
click at [800, 362] on input "text" at bounding box center [781, 359] width 92 height 25
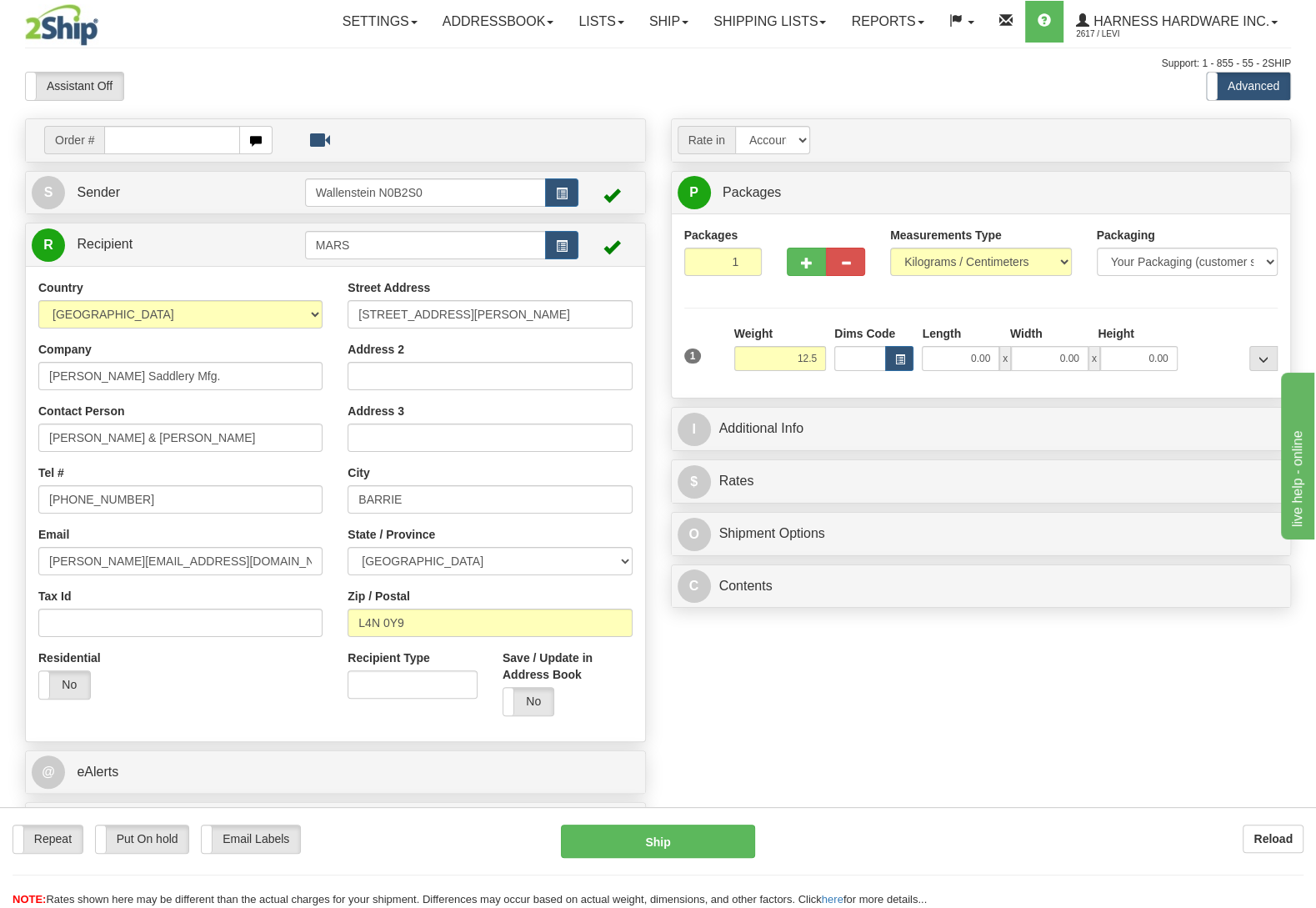
type input "12.50"
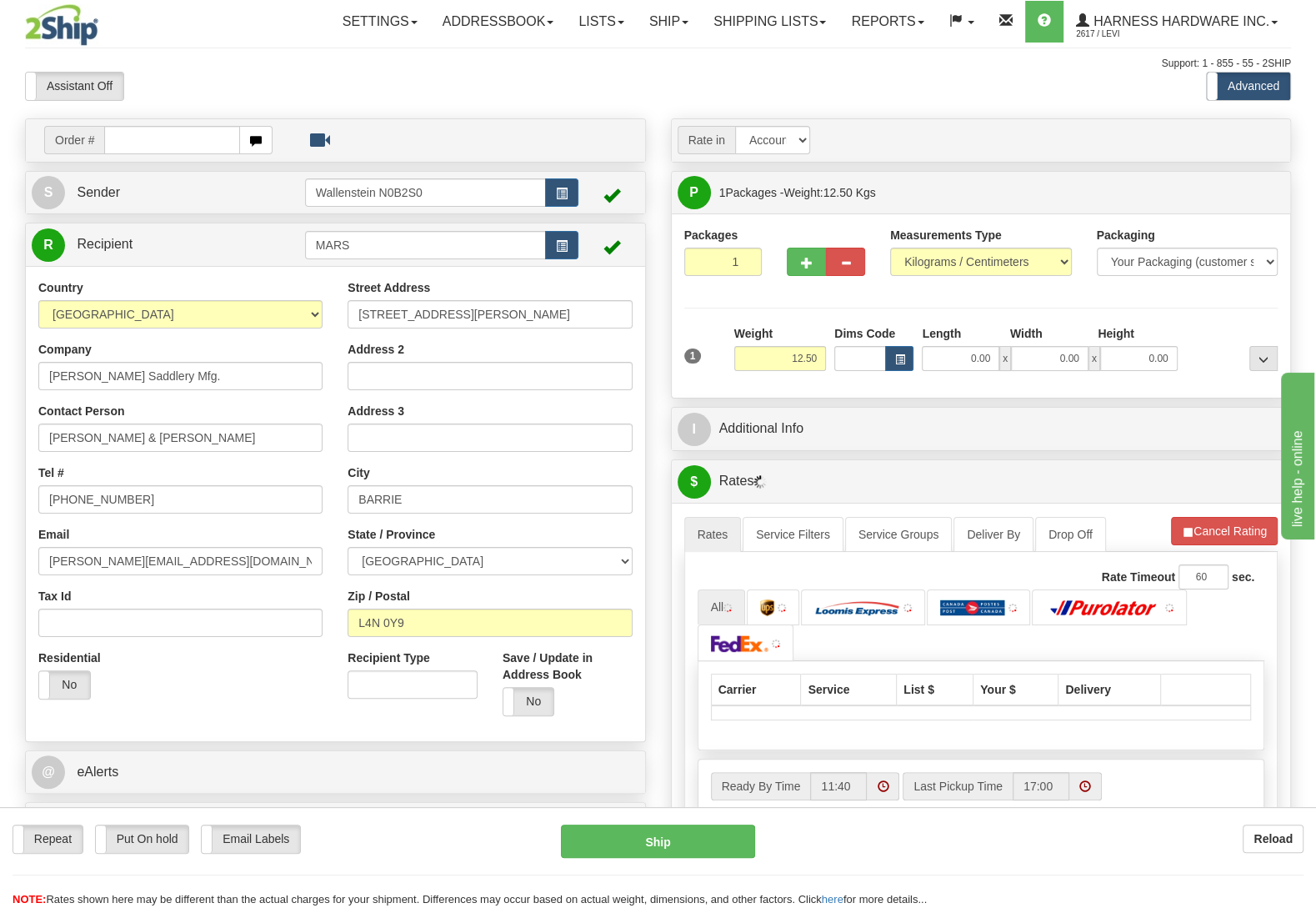
click at [1208, 324] on div "Packages 1 1 Measurements Type" at bounding box center [982, 306] width 595 height 158
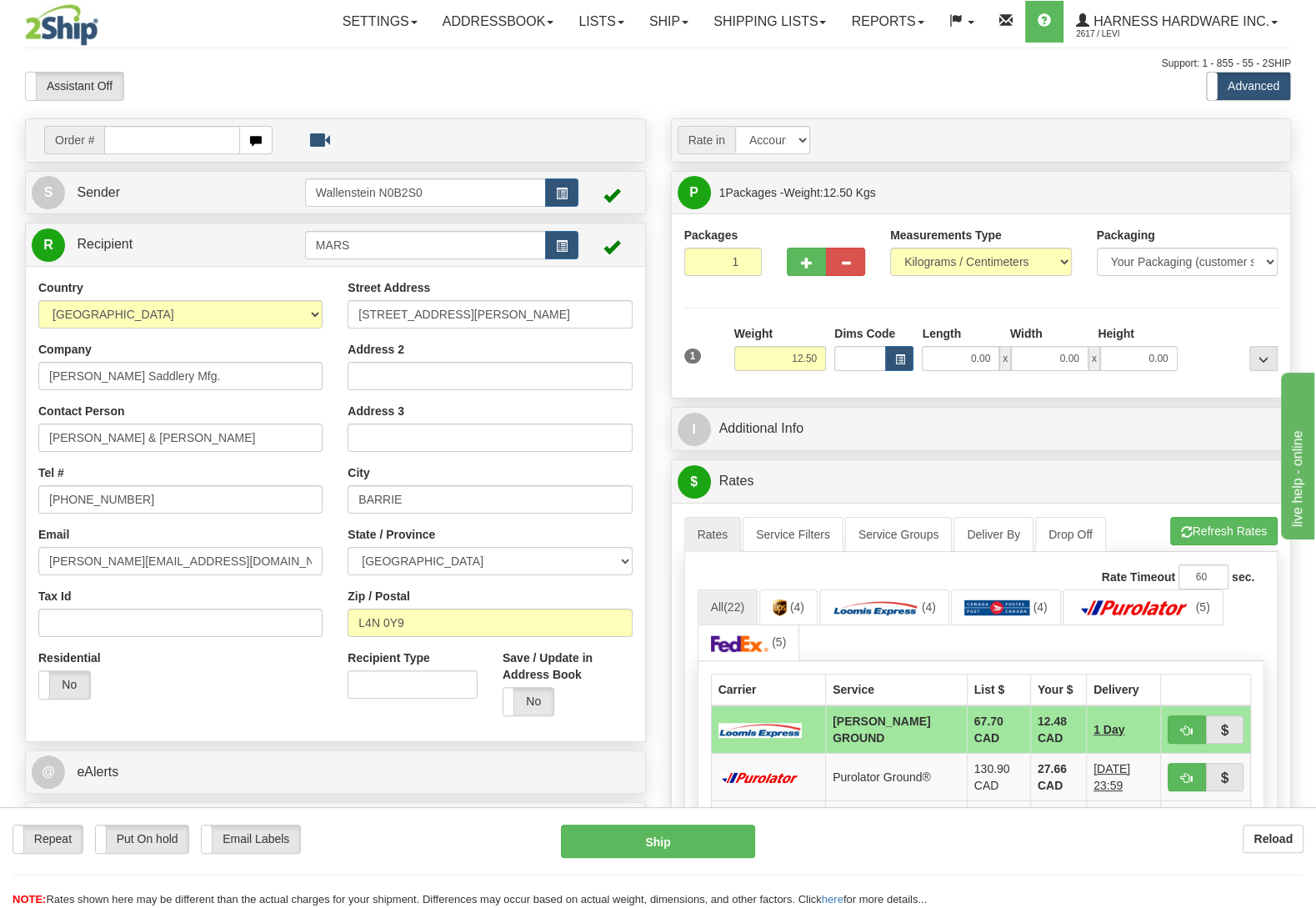
click at [696, 825] on div "Repeat Repeat Put On hold Put On hold Print Order Slip Print Order Slip Email L…" at bounding box center [658, 857] width 1316 height 101
click at [683, 840] on button "Ship" at bounding box center [658, 841] width 194 height 33
type input "DD"
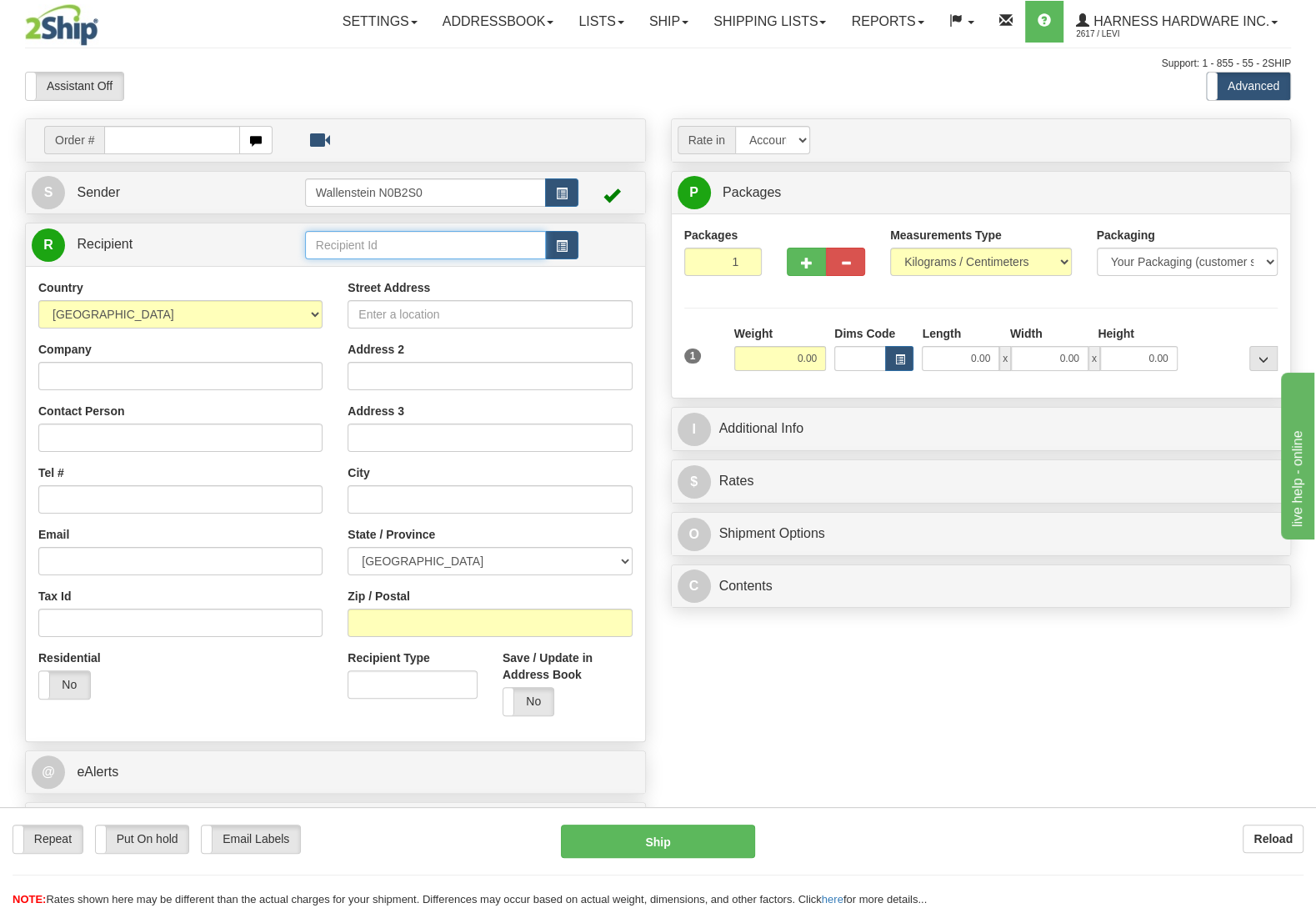
click at [401, 238] on input "text" at bounding box center [425, 245] width 241 height 28
click at [371, 270] on div "TROH" at bounding box center [421, 273] width 224 height 18
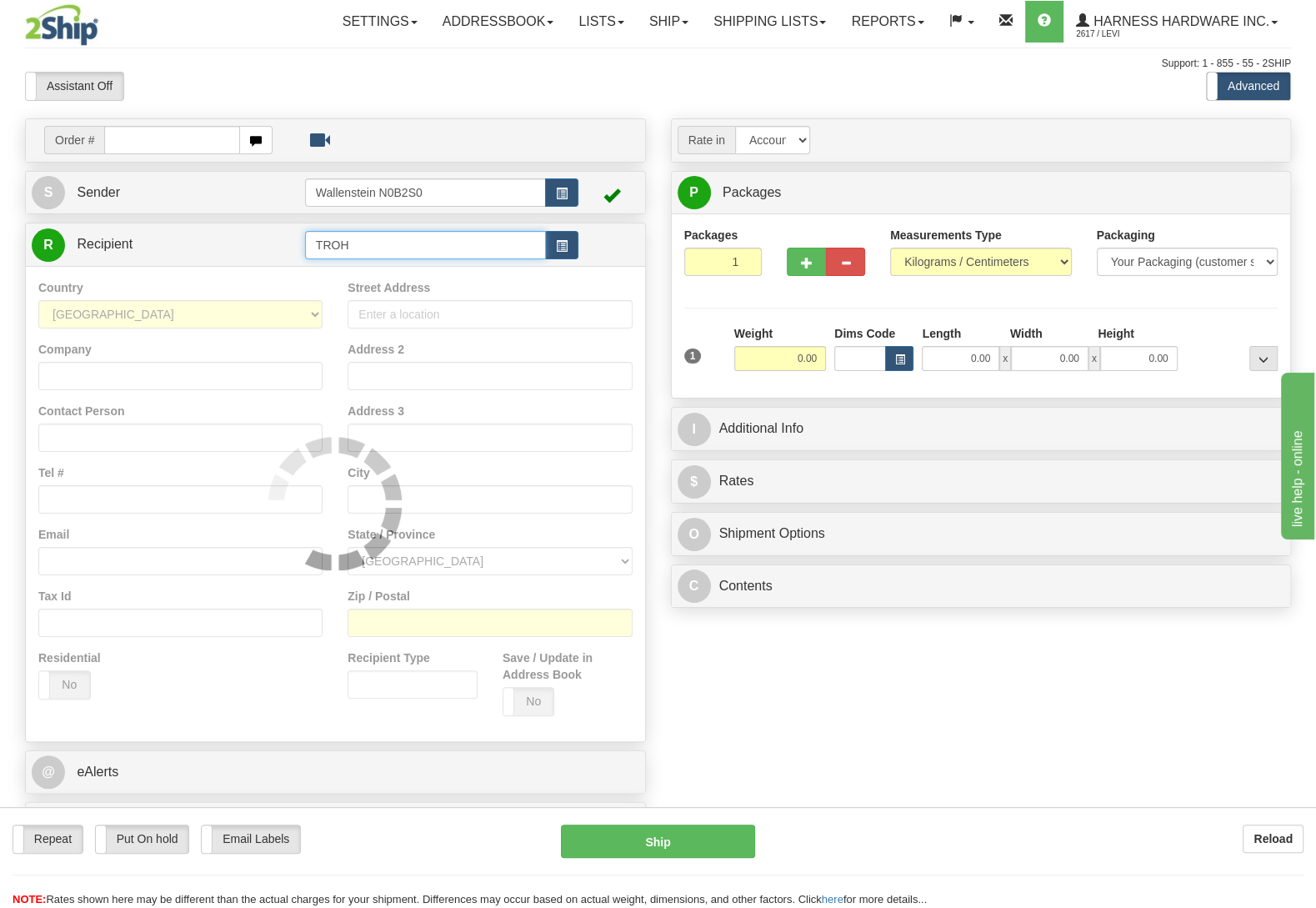
type input "TROH"
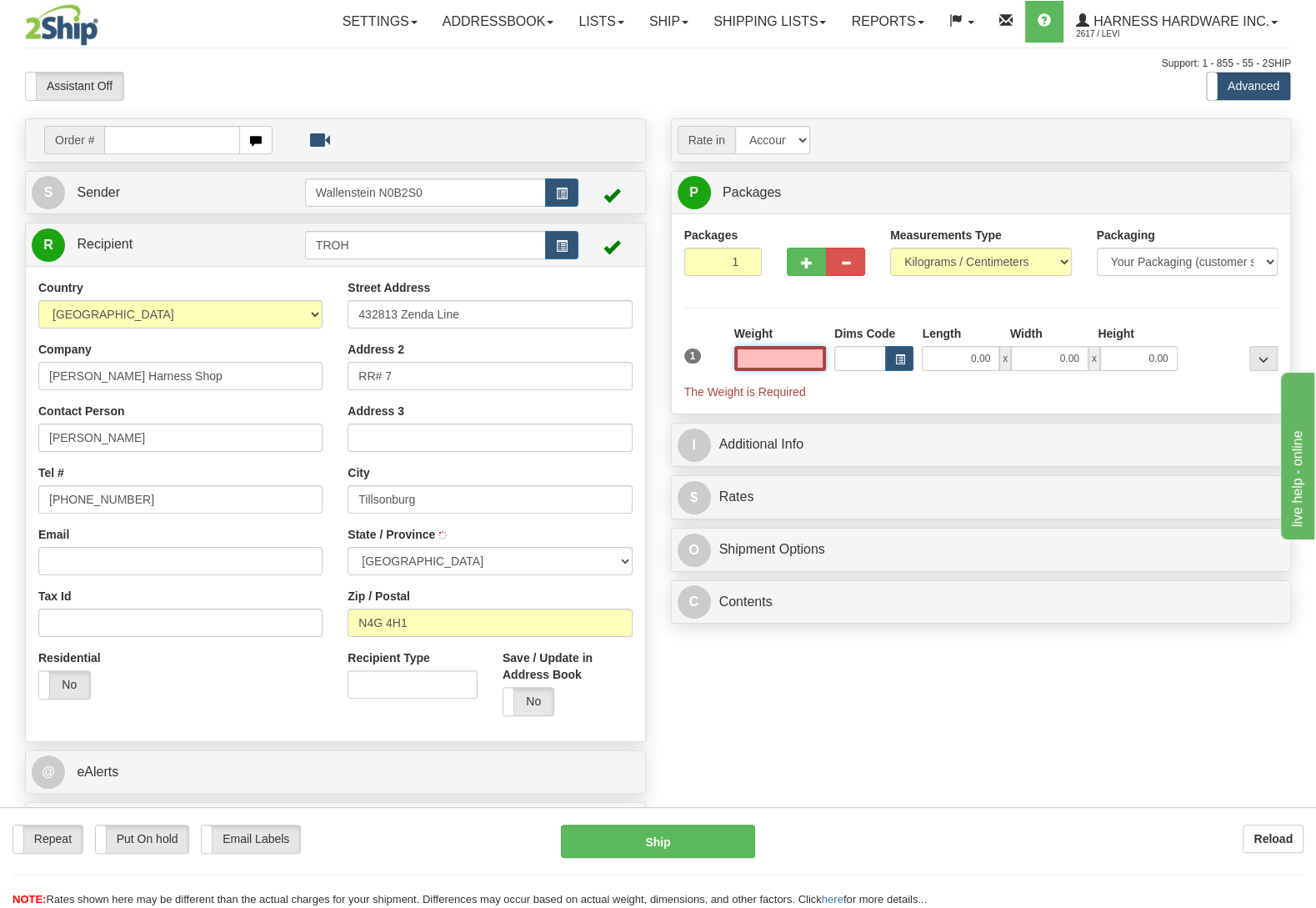
type input "TILLSONBURG"
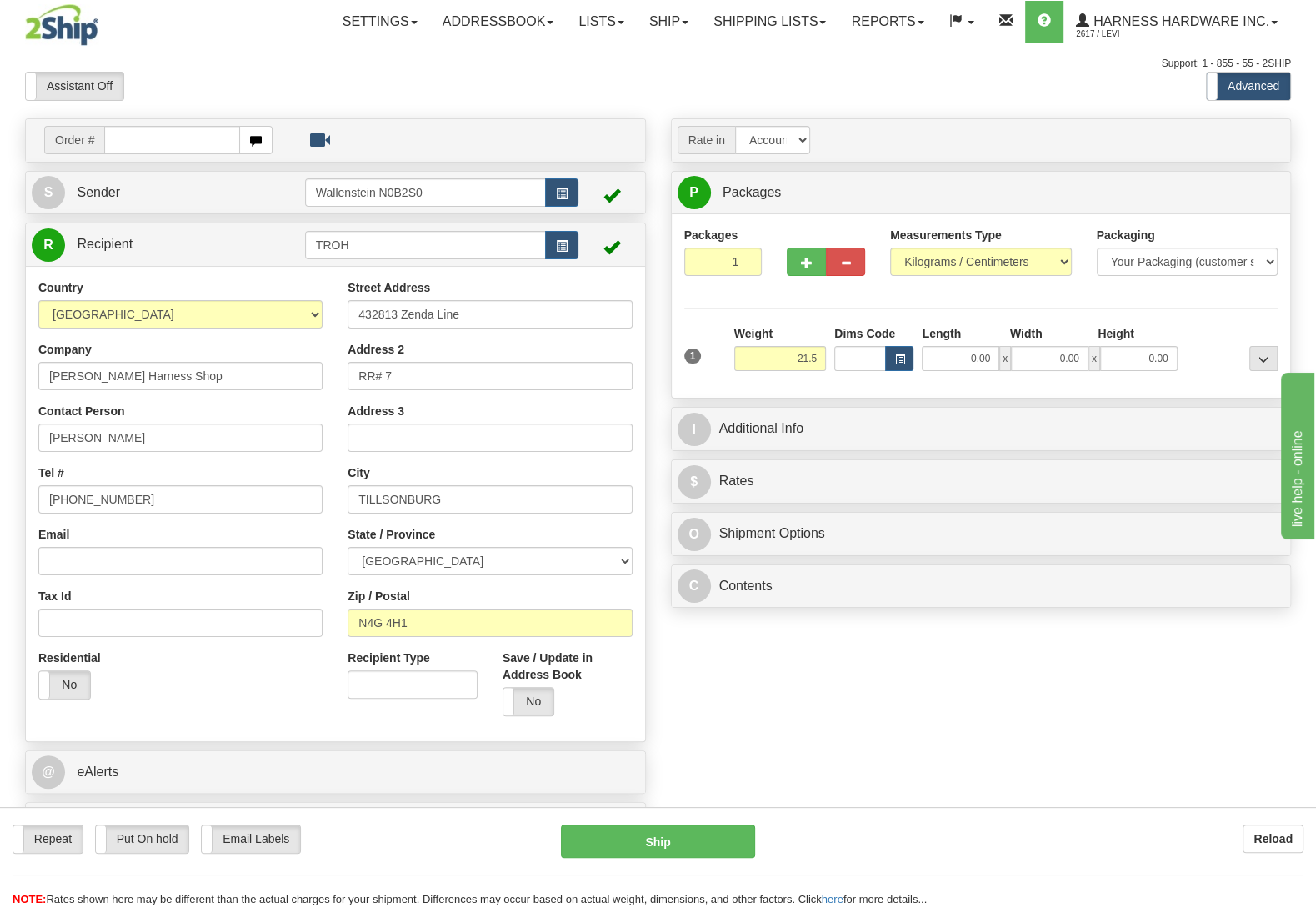
type input "21.50"
click at [1191, 324] on div "Packages 1 1 Measurements Type" at bounding box center [982, 306] width 595 height 158
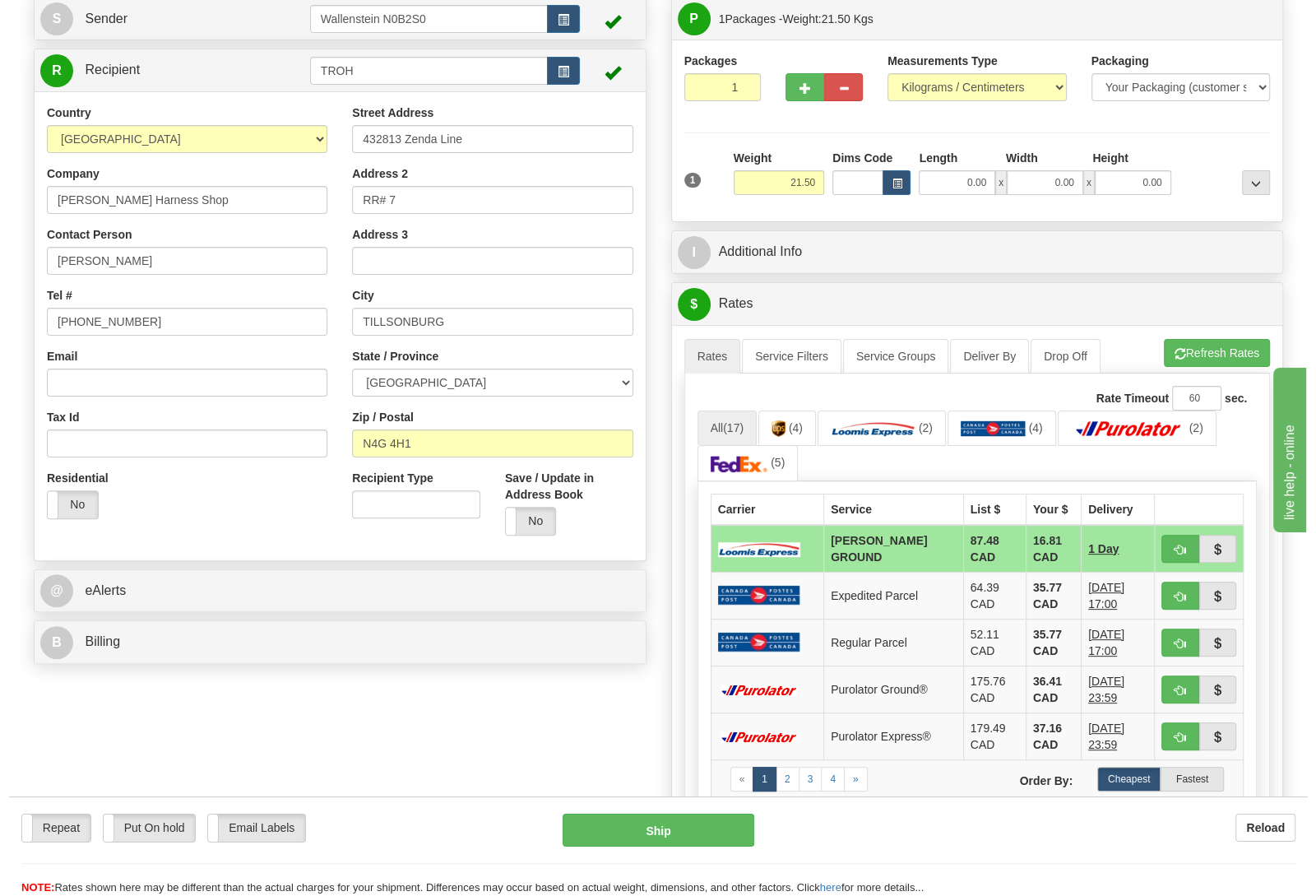
scroll to position [173, 0]
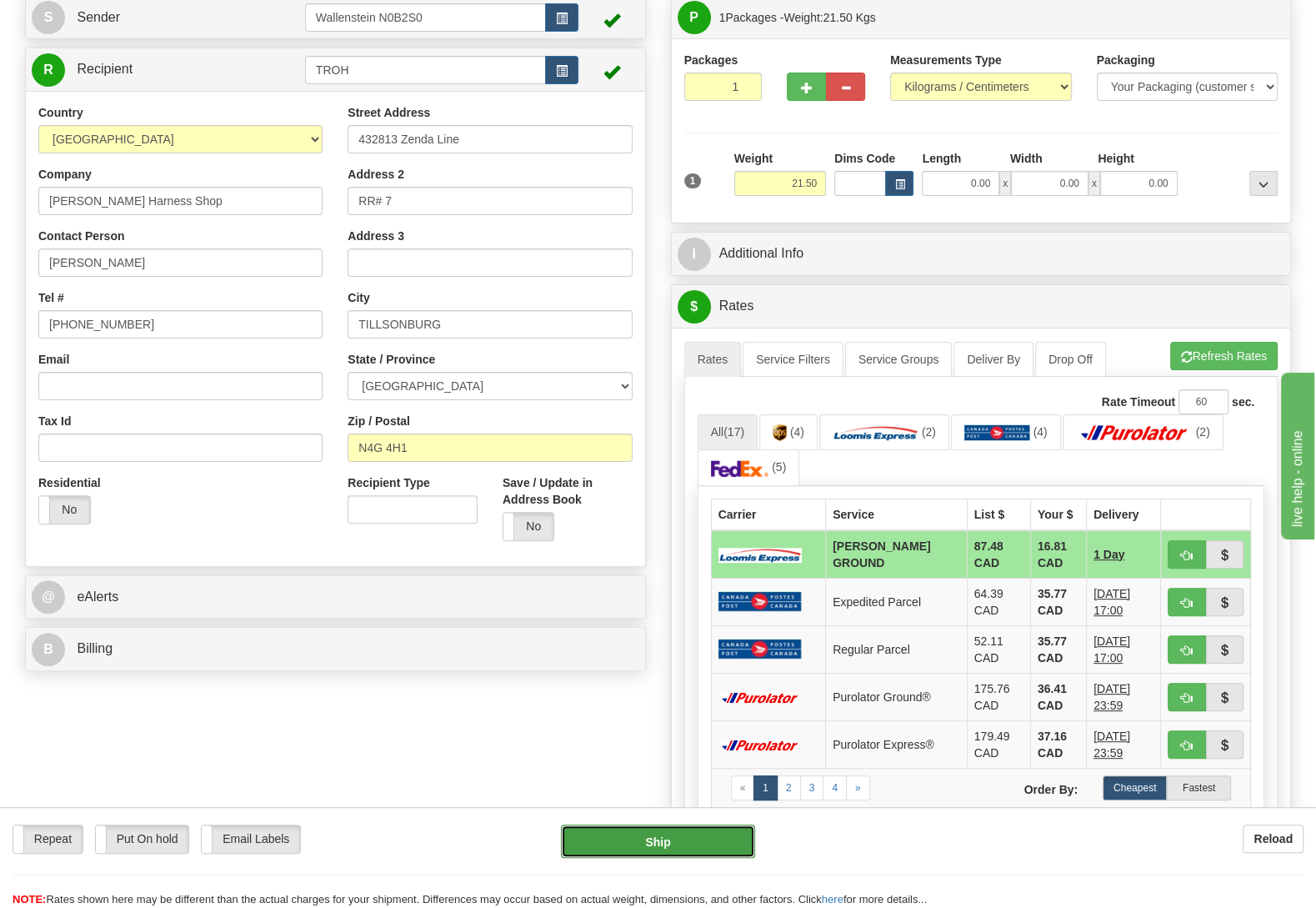
click at [738, 836] on button "Ship" at bounding box center [658, 841] width 194 height 33
type input "DD"
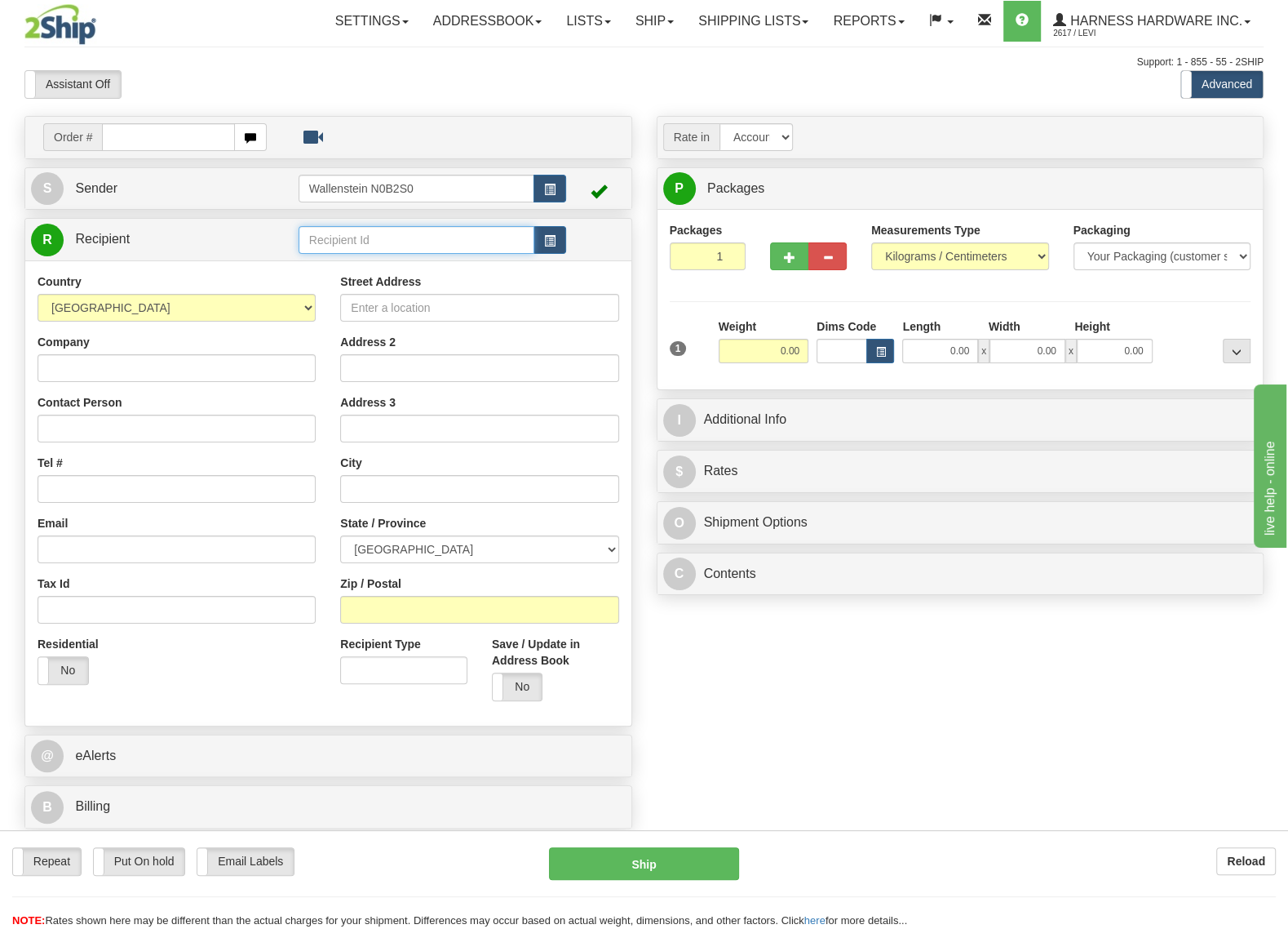
click at [358, 248] on input "text" at bounding box center [416, 240] width 236 height 28
click at [375, 307] on div "[PERSON_NAME]" at bounding box center [412, 309] width 219 height 18
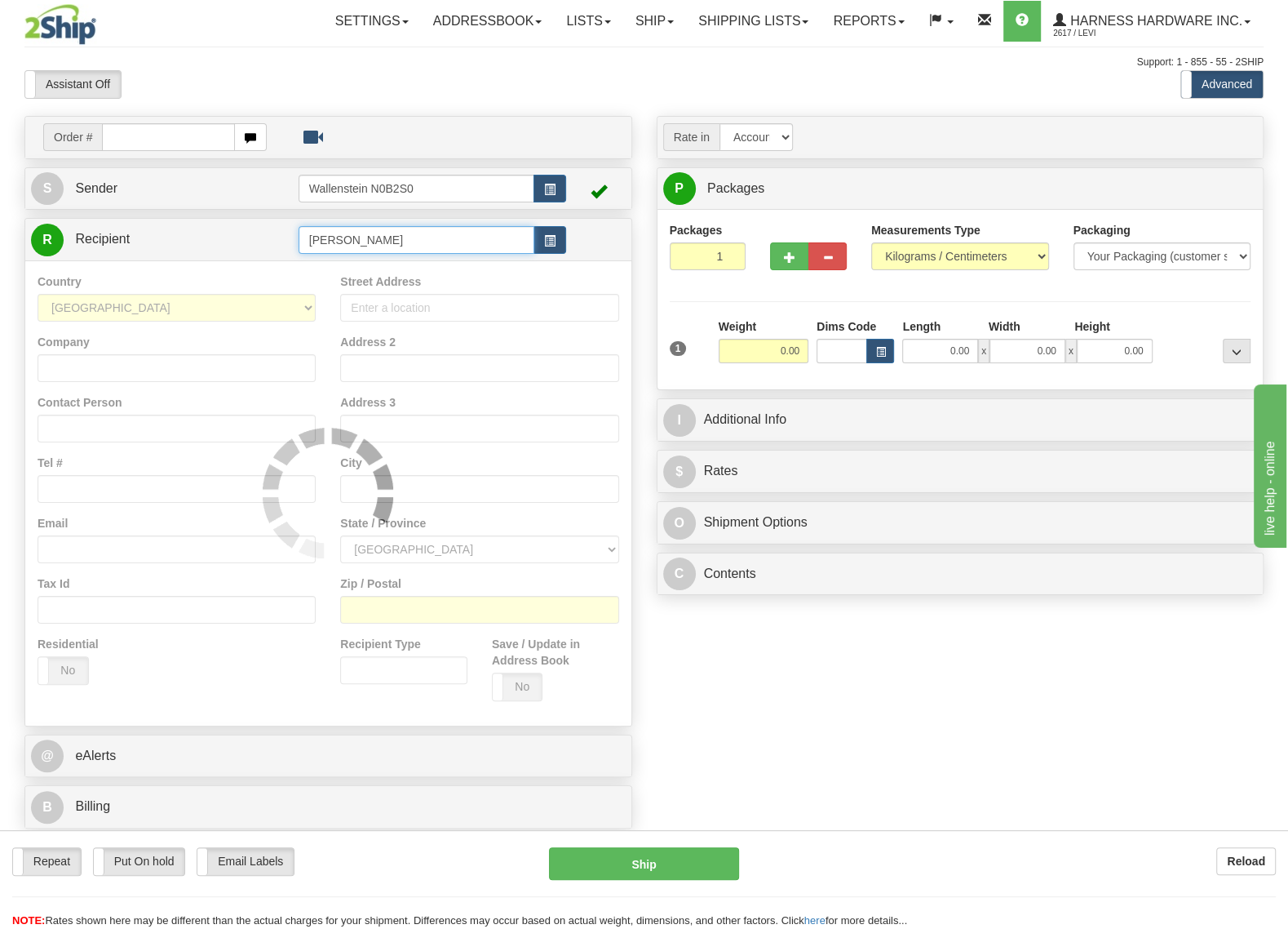
type input "[PERSON_NAME]"
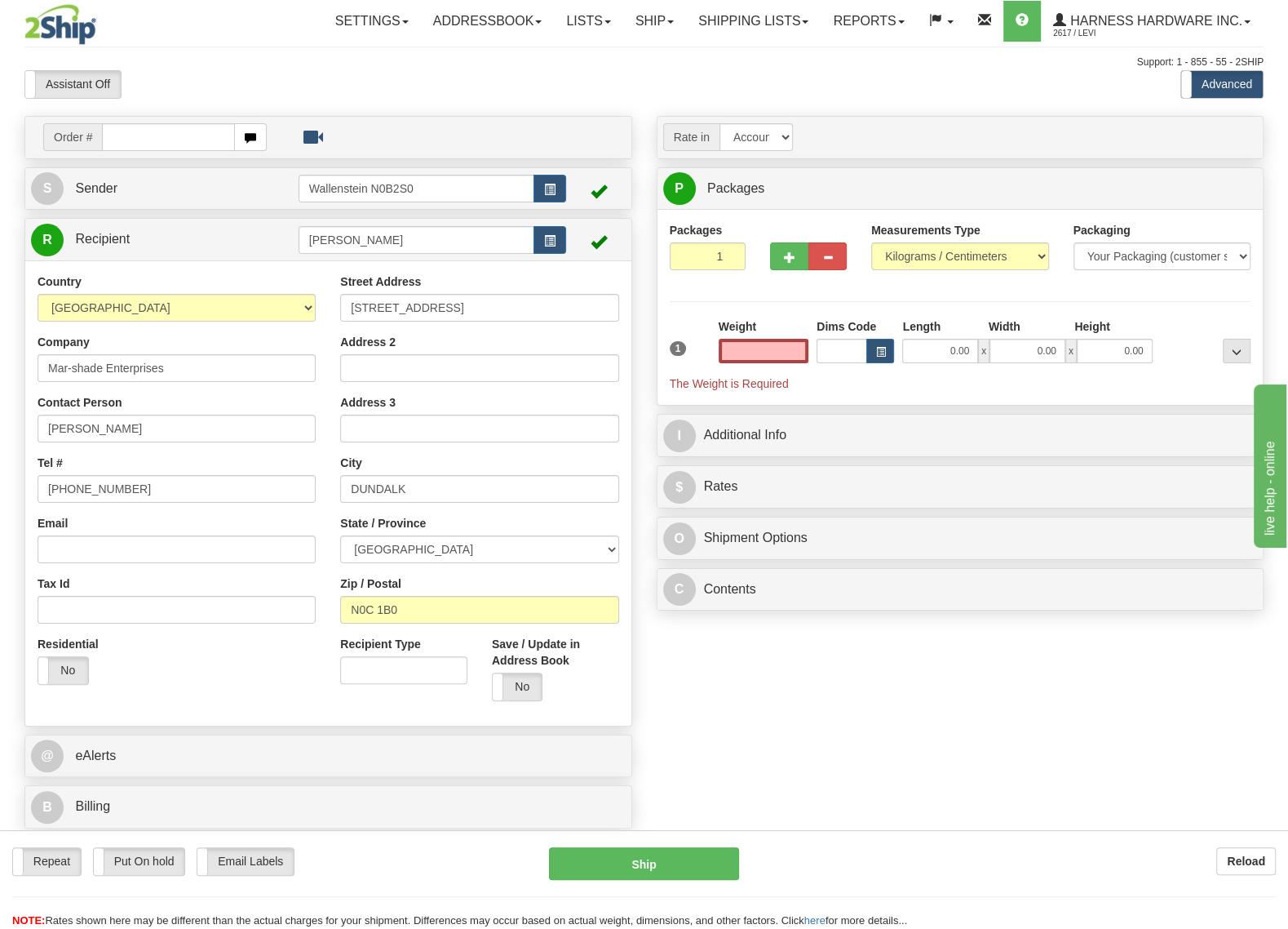
type input "0.00"
drag, startPoint x: 160, startPoint y: 371, endPoint x: 74, endPoint y: 370, distance: 86.0
click at [74, 370] on input "Mar-shade Enterprises" at bounding box center [176, 368] width 278 height 28
click at [158, 356] on div "Company Mar-shade Enterprises" at bounding box center [176, 358] width 278 height 48
drag, startPoint x: 164, startPoint y: 370, endPoint x: 46, endPoint y: 370, distance: 118.0
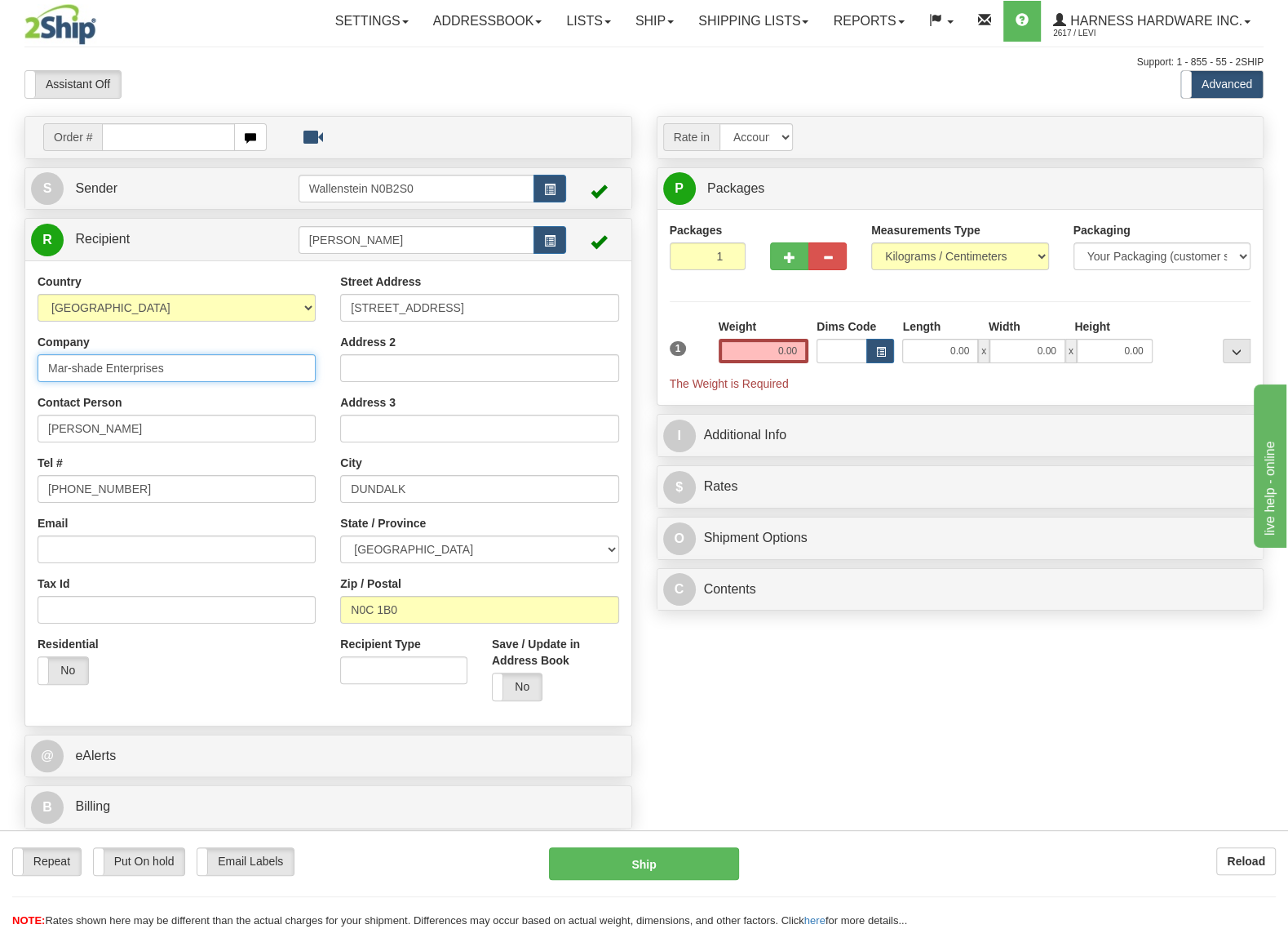
click at [46, 370] on input "Mar-shade Enterprises" at bounding box center [176, 368] width 278 height 28
drag, startPoint x: 457, startPoint y: 307, endPoint x: 353, endPoint y: 318, distance: 104.6
click at [356, 314] on input "[STREET_ADDRESS]" at bounding box center [479, 308] width 278 height 28
click at [300, 364] on input "Mar-shade Enterprises" at bounding box center [176, 368] width 278 height 28
drag, startPoint x: 155, startPoint y: 370, endPoint x: 50, endPoint y: 371, distance: 105.0
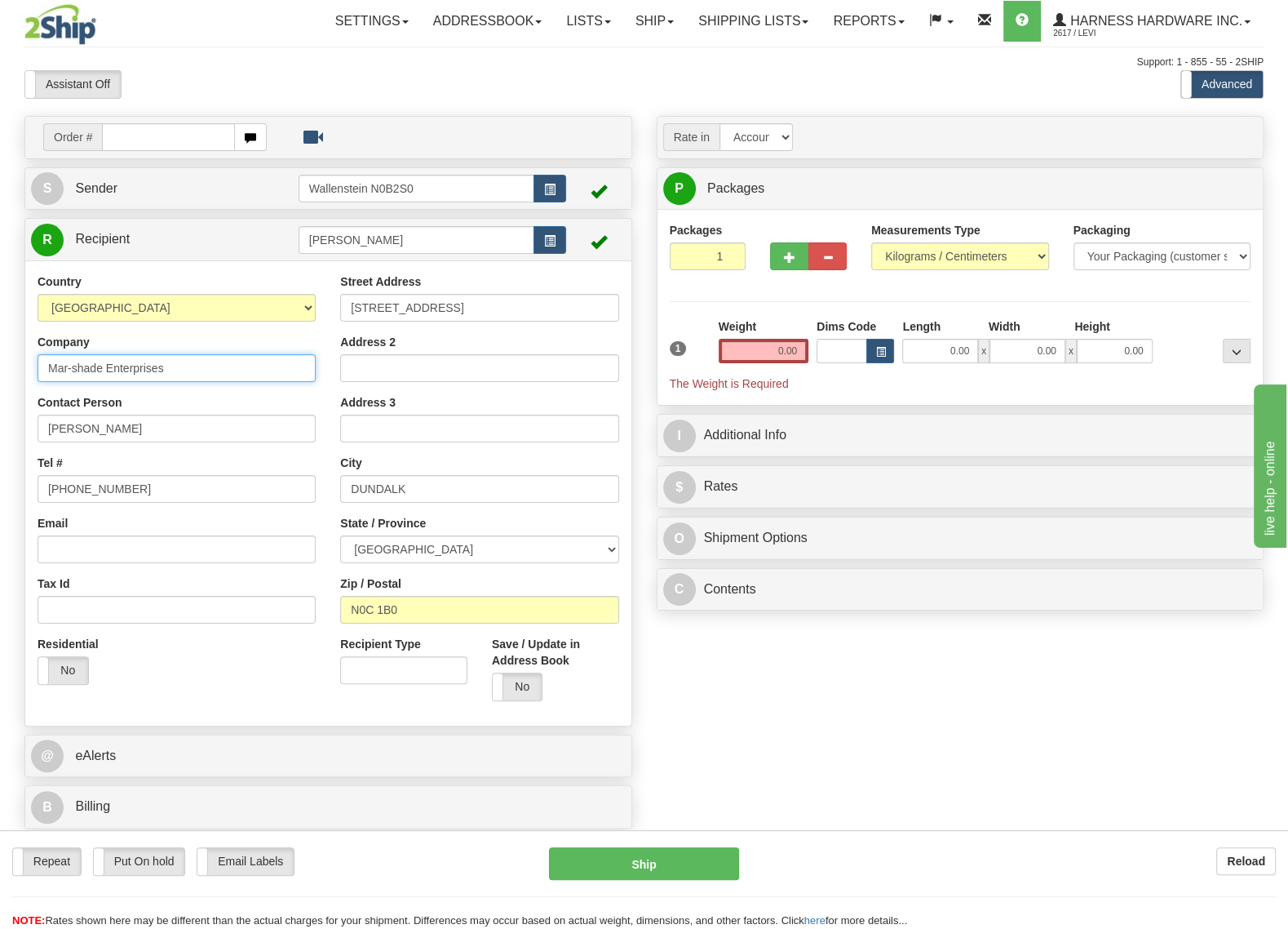
click at [50, 371] on input "Mar-shade Enterprises" at bounding box center [176, 368] width 278 height 28
click at [455, 311] on input "[STREET_ADDRESS]" at bounding box center [479, 308] width 278 height 28
drag, startPoint x: 455, startPoint y: 310, endPoint x: 372, endPoint y: 307, distance: 83.1
click at [372, 307] on input "[STREET_ADDRESS]" at bounding box center [479, 308] width 278 height 28
drag, startPoint x: 403, startPoint y: 492, endPoint x: 350, endPoint y: 486, distance: 53.3
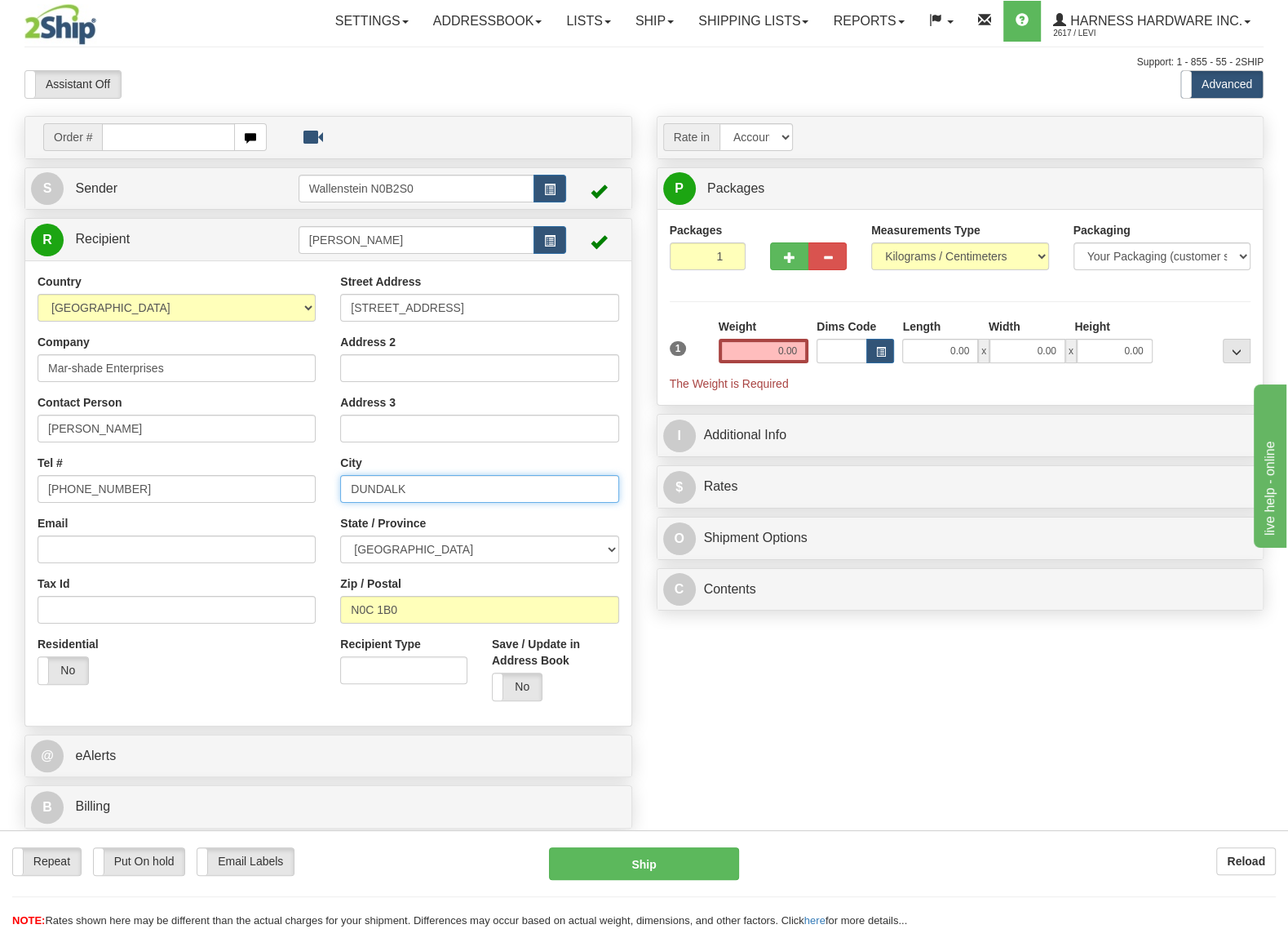
click at [350, 486] on input "DUNDALK" at bounding box center [479, 489] width 278 height 28
click at [154, 327] on div "Country [GEOGRAPHIC_DATA] [GEOGRAPHIC_DATA] [GEOGRAPHIC_DATA] [GEOGRAPHIC_DATA]…" at bounding box center [176, 485] width 303 height 424
